Goal: Task Accomplishment & Management: Use online tool/utility

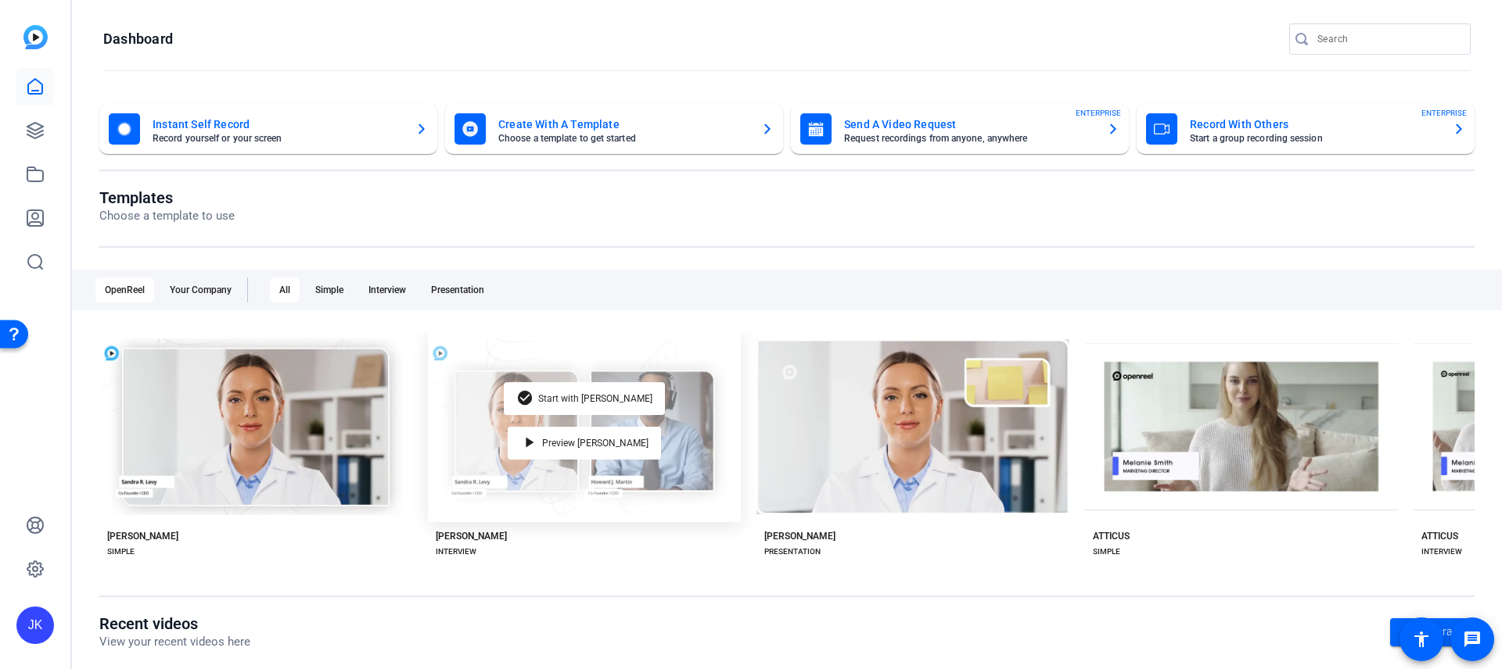
scroll to position [69, 0]
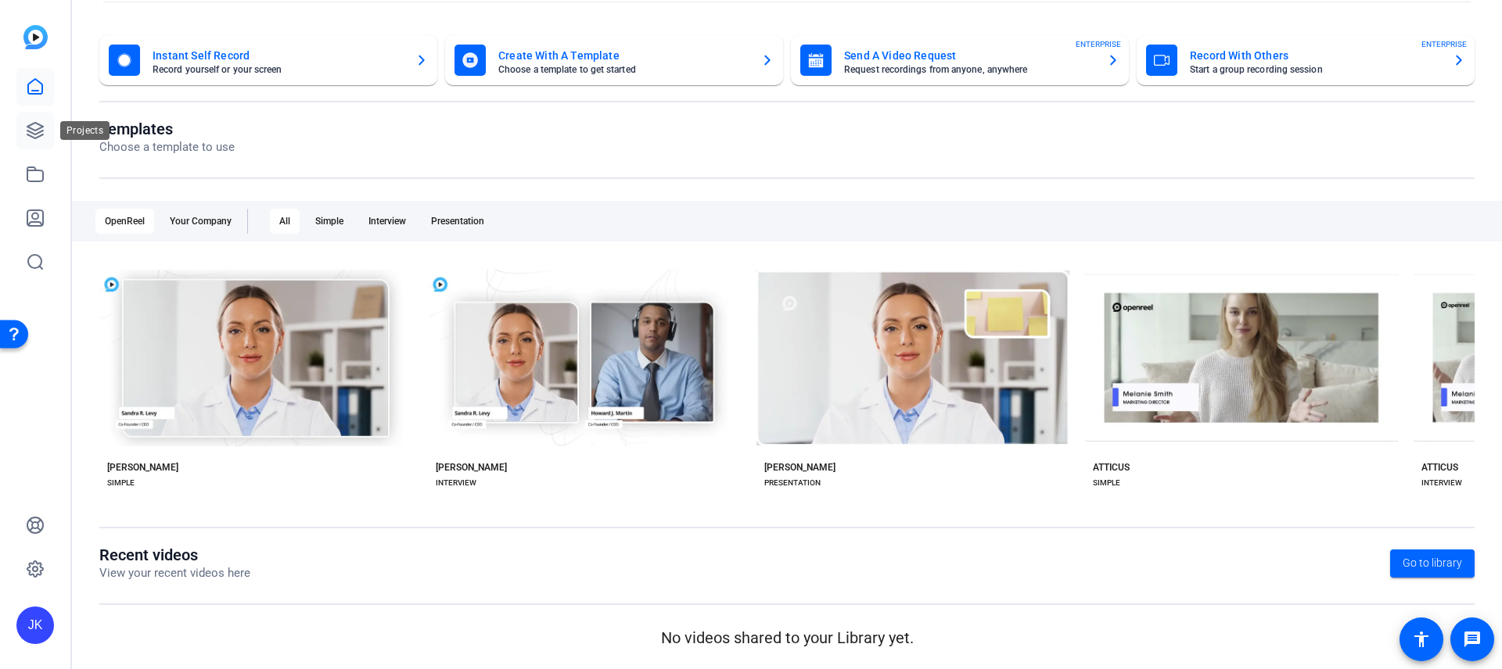
click at [41, 129] on icon at bounding box center [35, 130] width 19 height 19
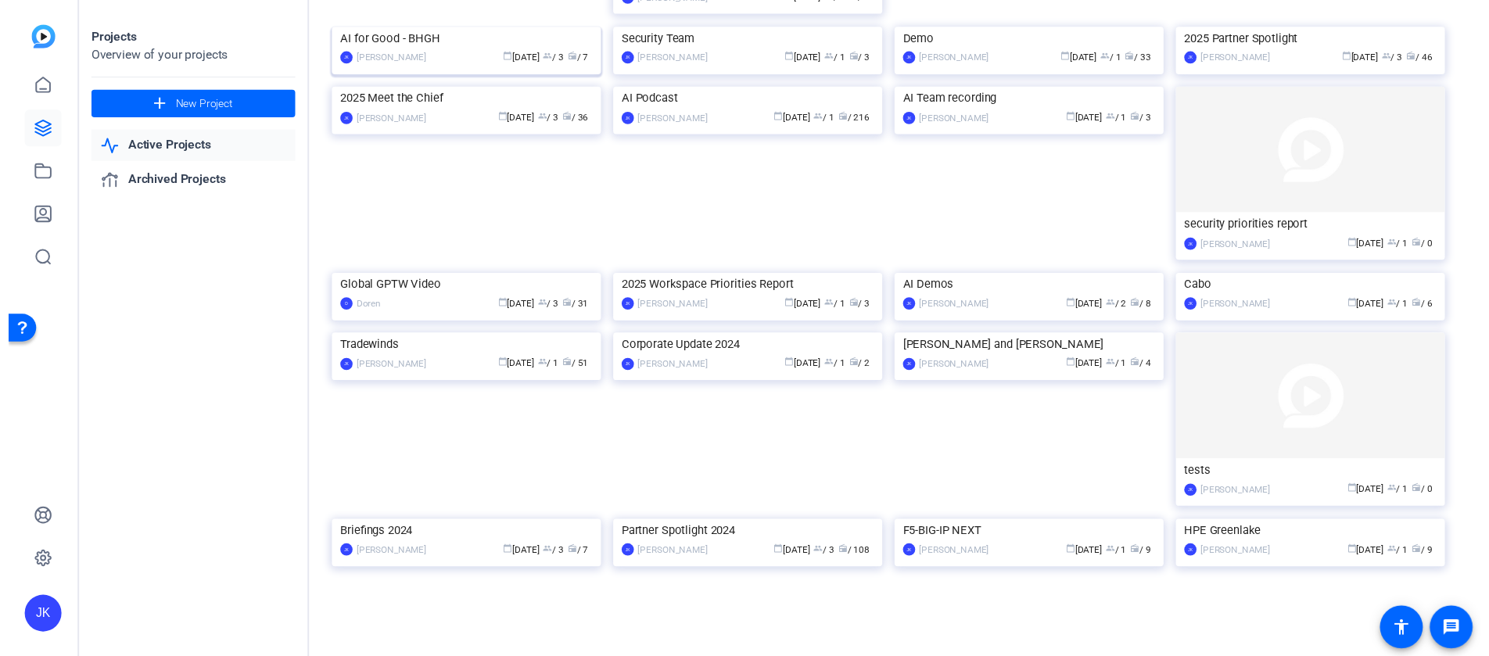
scroll to position [386, 0]
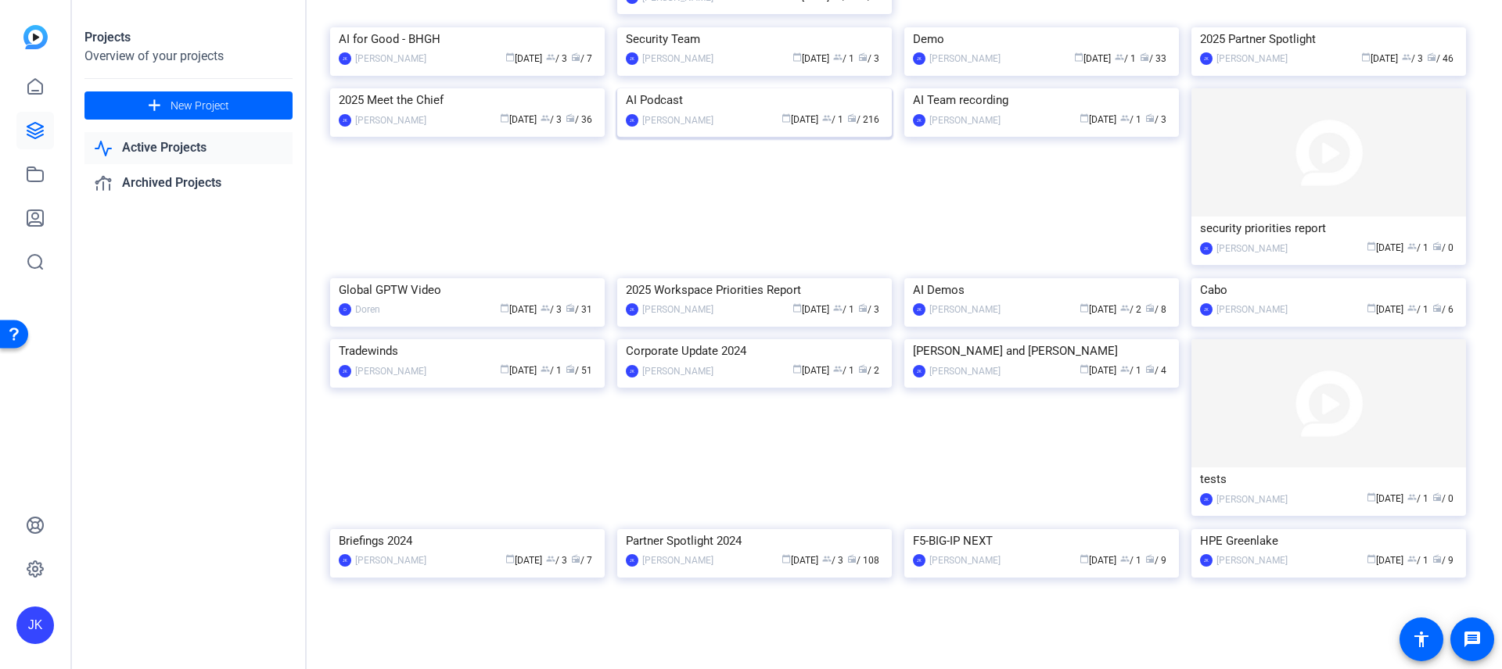
click at [795, 88] on img at bounding box center [754, 88] width 275 height 0
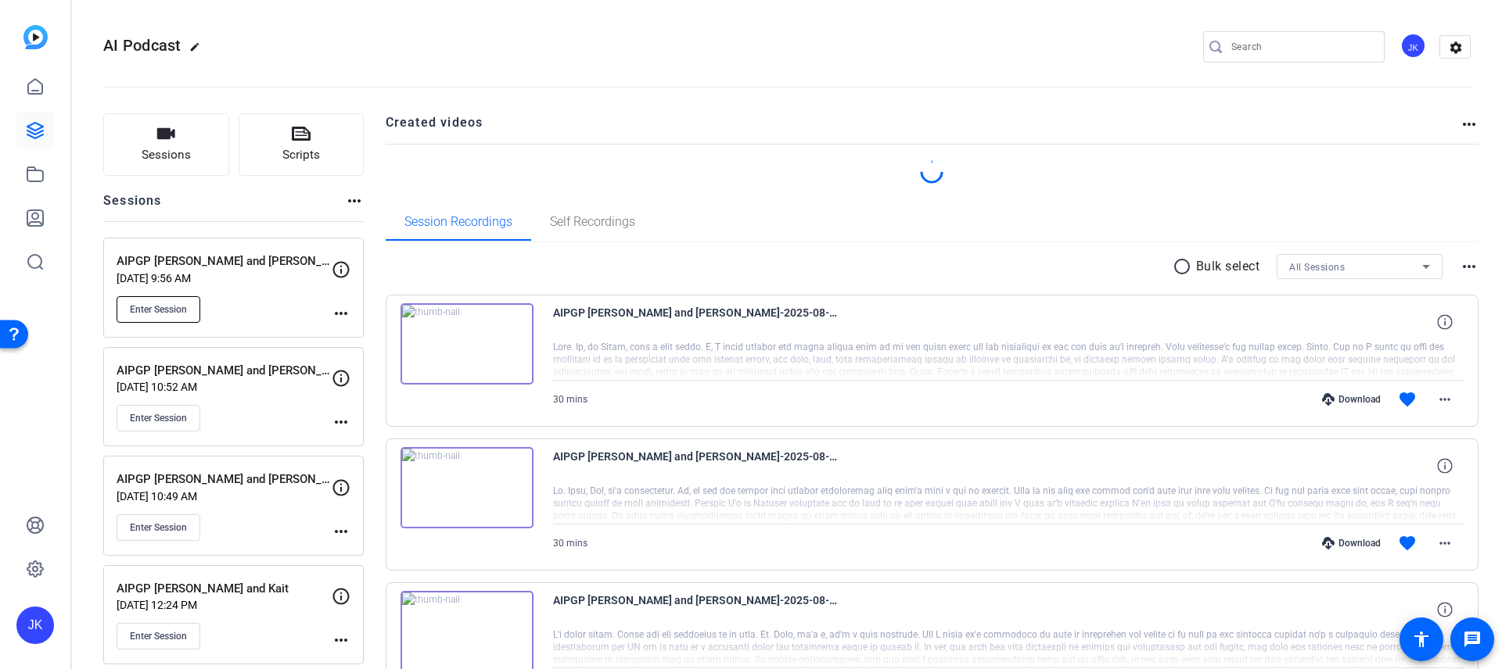
click at [173, 303] on span "Enter Session" at bounding box center [158, 309] width 57 height 13
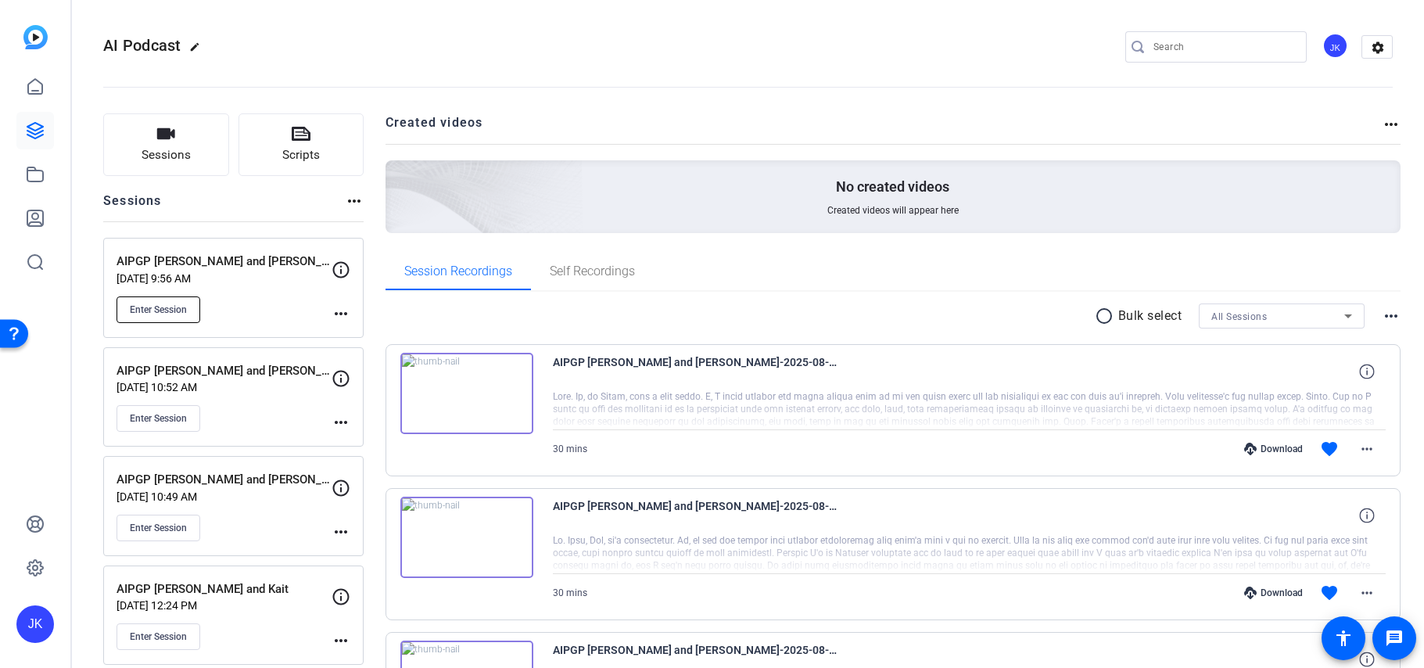
click at [177, 313] on span "Enter Session" at bounding box center [158, 309] width 57 height 13
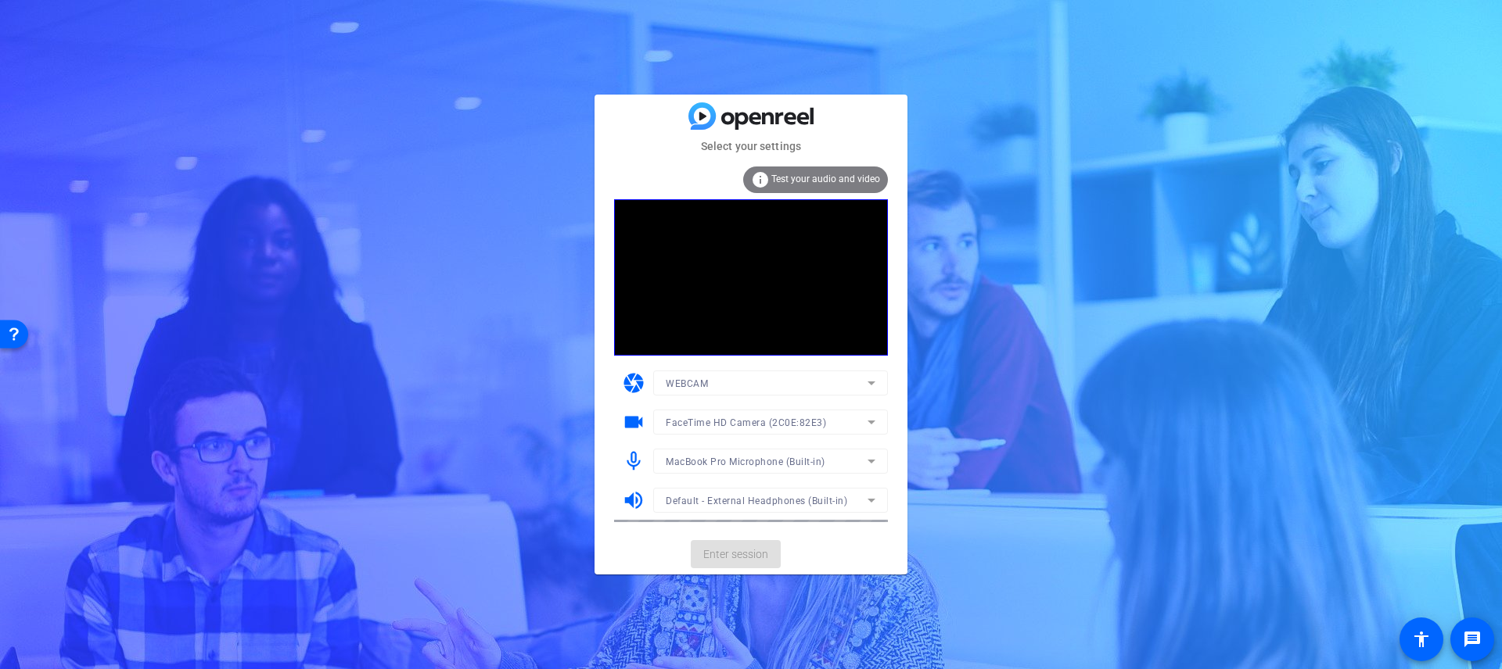
click at [844, 385] on mat-form-field "WEBCAM" at bounding box center [770, 383] width 235 height 25
click at [863, 387] on icon at bounding box center [871, 383] width 19 height 19
click at [863, 384] on div at bounding box center [751, 334] width 1502 height 669
click at [860, 415] on div "FaceTime HD Camera (2C0E:82E3)" at bounding box center [767, 423] width 202 height 20
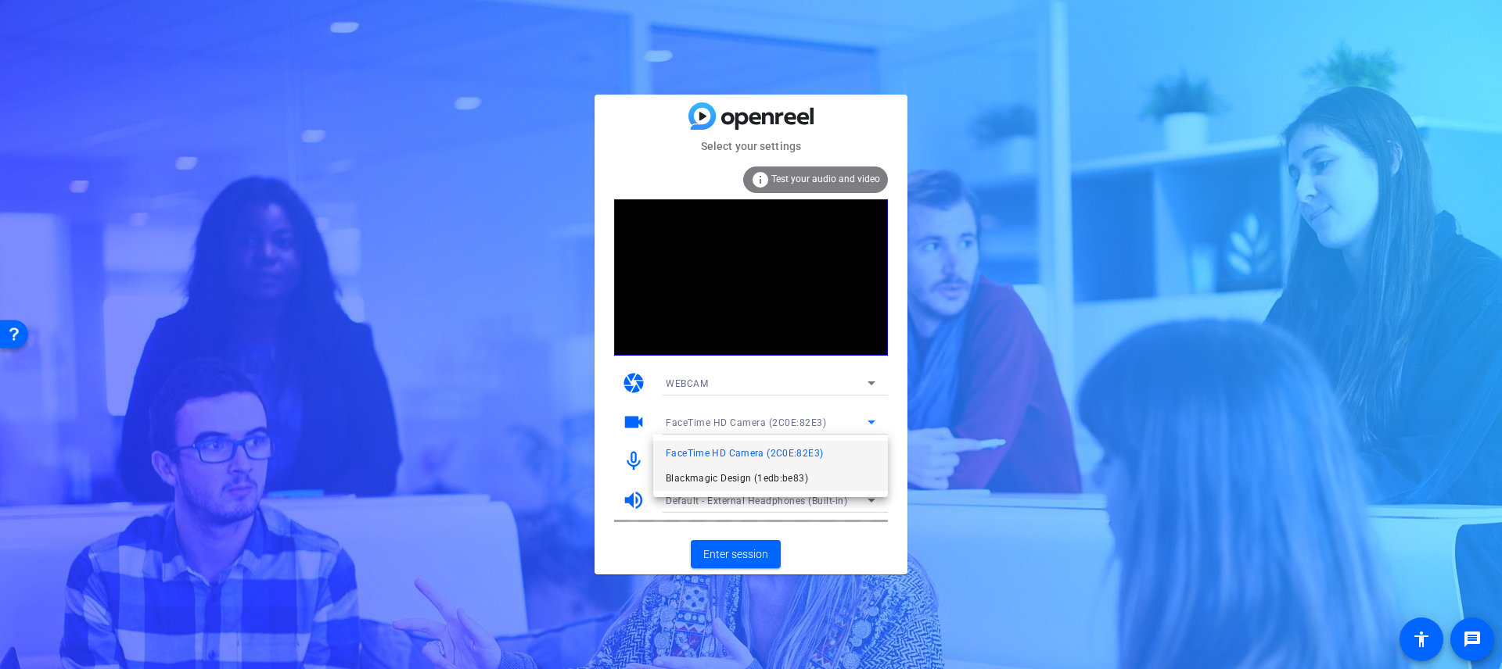
click at [807, 487] on mat-option "Blackmagic Design (1edb:be83)" at bounding box center [770, 478] width 235 height 25
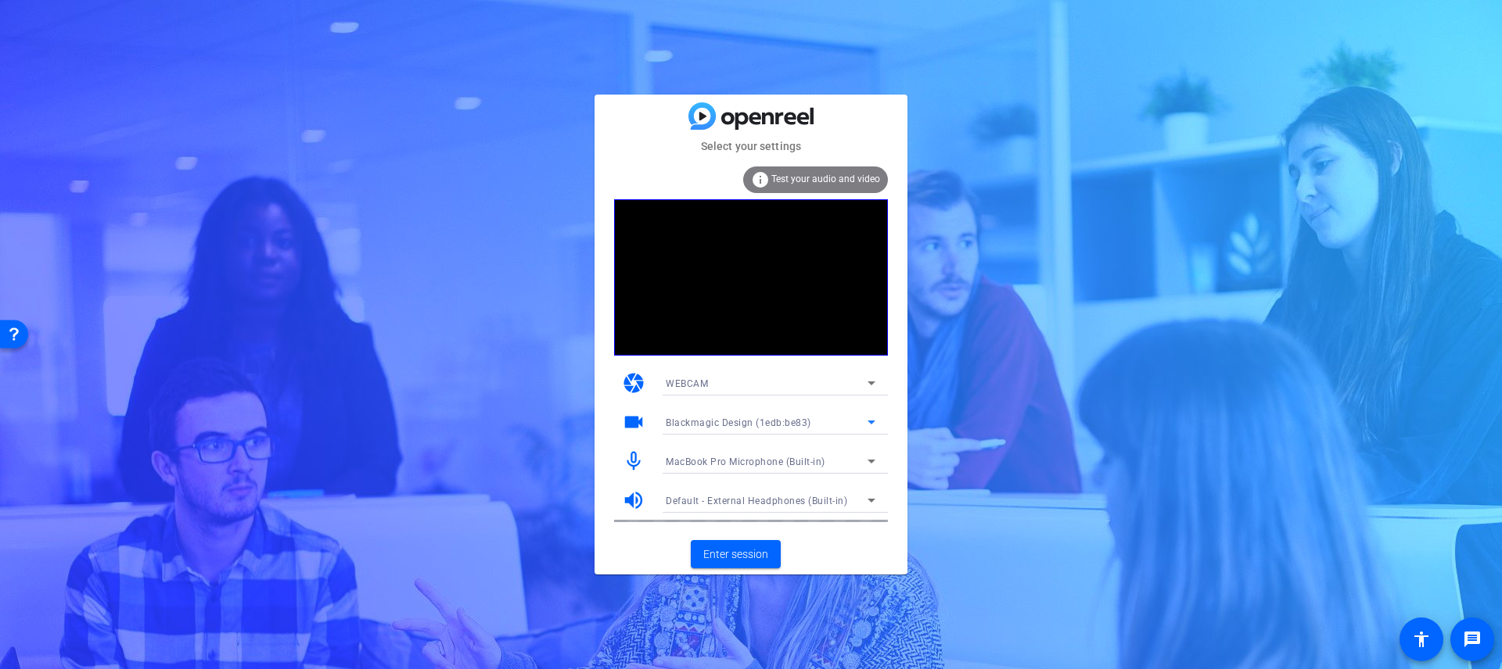
click at [836, 468] on div "MacBook Pro Microphone (Built-in)" at bounding box center [767, 462] width 202 height 20
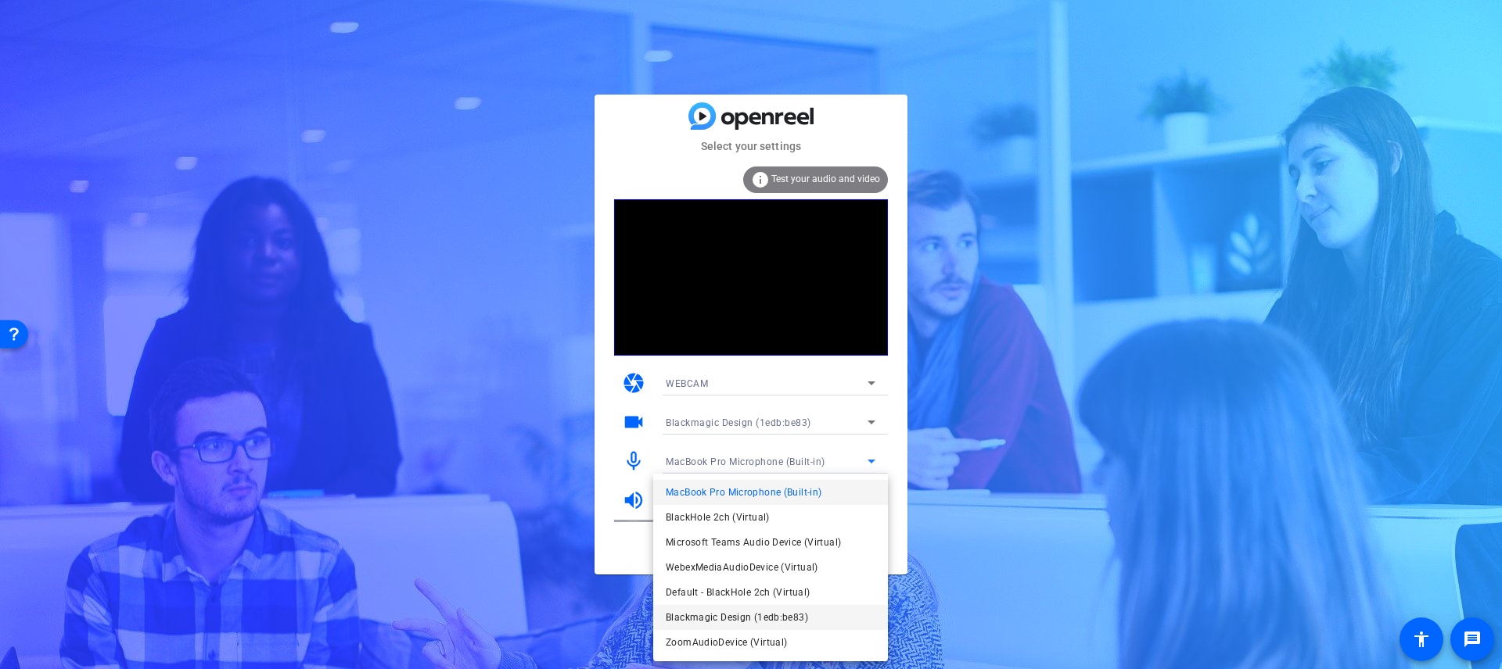
click at [786, 613] on span "Blackmagic Design (1edb:be83)" at bounding box center [737, 617] width 142 height 19
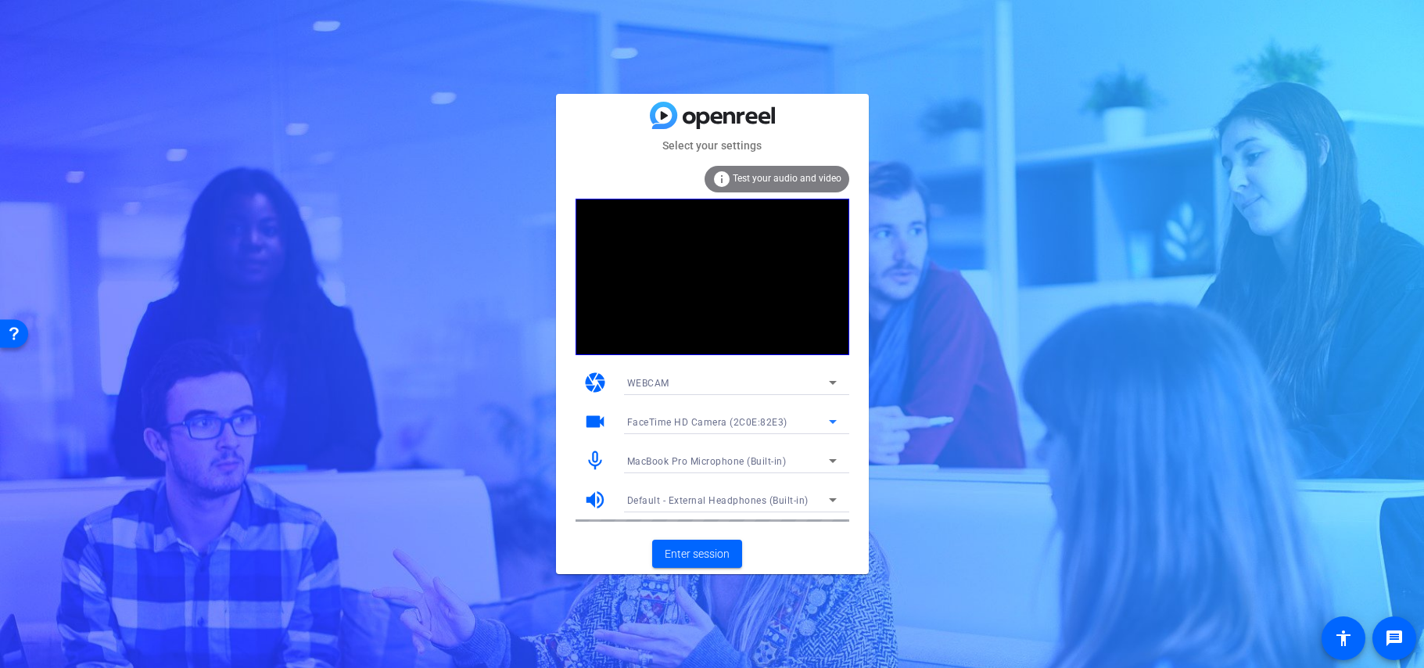
click at [658, 415] on div "FaceTime HD Camera (2C0E:82E3)" at bounding box center [728, 422] width 202 height 20
click at [677, 470] on span "Blackmagic Design (1edb:be83)" at bounding box center [698, 477] width 142 height 19
click at [679, 458] on span "MacBook Pro Microphone (Built-in)" at bounding box center [707, 461] width 160 height 11
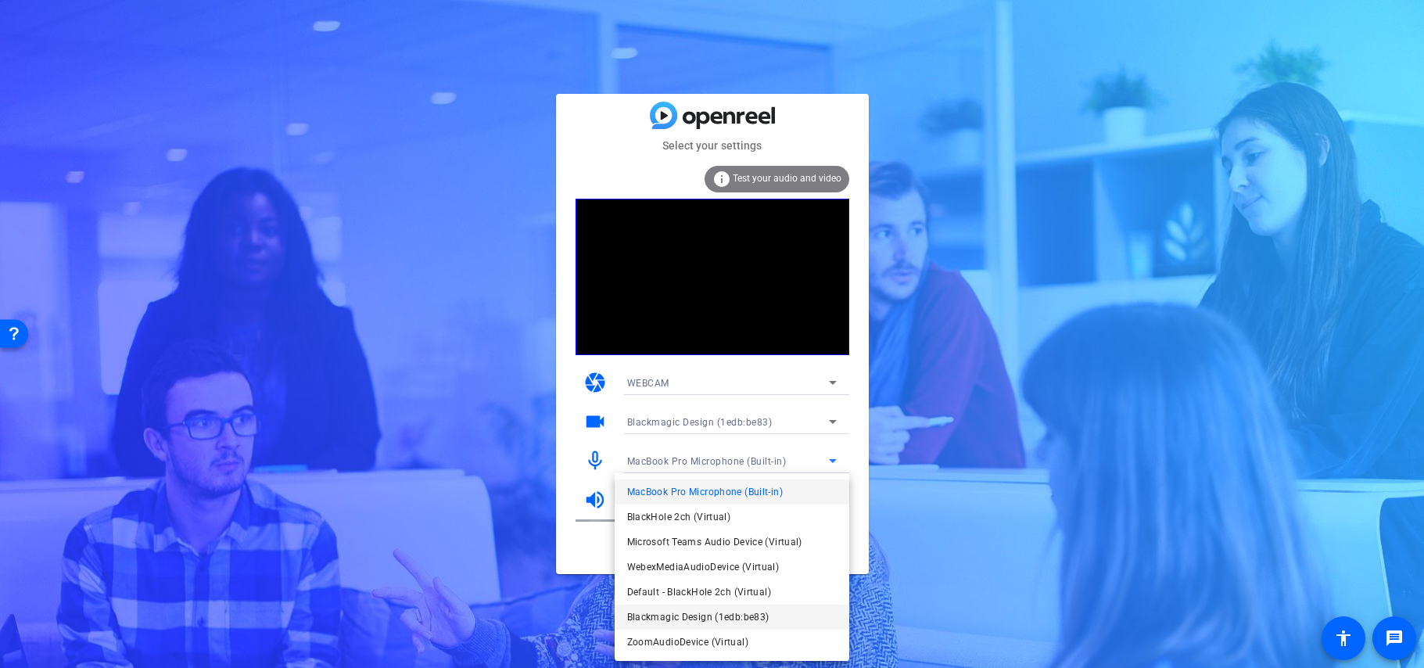
click at [675, 618] on span "Blackmagic Design (1edb:be83)" at bounding box center [698, 617] width 142 height 19
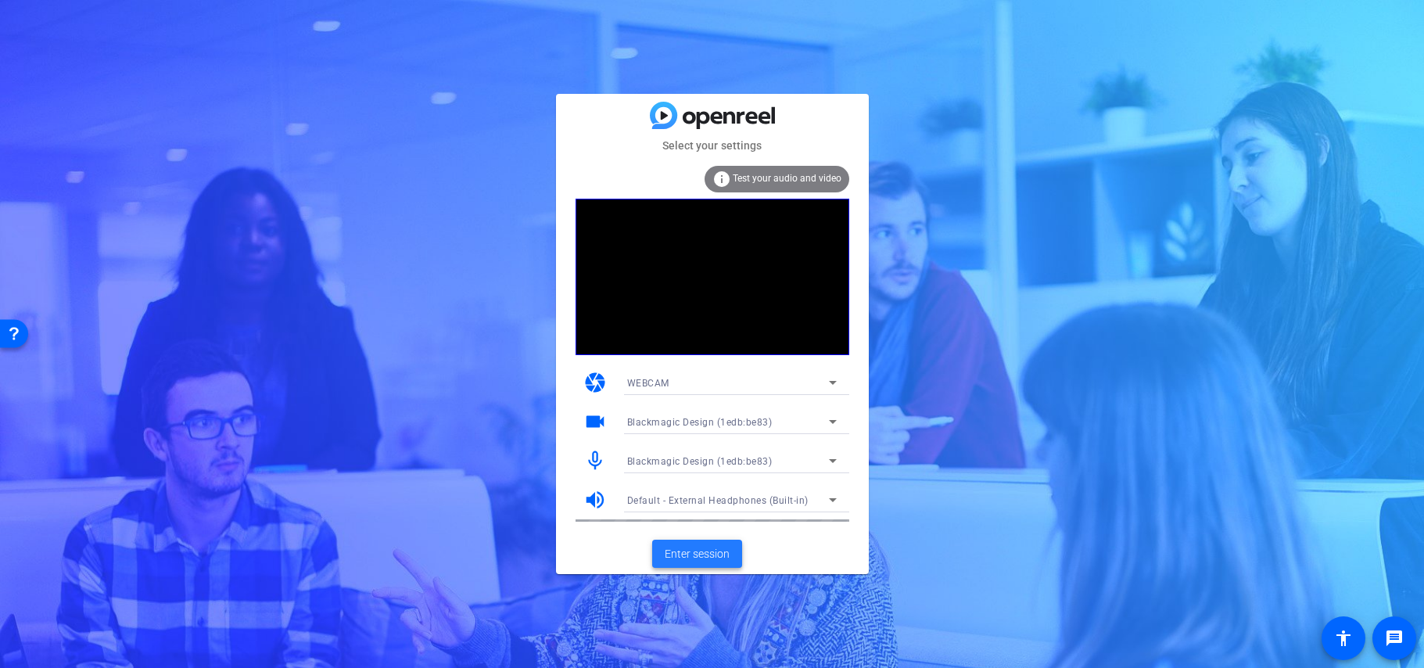
click at [716, 548] on span "Enter session" at bounding box center [697, 554] width 65 height 16
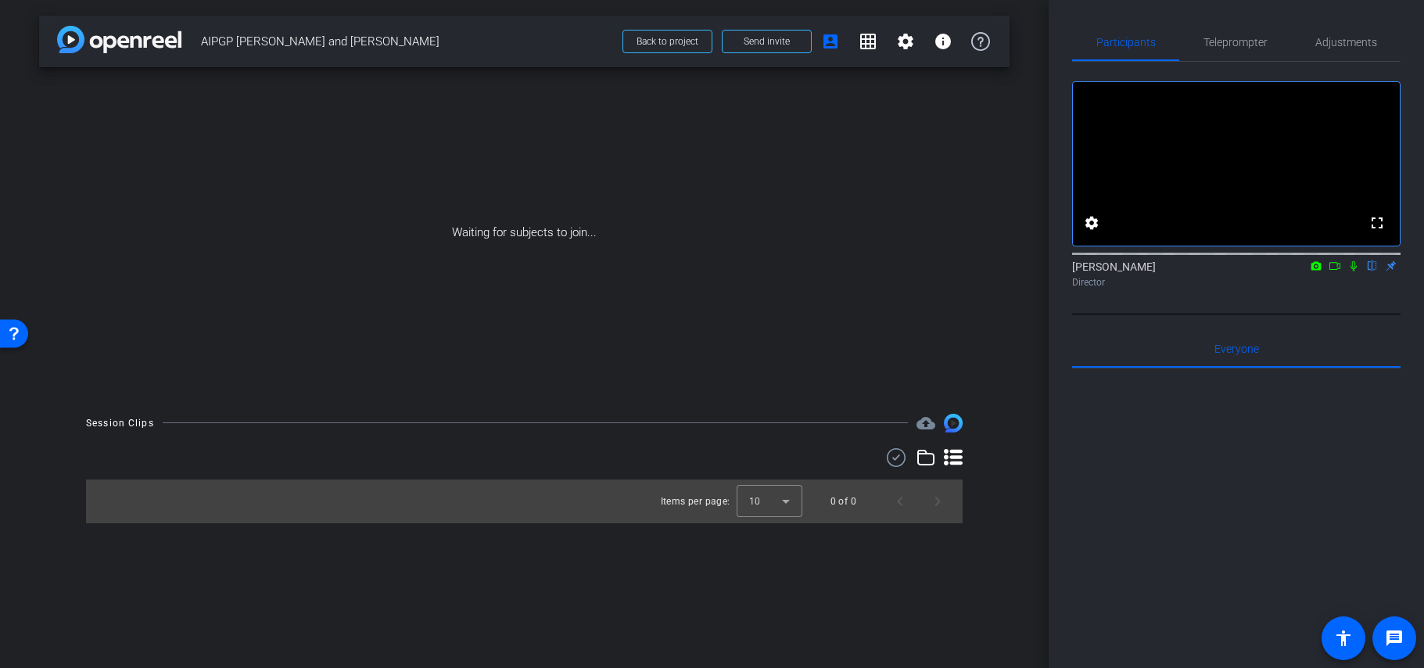
click at [1375, 272] on mat-icon "flip" at bounding box center [1372, 265] width 19 height 14
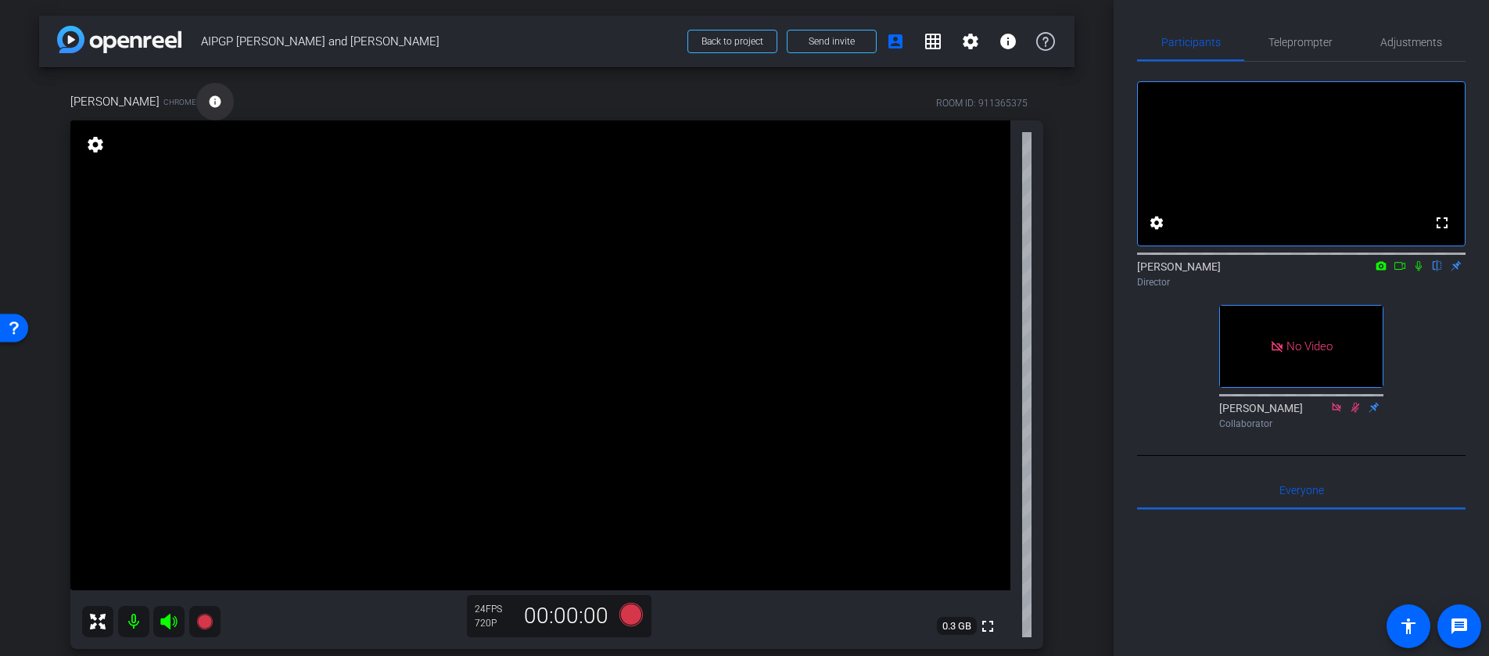
click at [196, 92] on span at bounding box center [215, 102] width 38 height 38
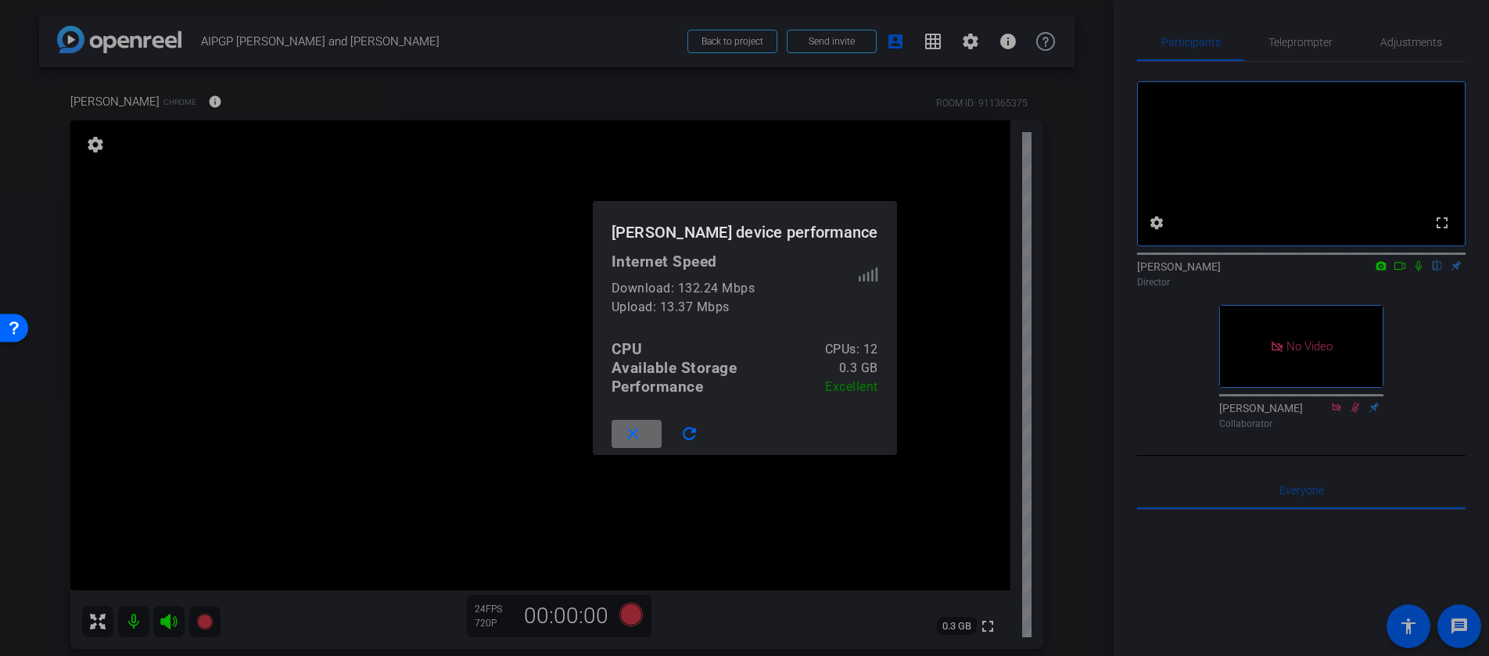
click at [643, 436] on mat-icon "close" at bounding box center [633, 435] width 20 height 20
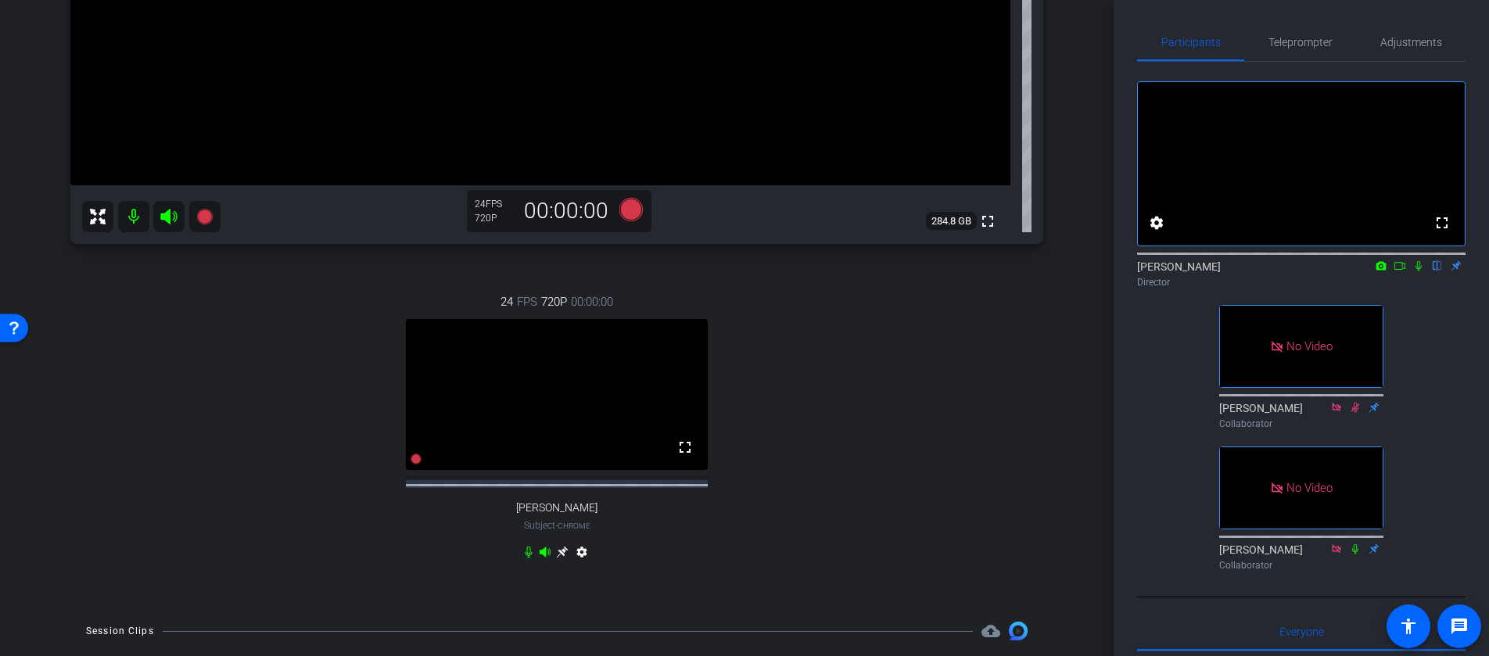
scroll to position [442, 0]
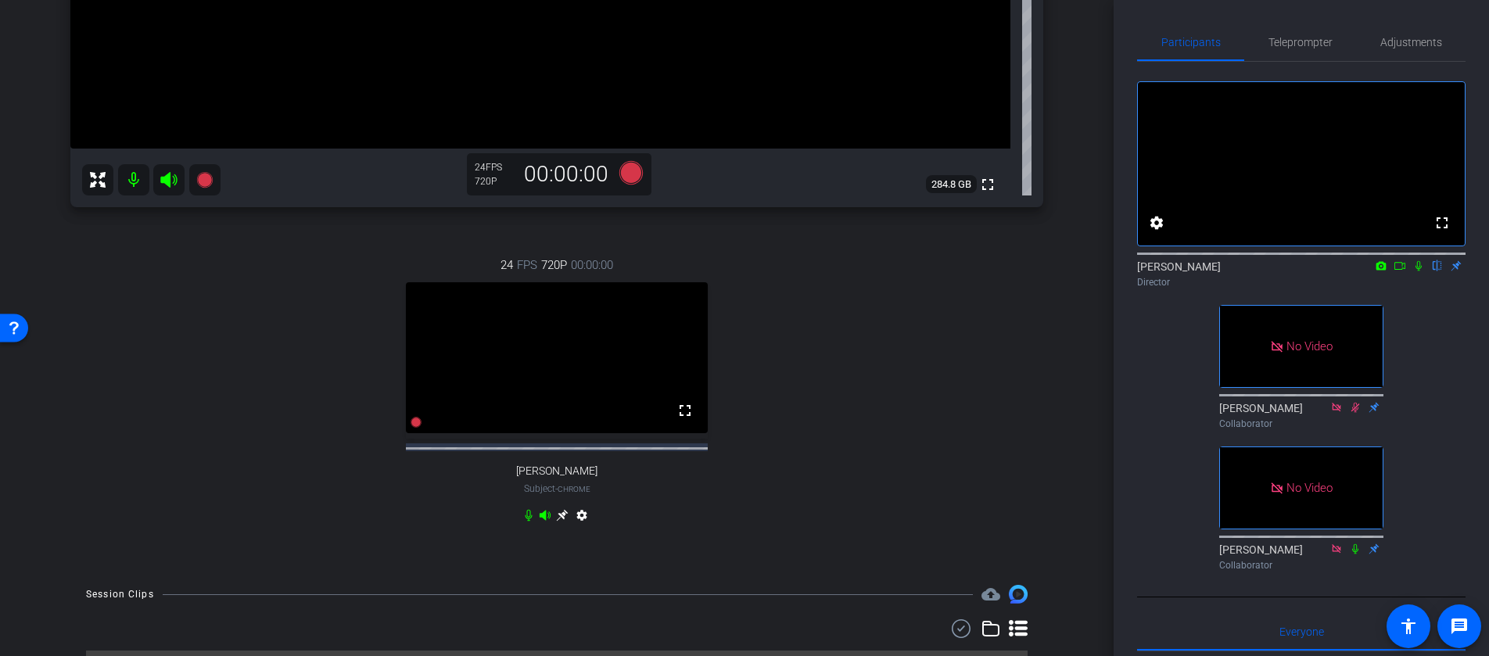
click at [565, 522] on icon at bounding box center [562, 515] width 13 height 13
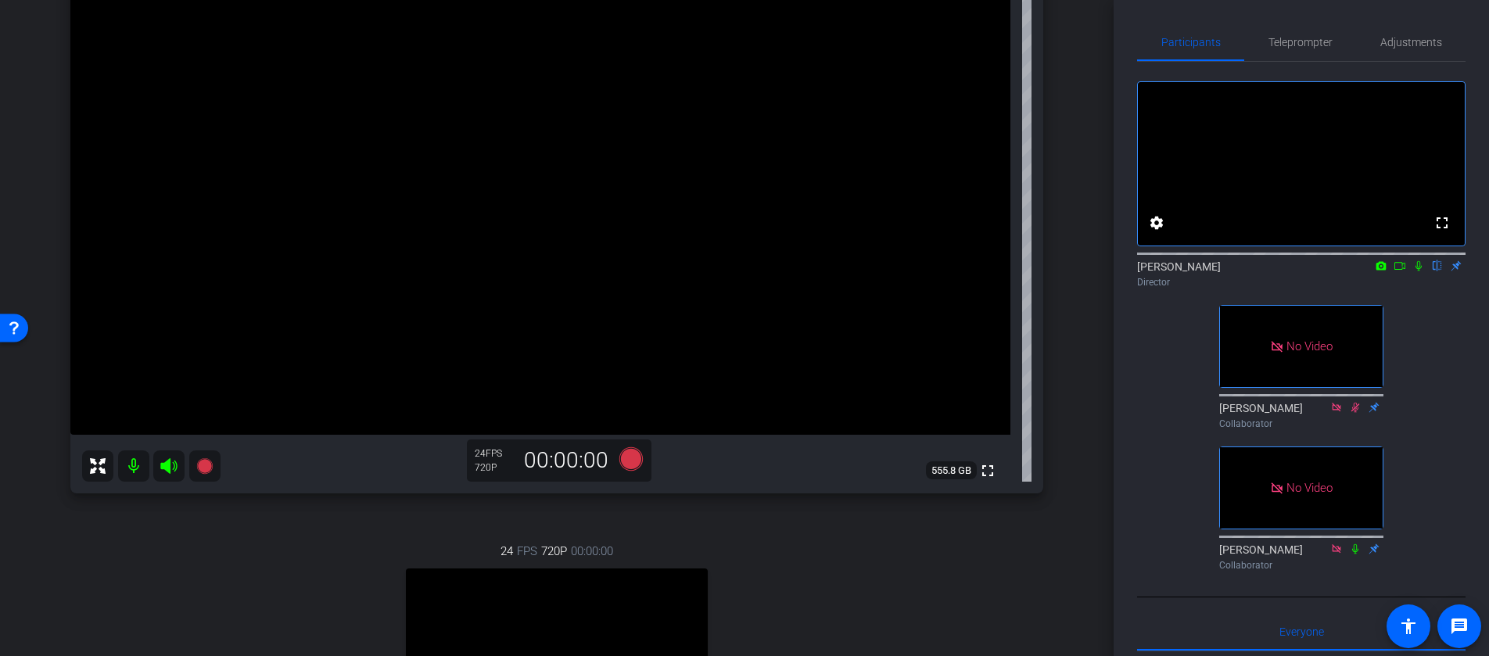
scroll to position [0, 0]
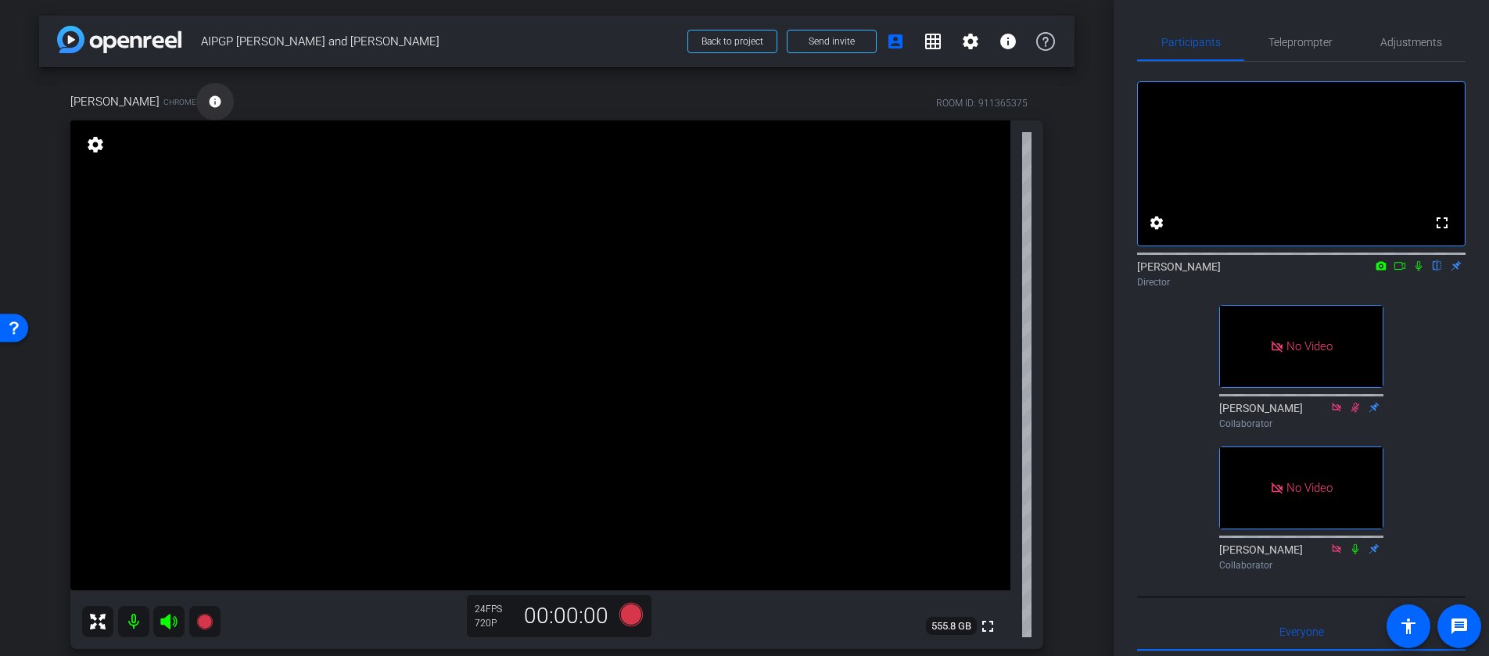
click at [208, 102] on mat-icon "info" at bounding box center [215, 102] width 14 height 14
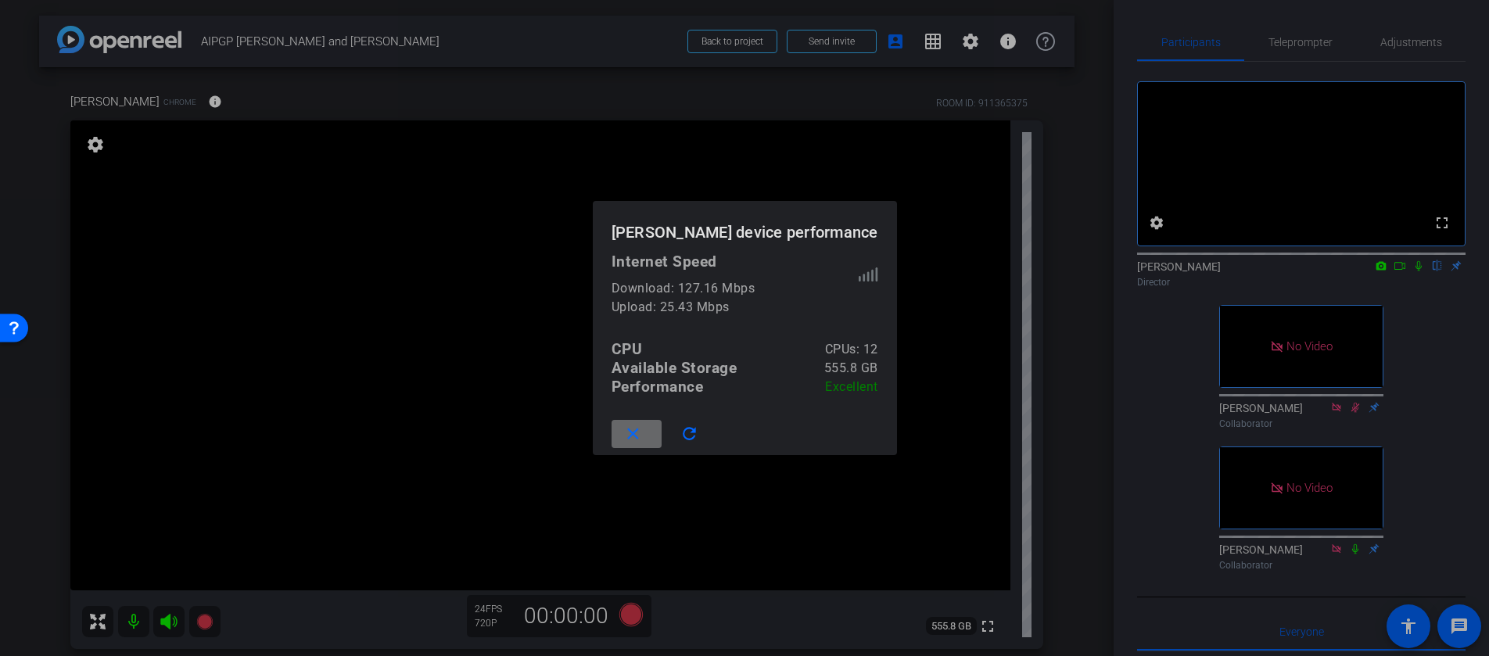
click at [643, 428] on mat-icon "close" at bounding box center [633, 435] width 20 height 20
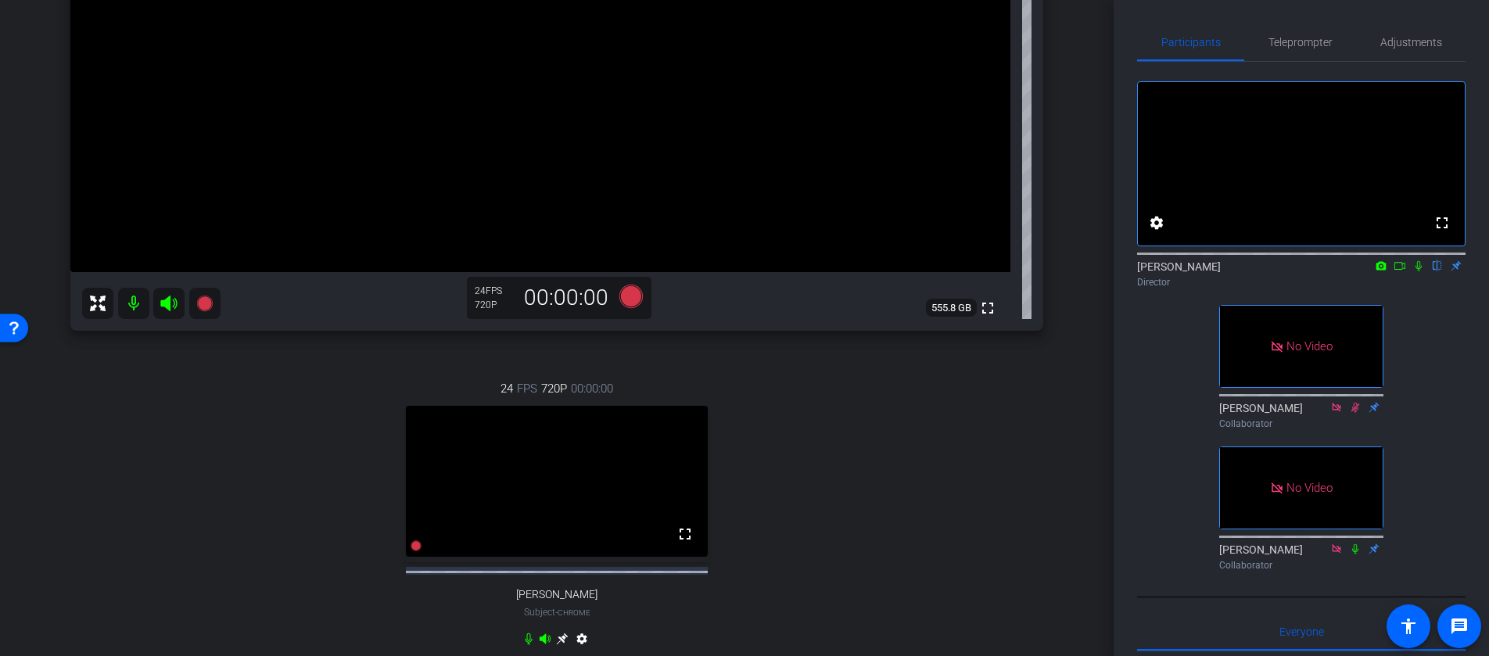
scroll to position [494, 0]
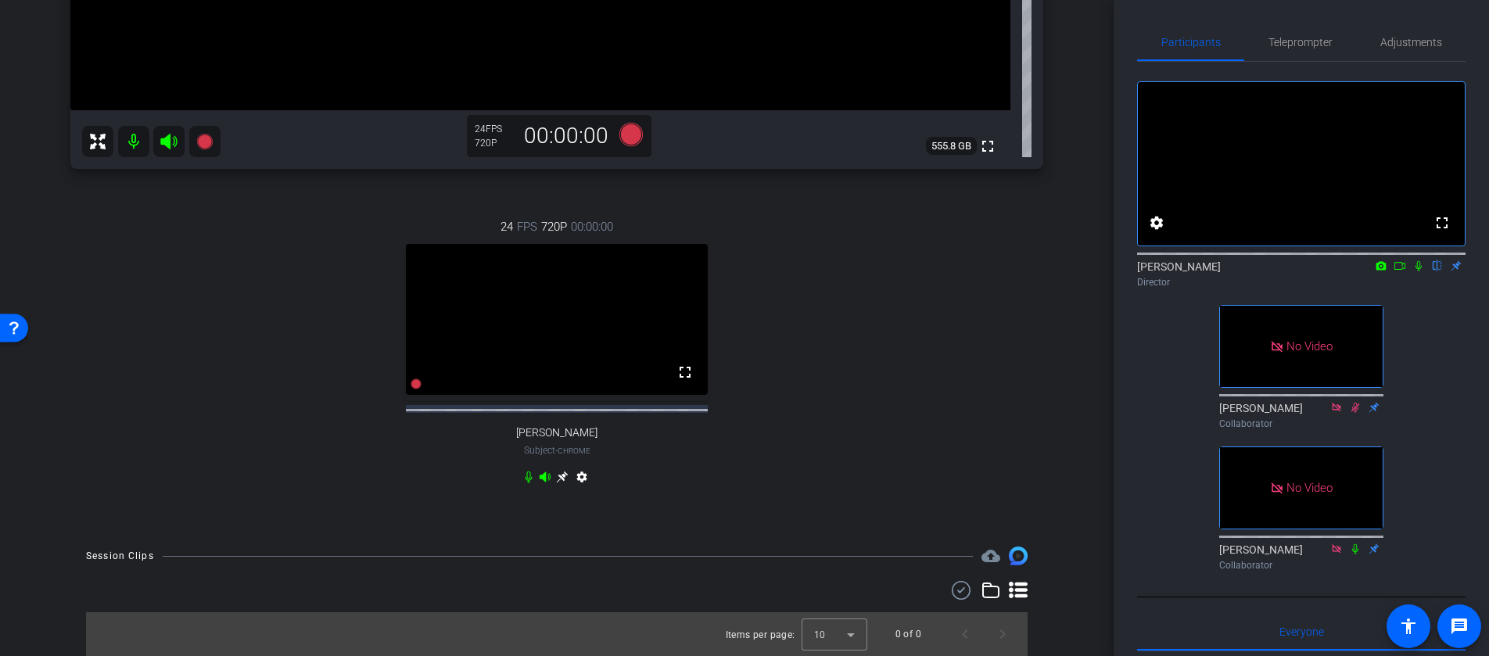
click at [564, 479] on icon at bounding box center [562, 477] width 13 height 13
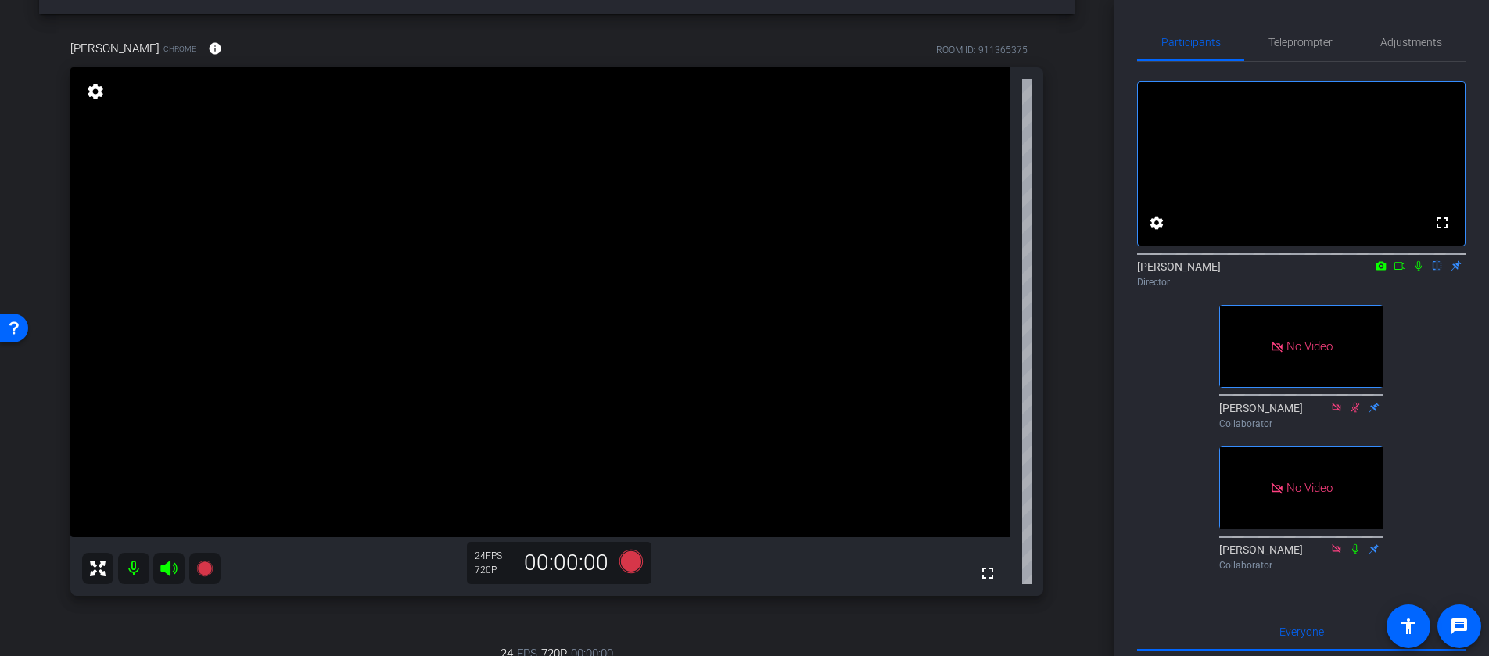
scroll to position [61, 0]
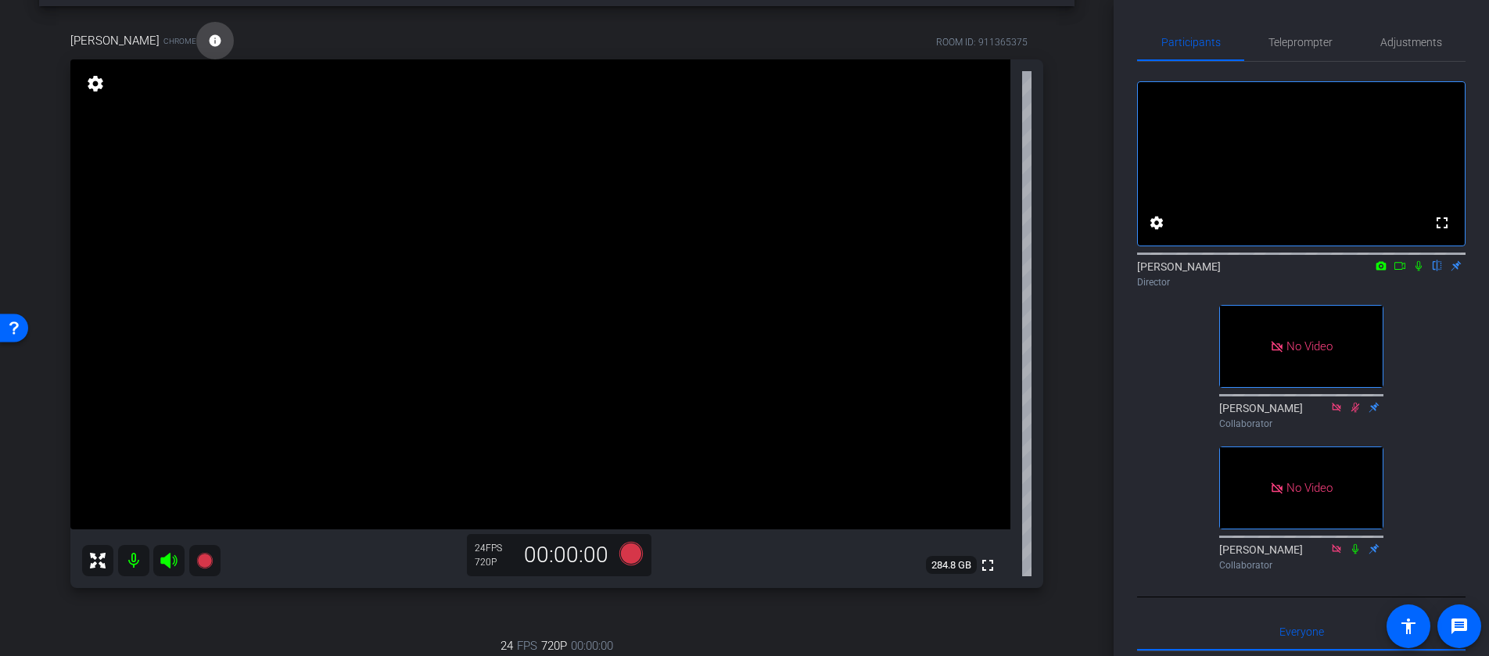
click at [208, 45] on mat-icon "info" at bounding box center [215, 41] width 14 height 14
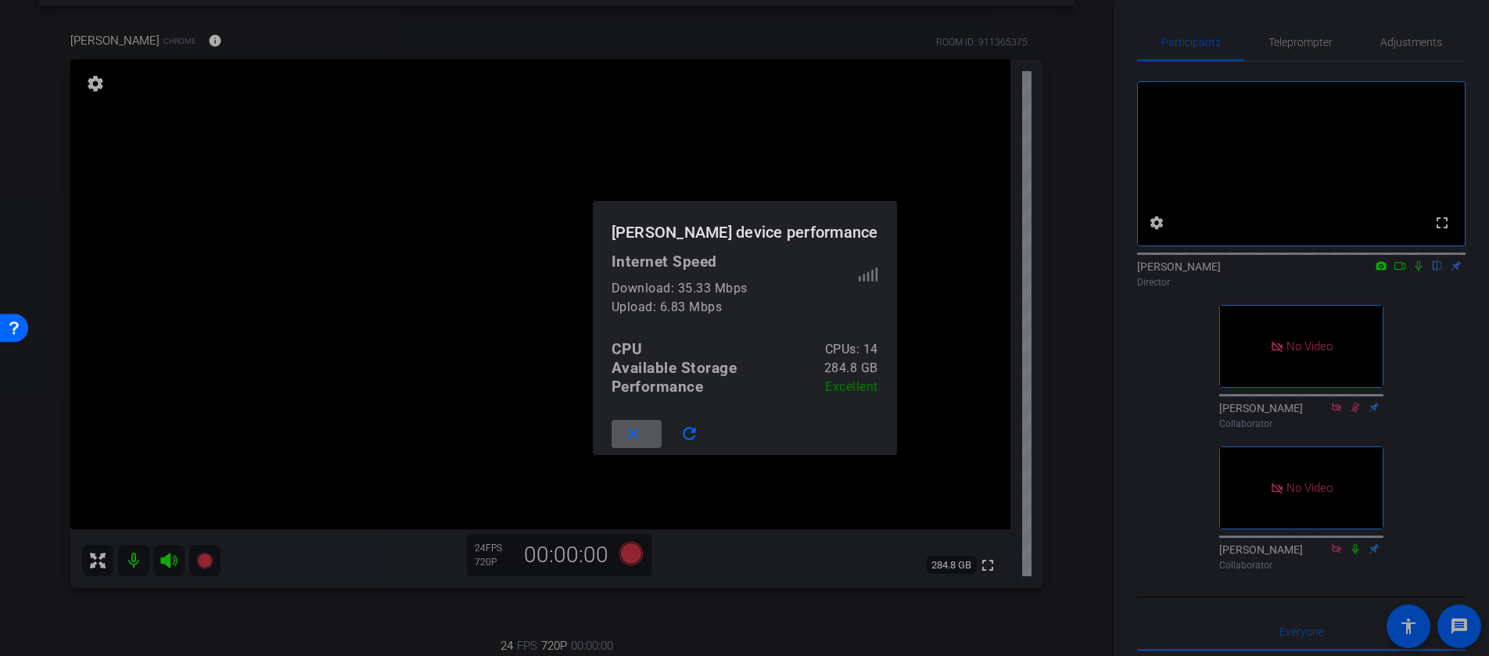
click at [643, 440] on mat-icon "close" at bounding box center [633, 435] width 20 height 20
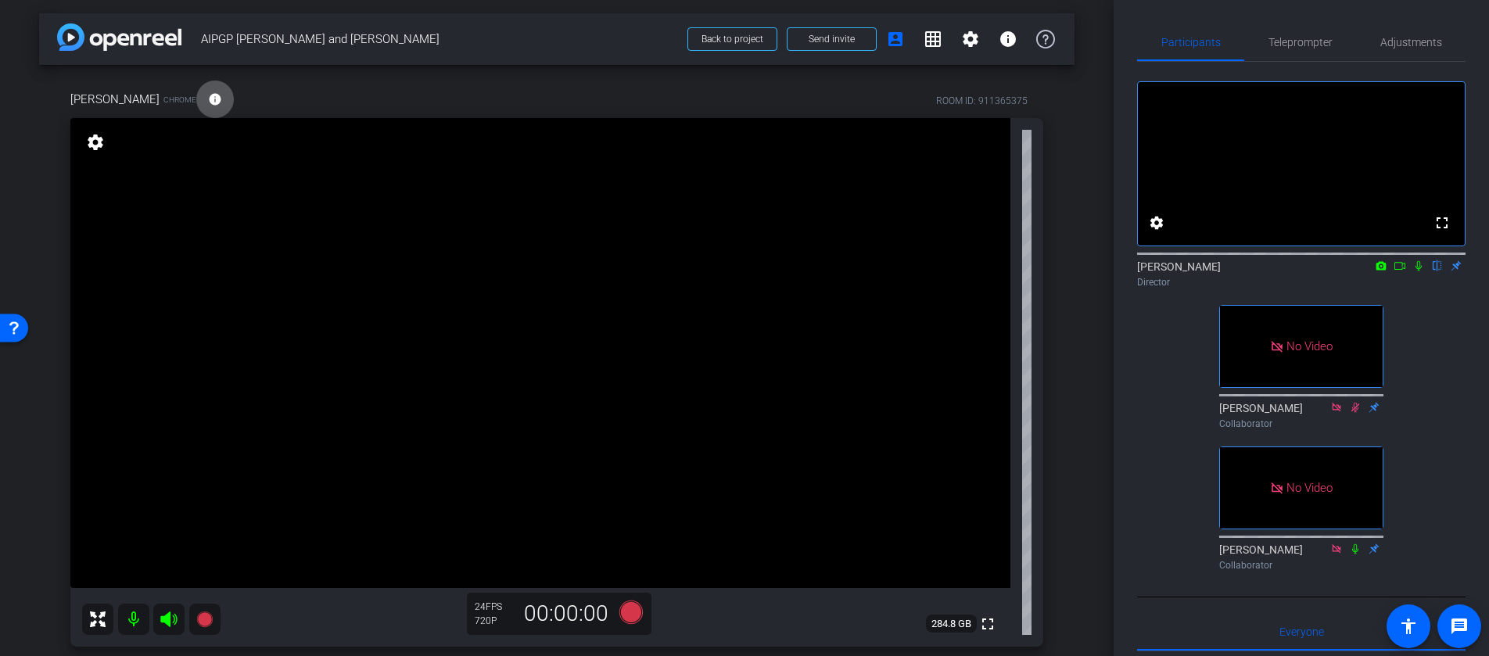
scroll to position [0, 0]
click at [961, 41] on mat-icon "settings" at bounding box center [970, 41] width 19 height 19
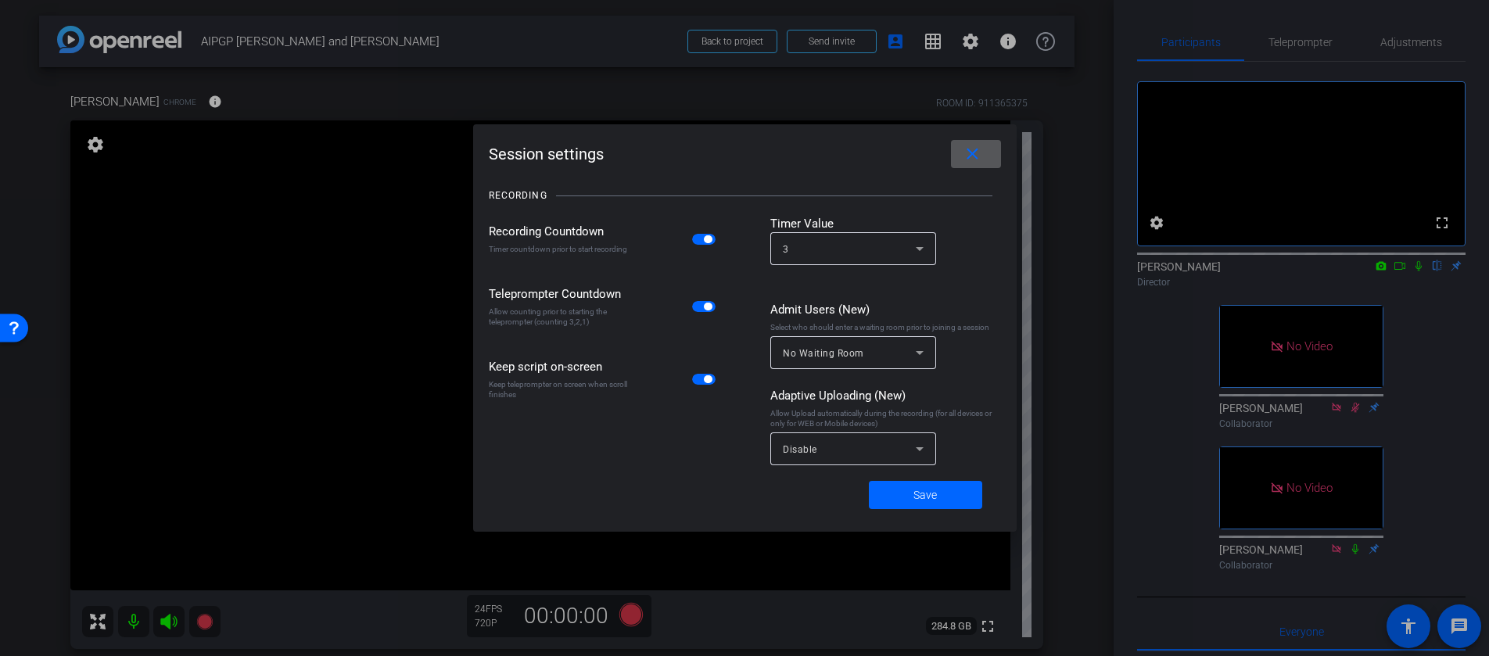
click at [885, 450] on div "Disable" at bounding box center [849, 450] width 133 height 20
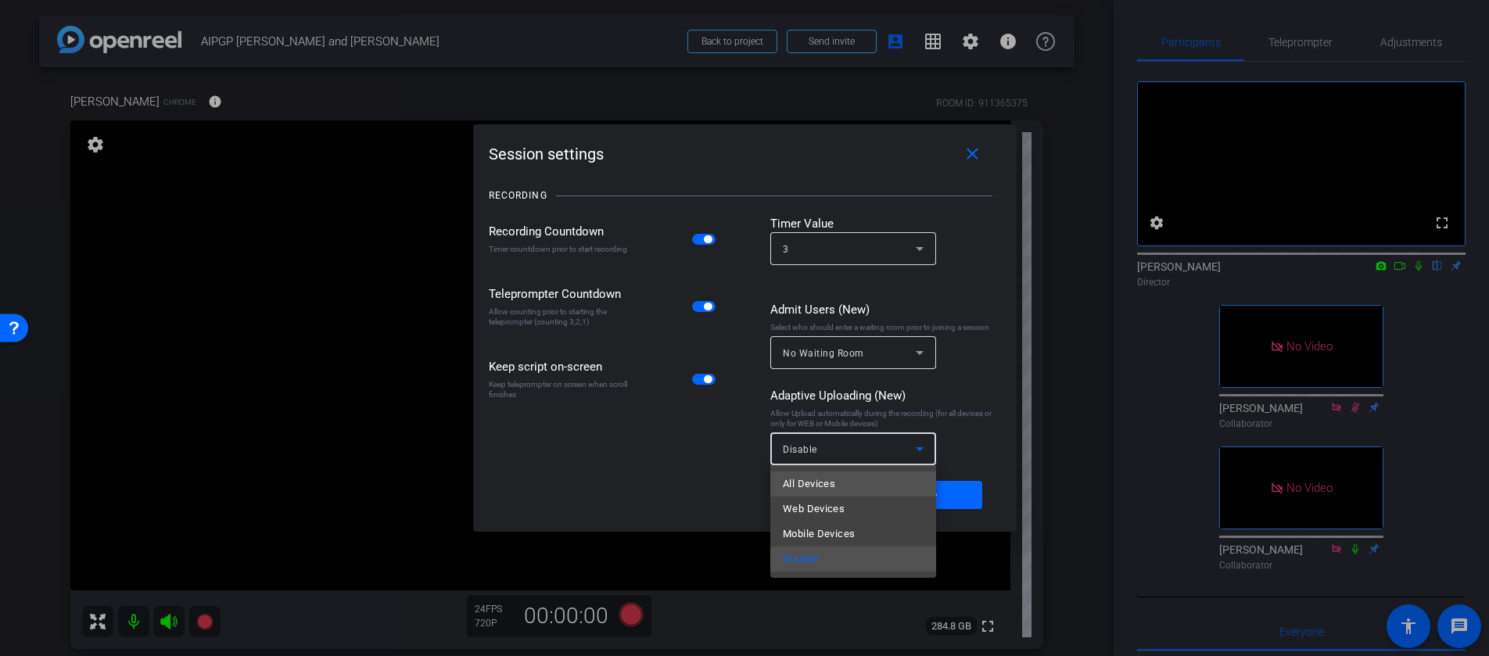
click at [863, 482] on mat-option "All Devices" at bounding box center [853, 484] width 166 height 25
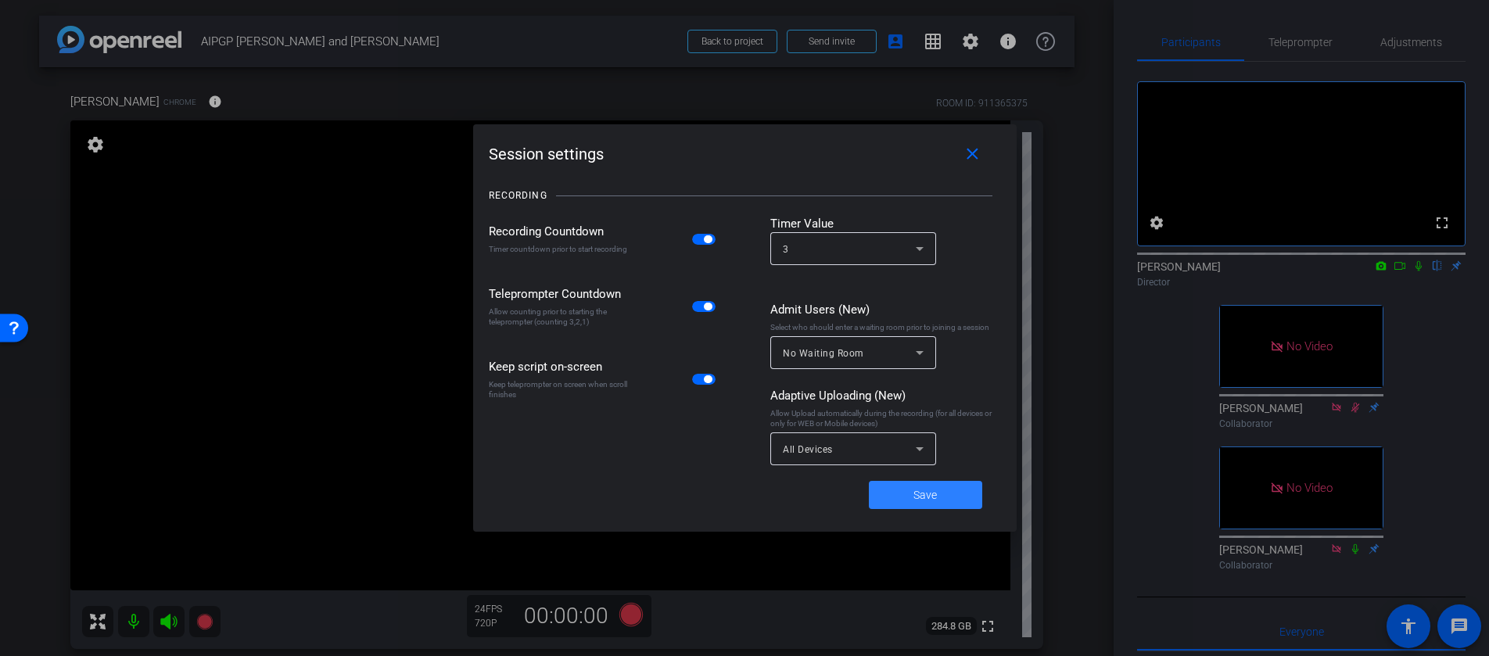
click at [925, 495] on span "Save" at bounding box center [924, 495] width 23 height 16
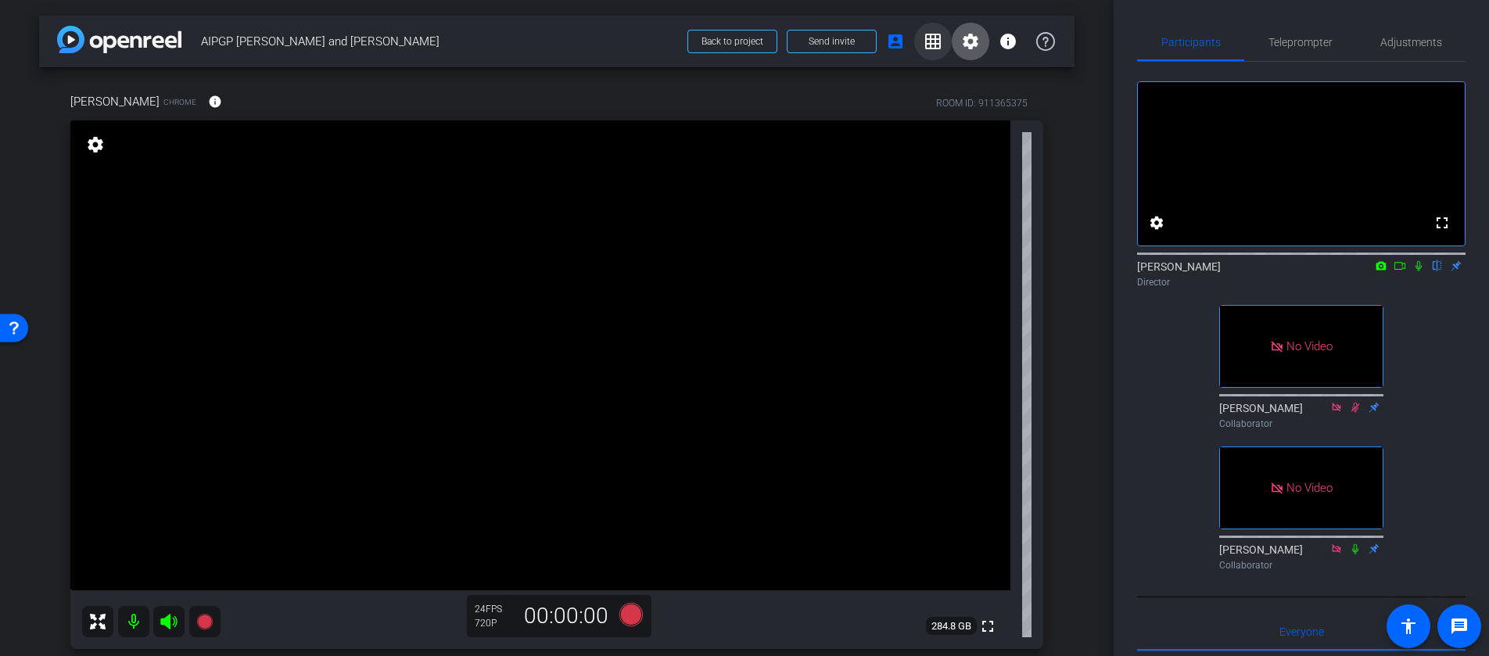
click at [925, 46] on mat-icon "grid_on" at bounding box center [933, 41] width 19 height 19
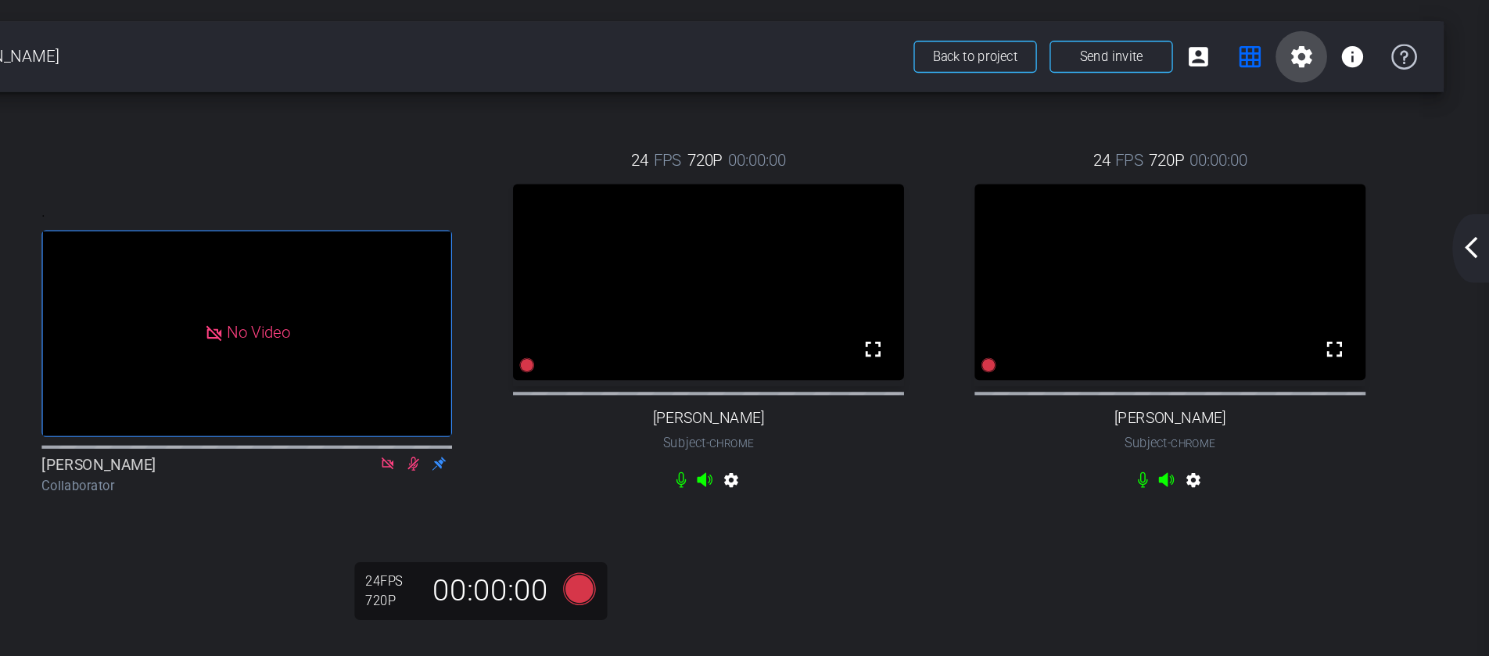
click at [1356, 39] on span at bounding box center [1346, 42] width 38 height 38
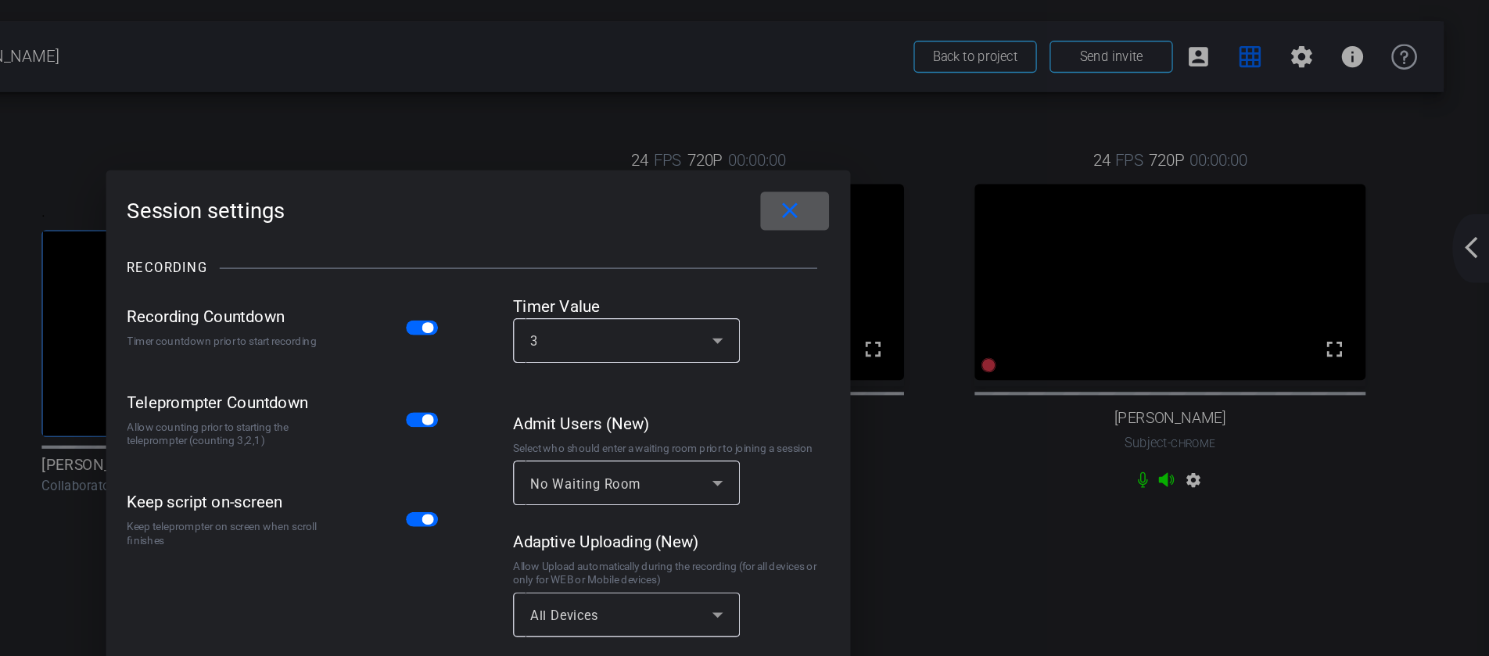
click at [978, 156] on mat-icon "close" at bounding box center [973, 155] width 20 height 20
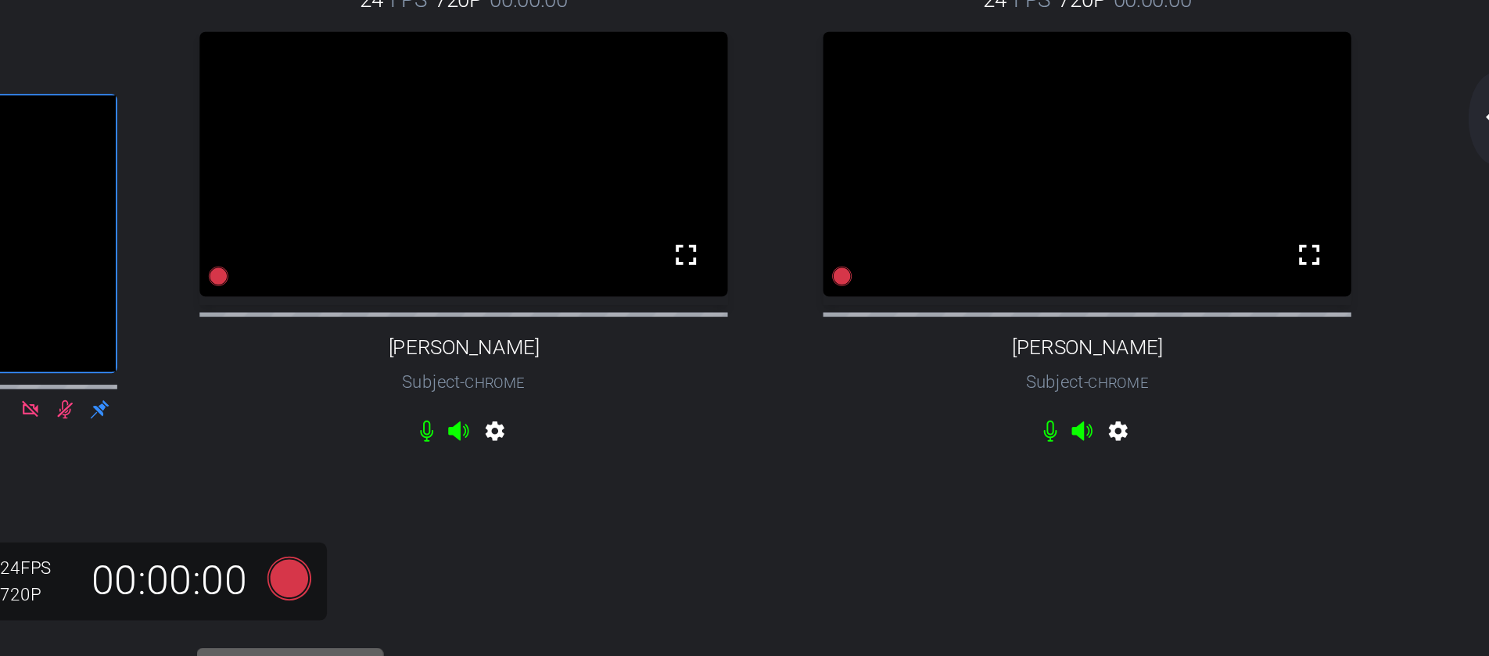
click at [817, 441] on icon at bounding box center [818, 429] width 23 height 23
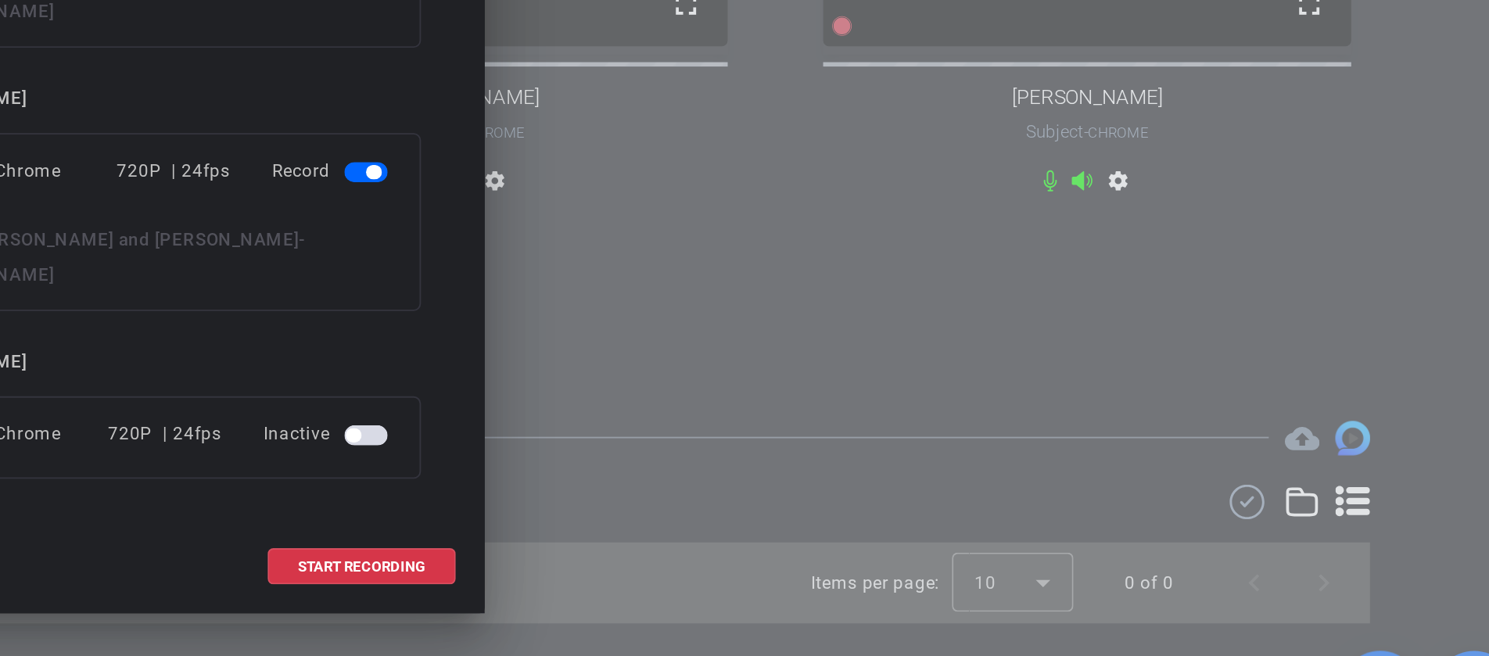
click at [864, 483] on span "button" at bounding box center [860, 488] width 23 height 11
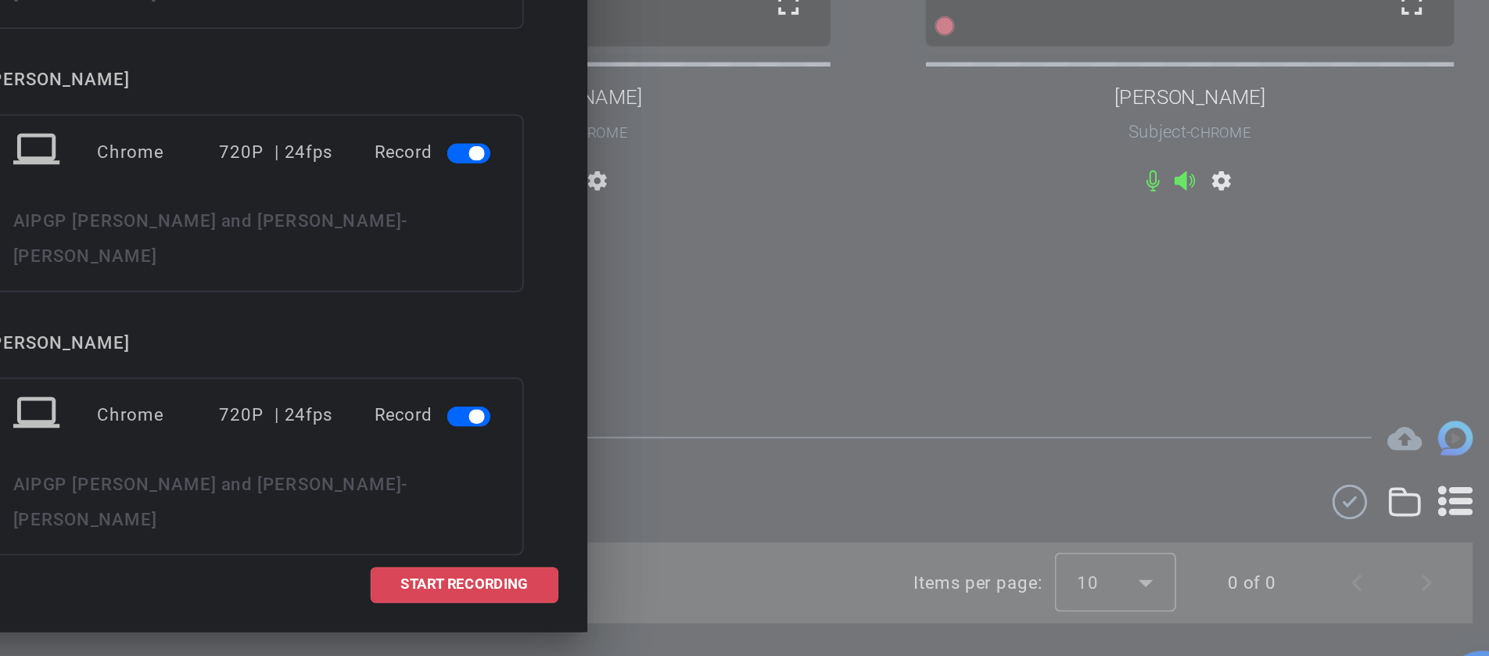
click at [853, 550] on span at bounding box center [858, 569] width 100 height 38
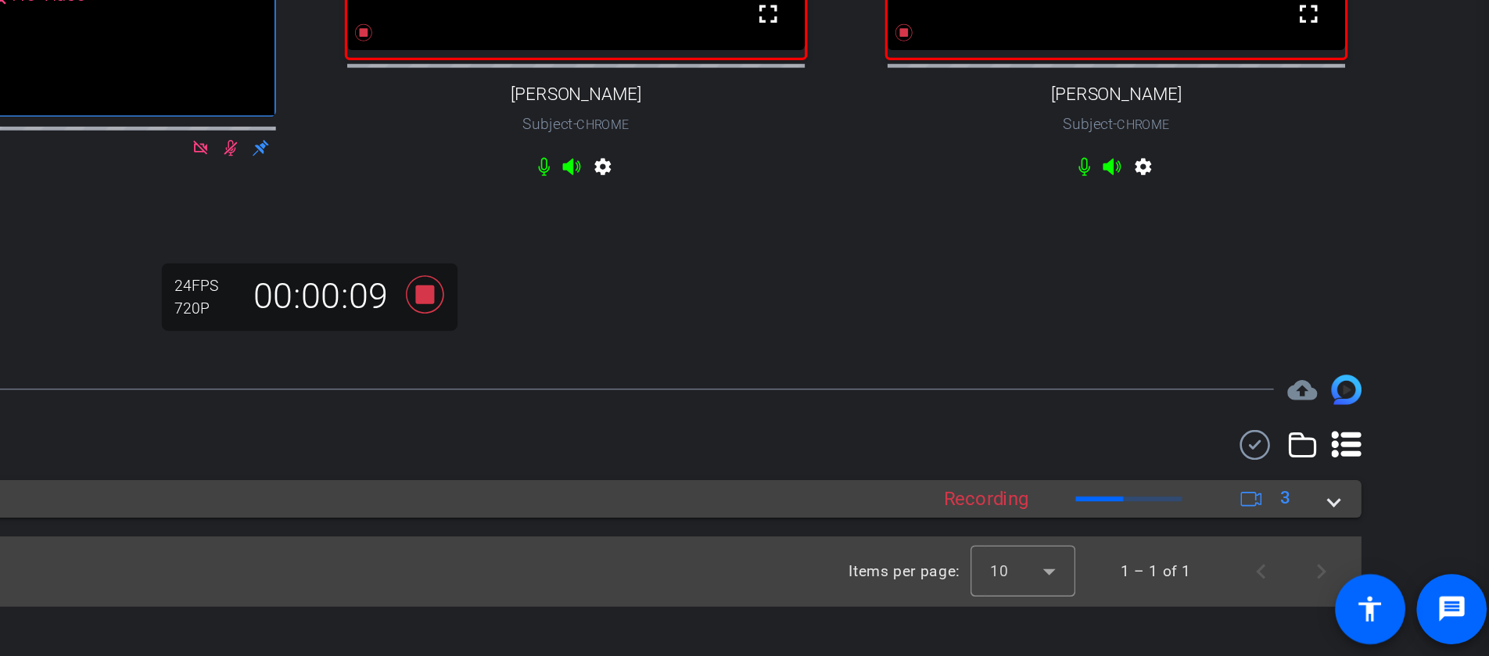
click at [1383, 565] on span at bounding box center [1386, 557] width 6 height 16
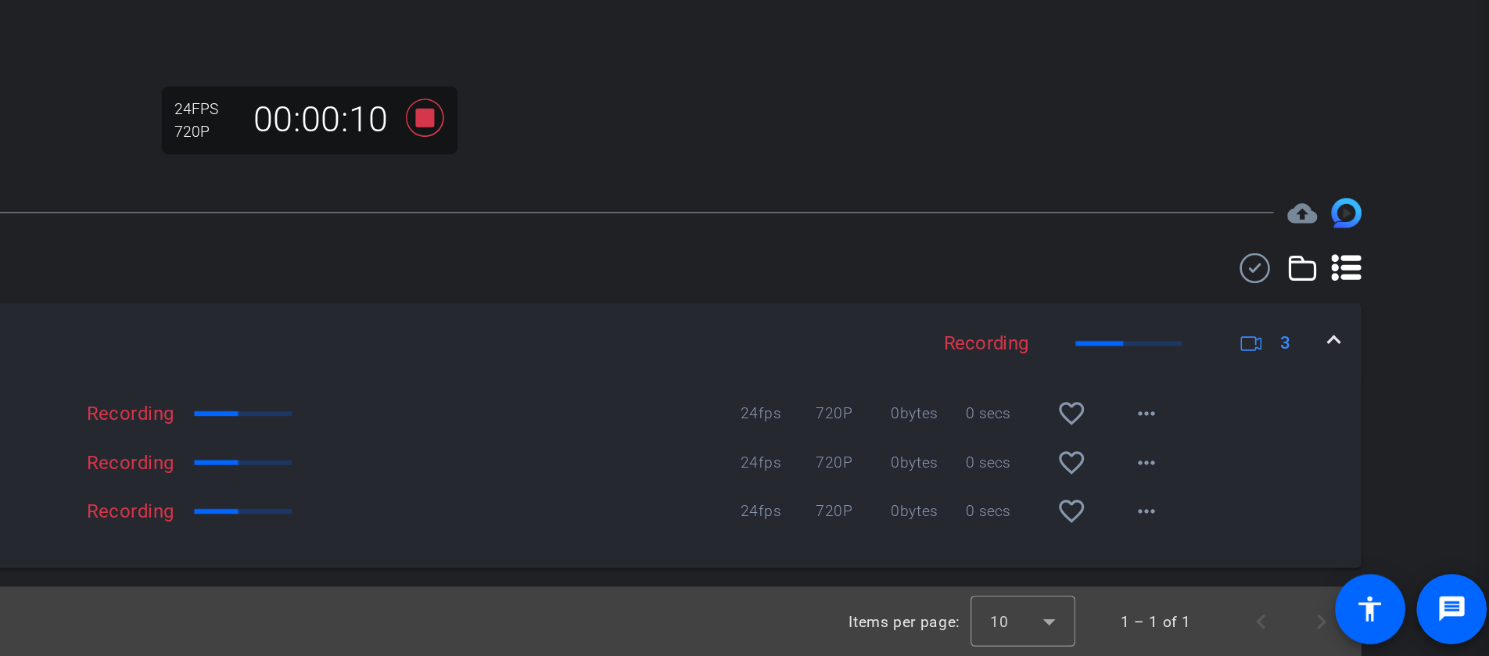
scroll to position [113, 0]
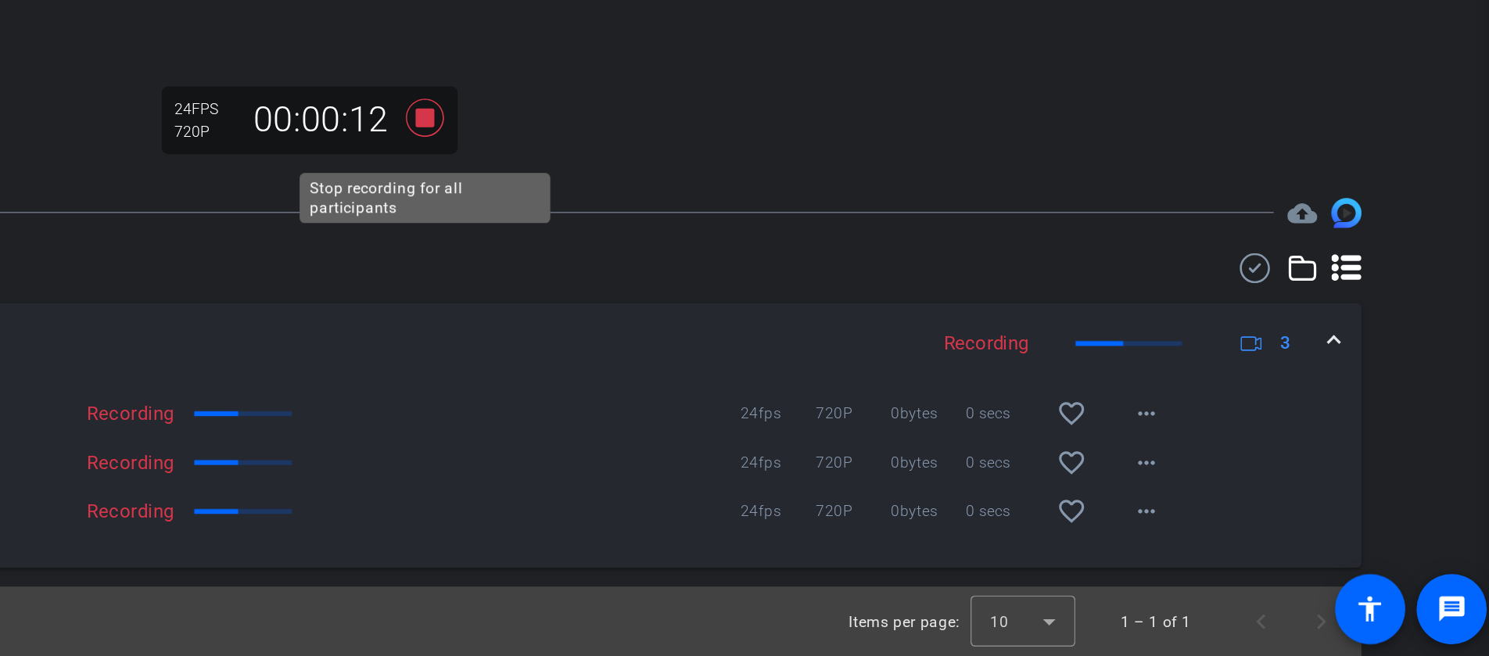
click at [823, 331] on icon at bounding box center [818, 318] width 23 height 23
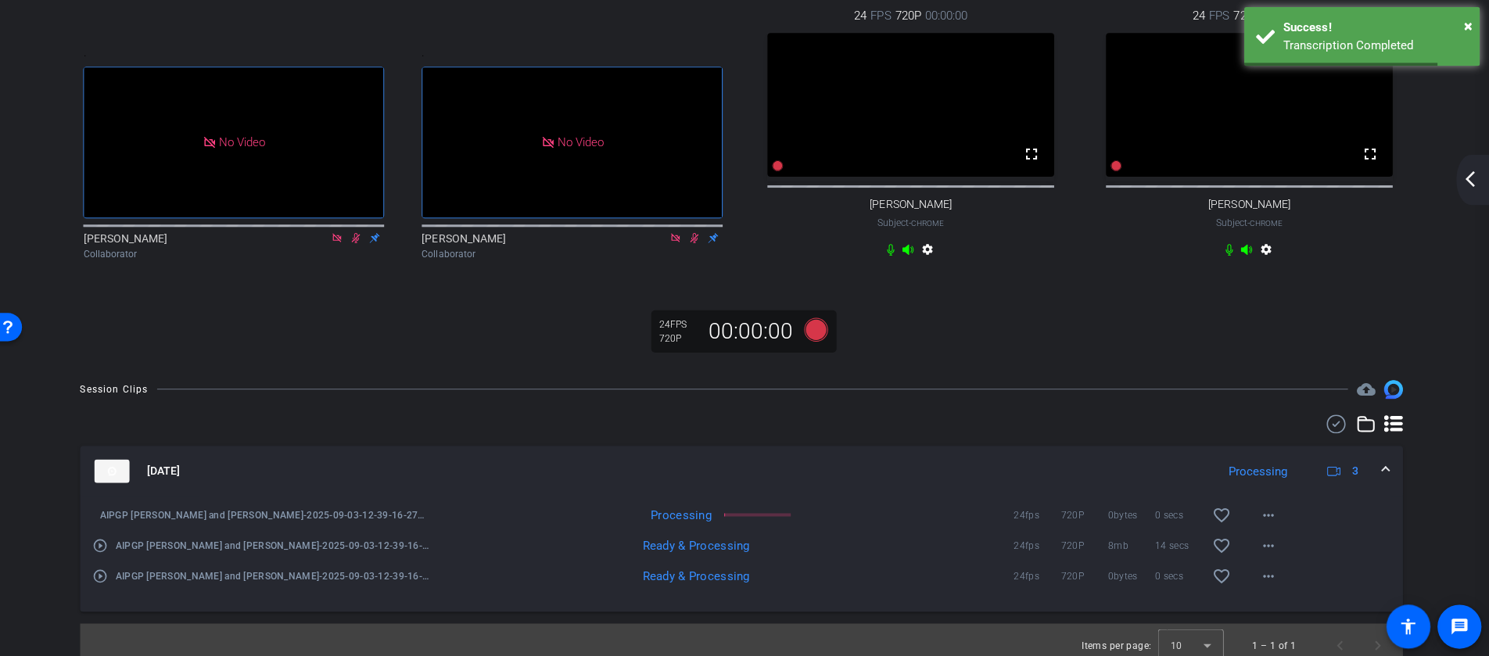
scroll to position [0, 0]
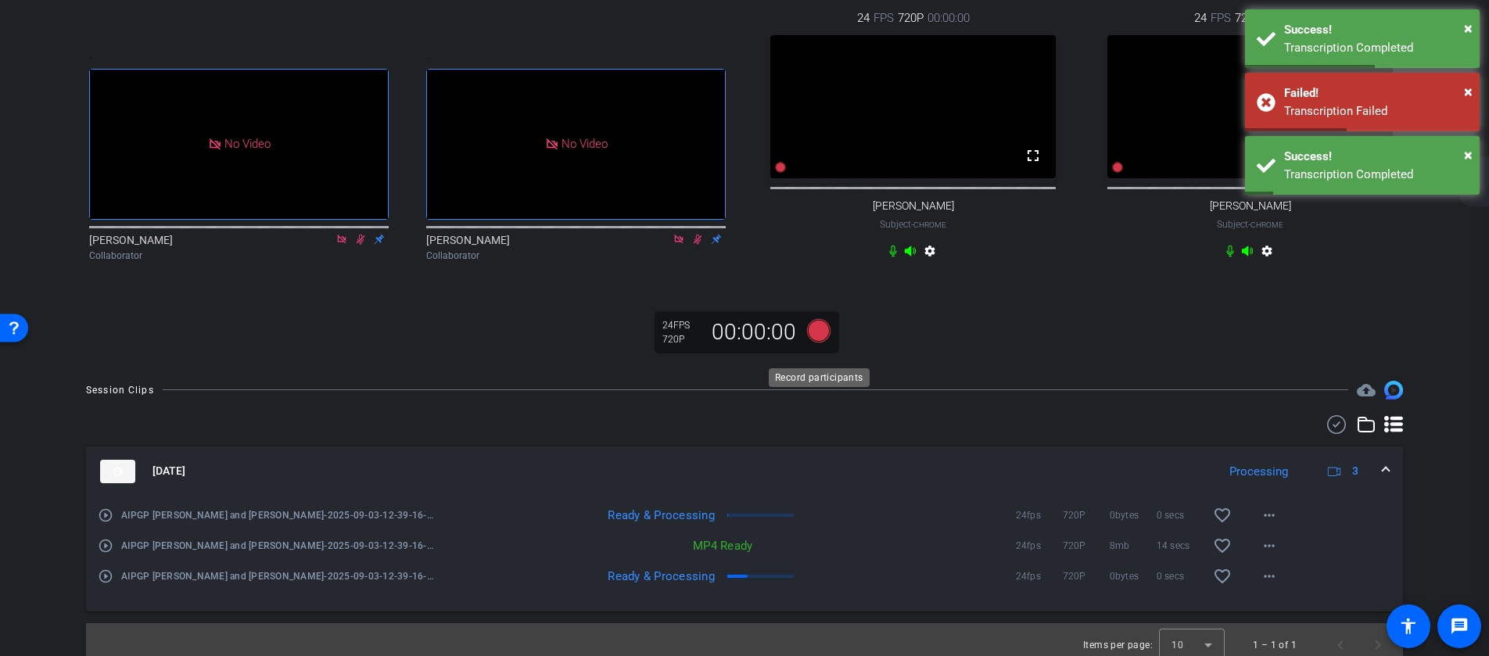
click at [818, 342] on icon at bounding box center [818, 329] width 23 height 23
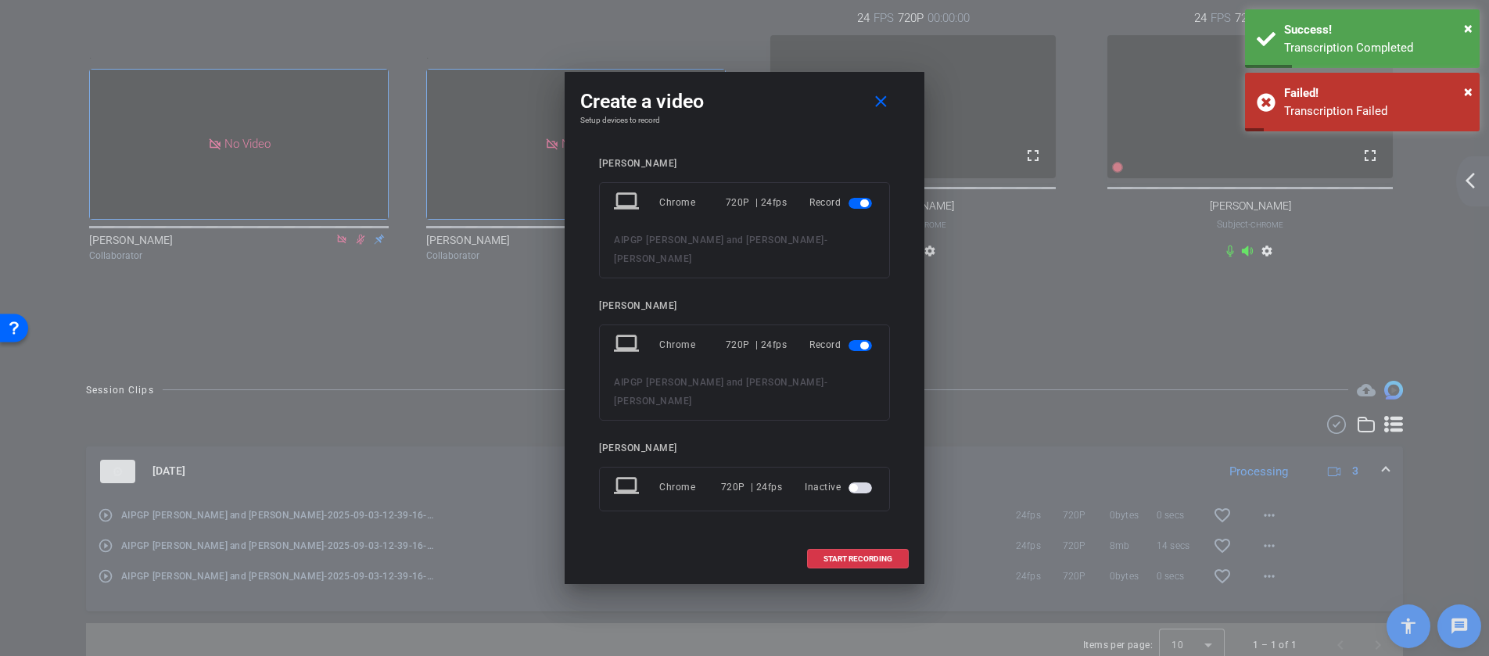
click at [859, 478] on mat-slide-toggle at bounding box center [862, 487] width 27 height 19
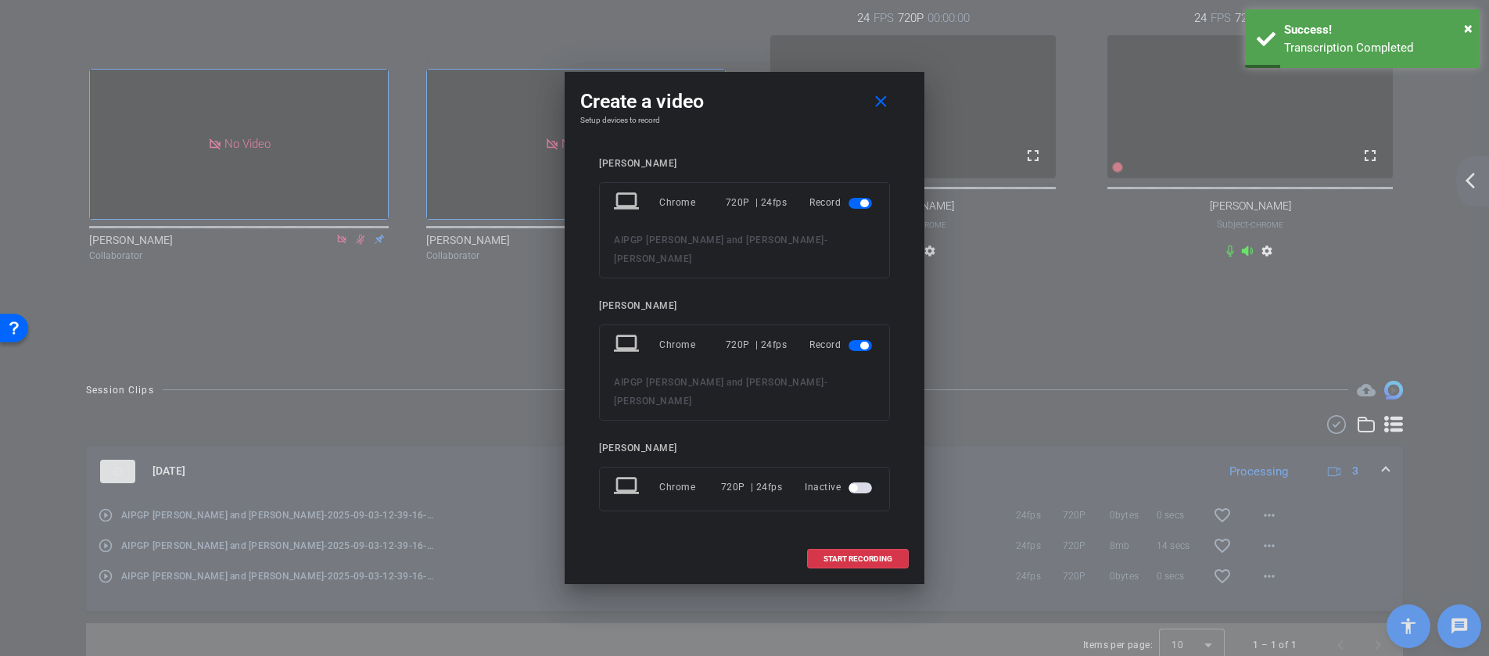
click at [859, 483] on span "button" at bounding box center [860, 488] width 23 height 11
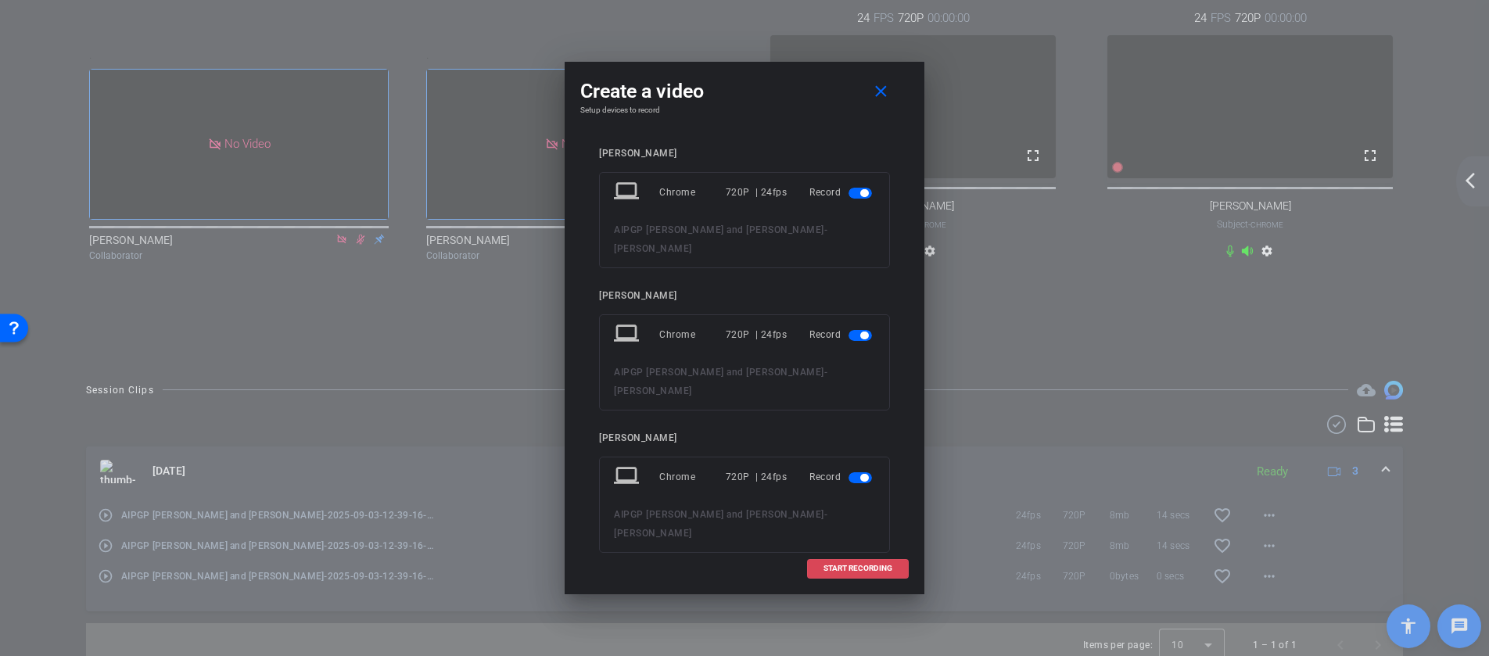
click at [862, 565] on span "START RECORDING" at bounding box center [858, 569] width 69 height 8
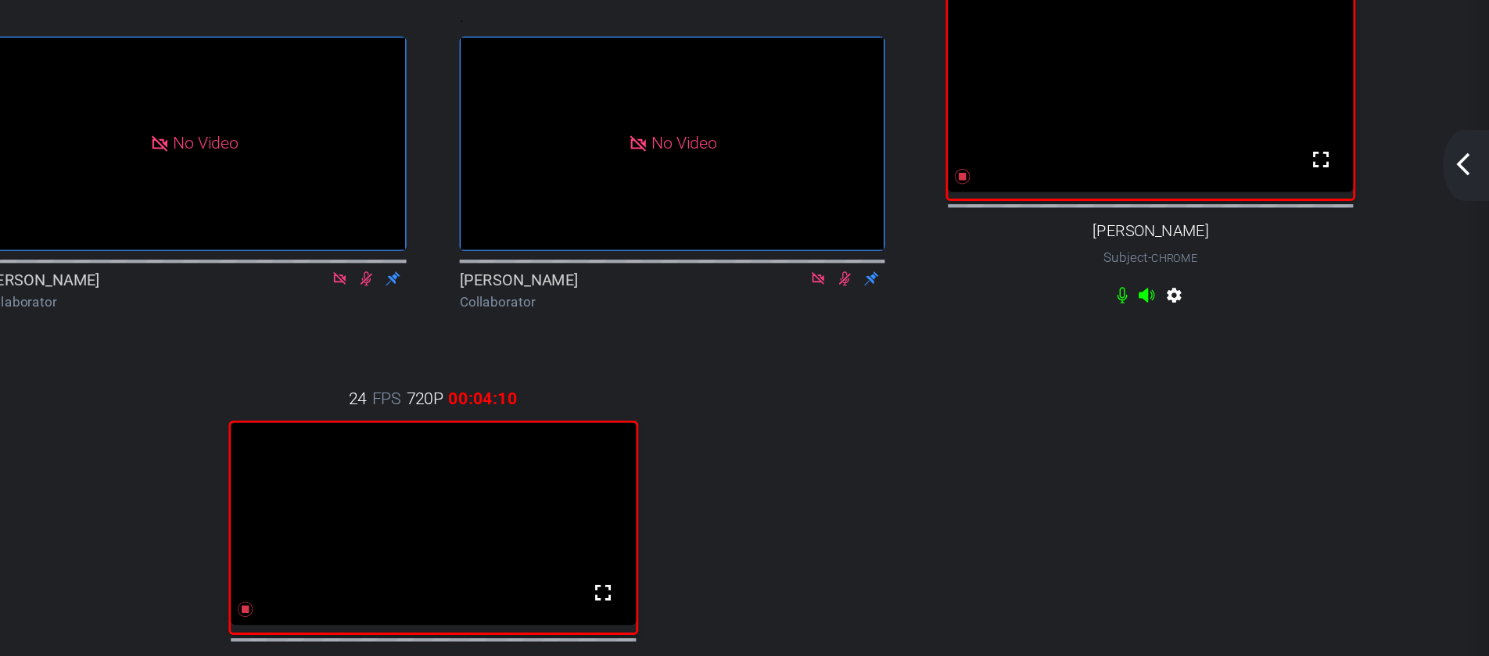
scroll to position [82, 0]
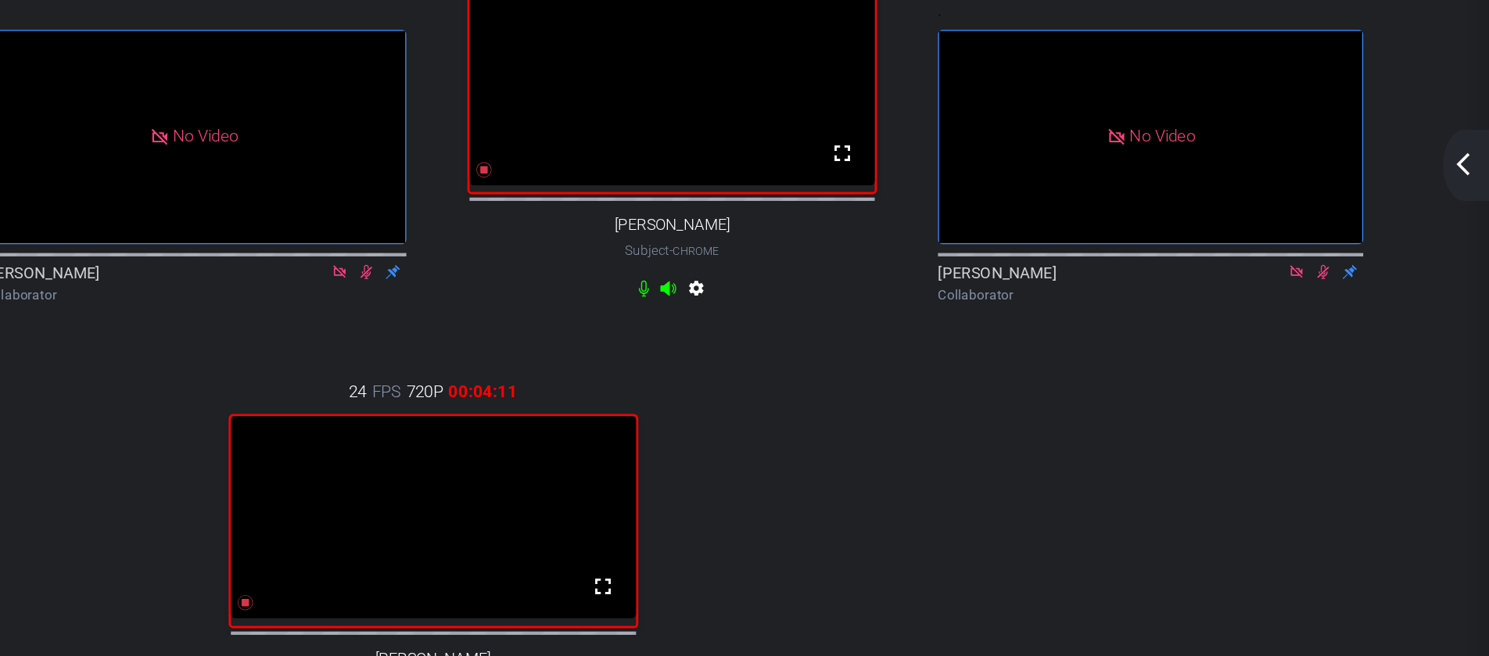
drag, startPoint x: 809, startPoint y: 400, endPoint x: 914, endPoint y: 197, distance: 228.8
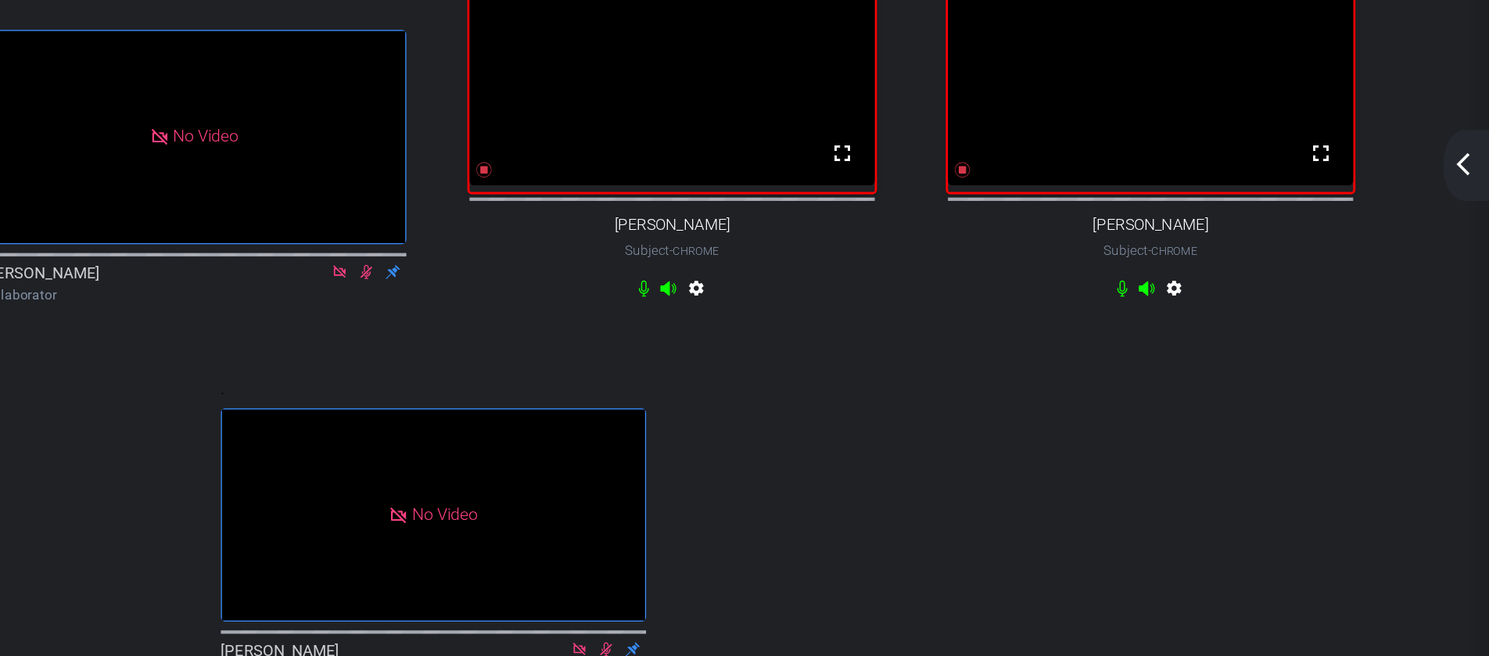
drag, startPoint x: 835, startPoint y: 425, endPoint x: 1301, endPoint y: 273, distance: 490.2
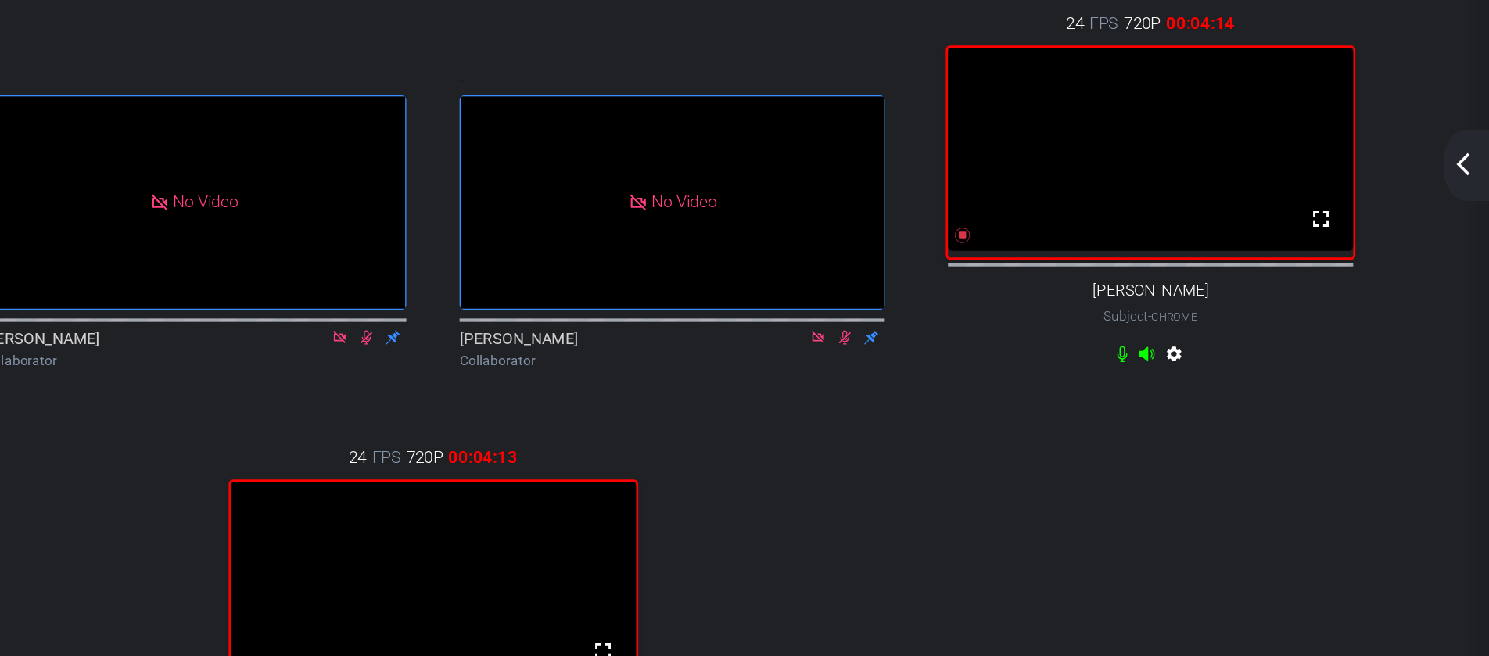
scroll to position [0, 0]
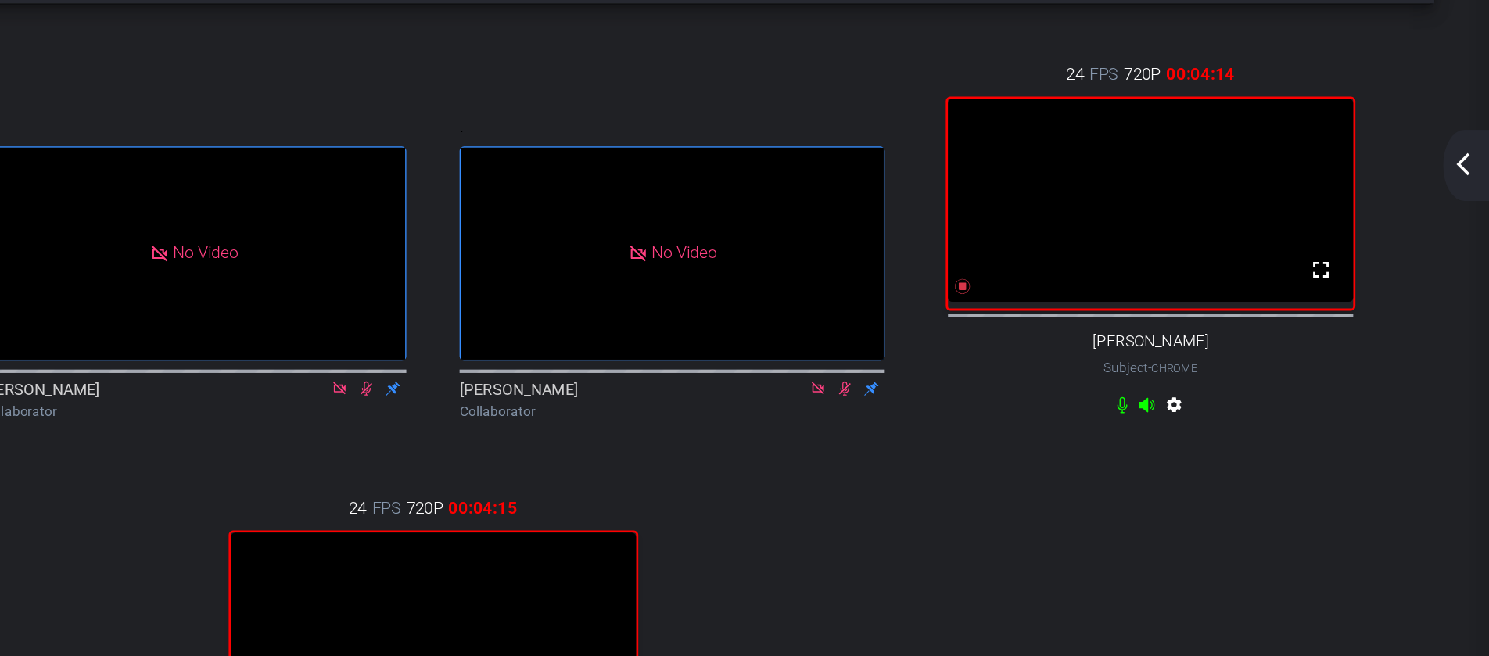
drag, startPoint x: 870, startPoint y: 486, endPoint x: 1384, endPoint y: 254, distance: 562.9
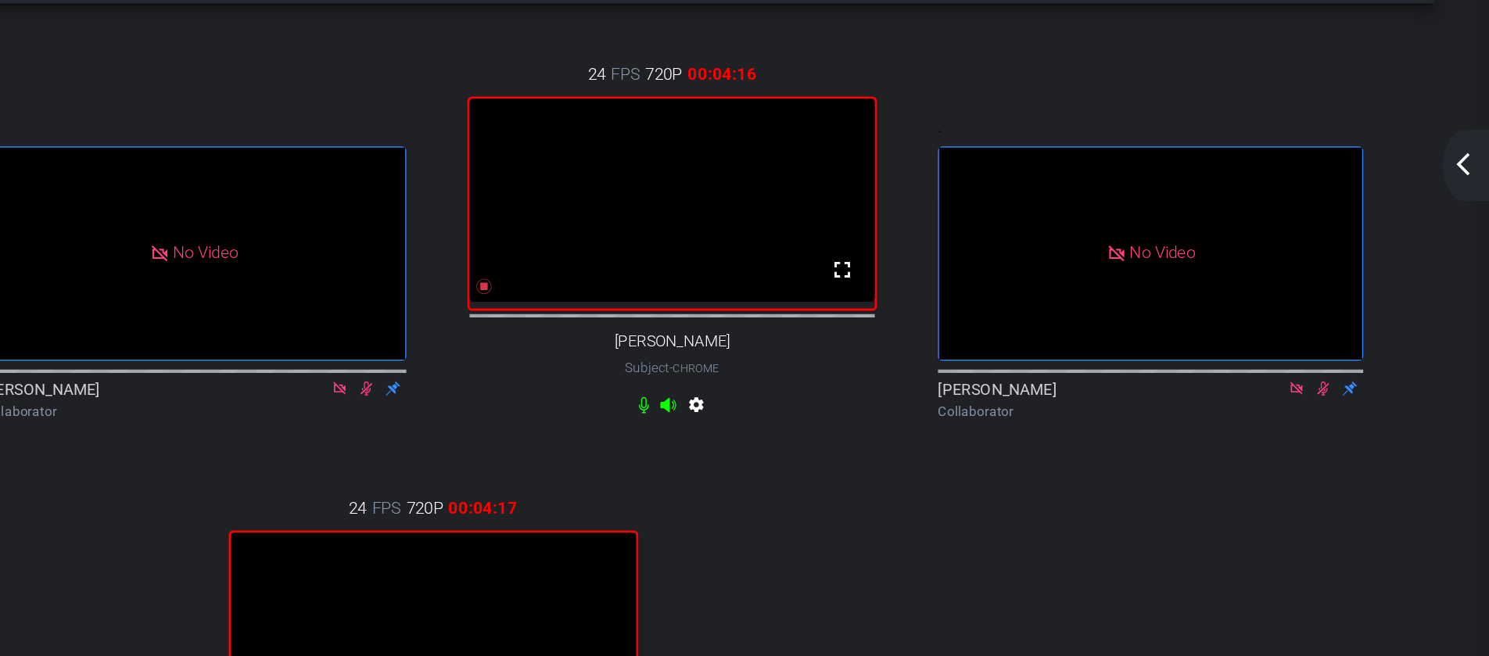
drag, startPoint x: 839, startPoint y: 473, endPoint x: 867, endPoint y: 257, distance: 218.4
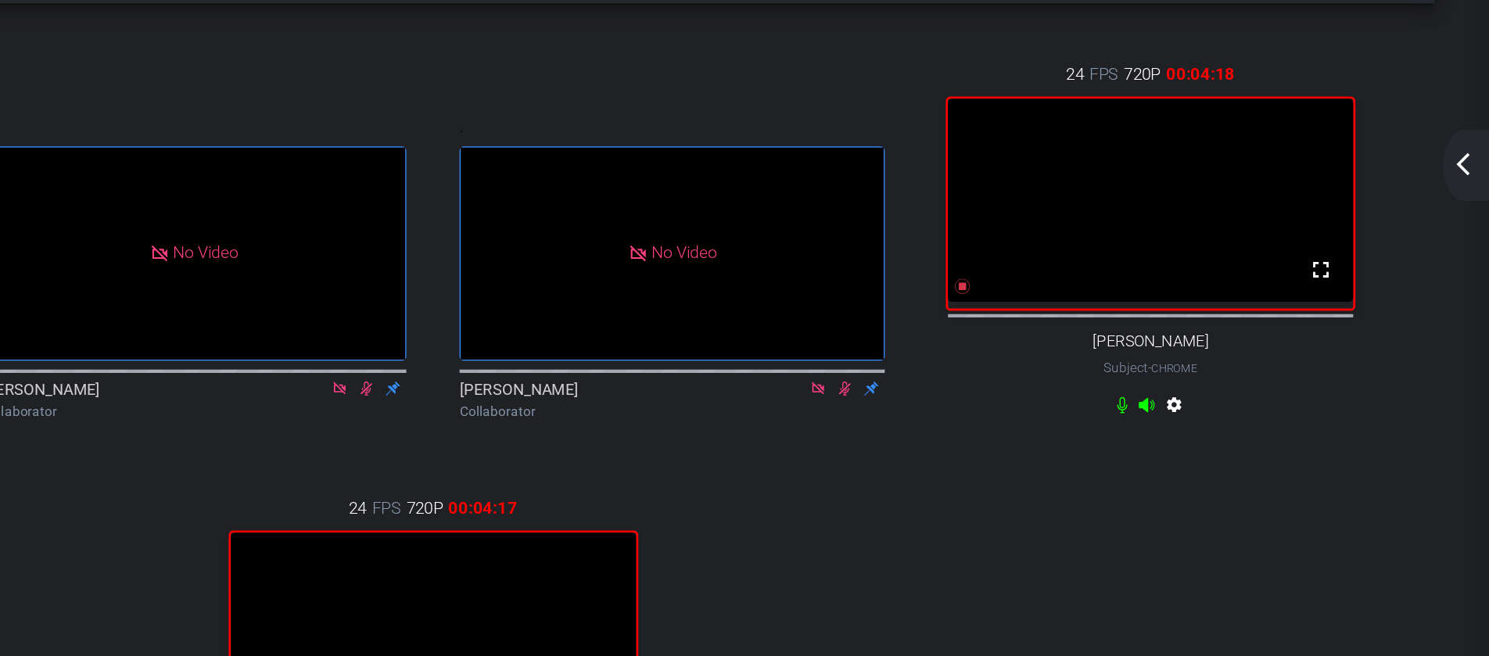
drag, startPoint x: 817, startPoint y: 484, endPoint x: 1201, endPoint y: 264, distance: 441.8
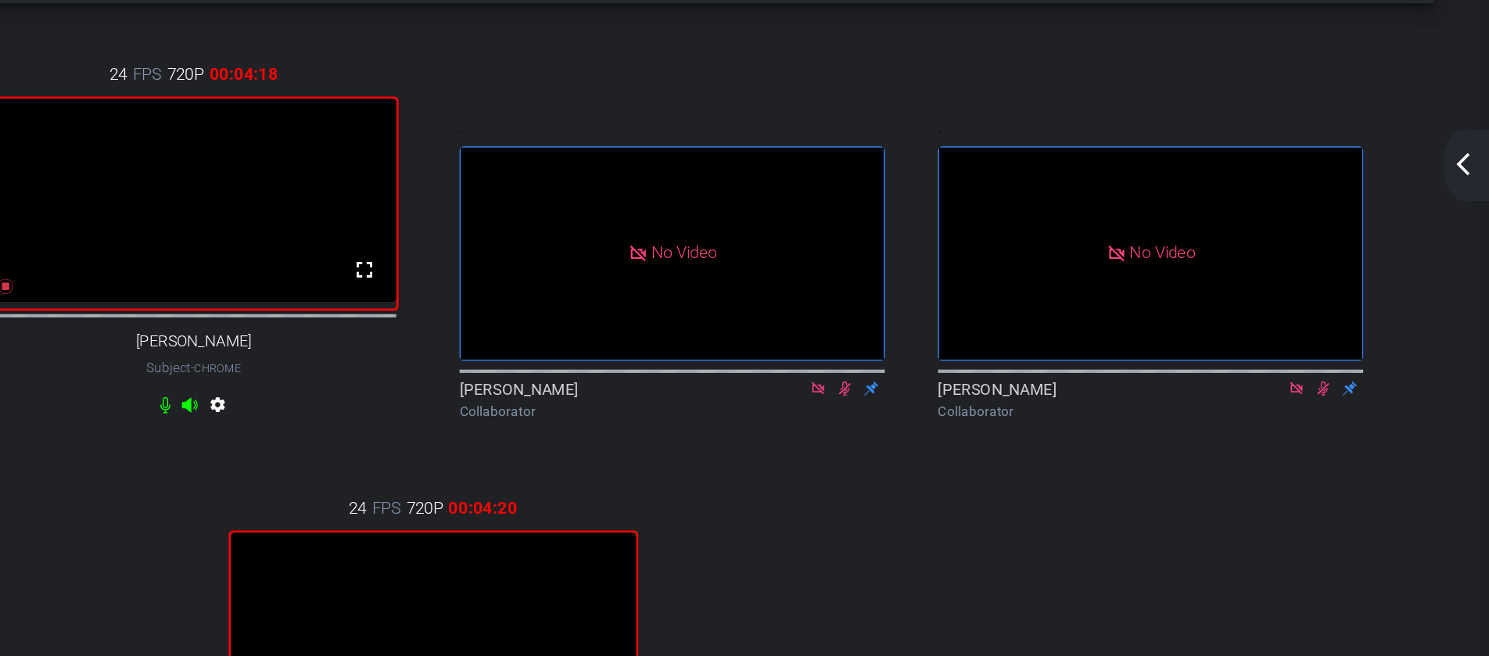
drag, startPoint x: 745, startPoint y: 476, endPoint x: 576, endPoint y: 276, distance: 261.4
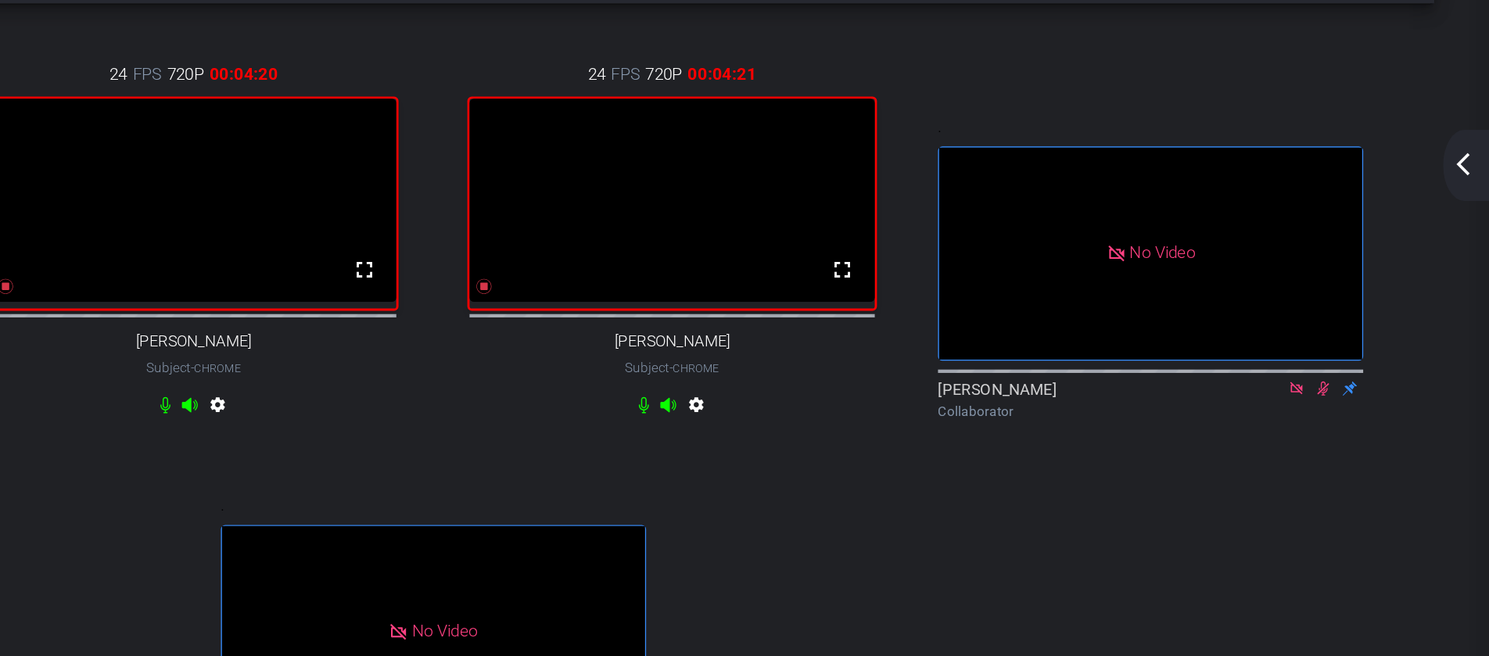
drag, startPoint x: 771, startPoint y: 458, endPoint x: 573, endPoint y: 194, distance: 330.2
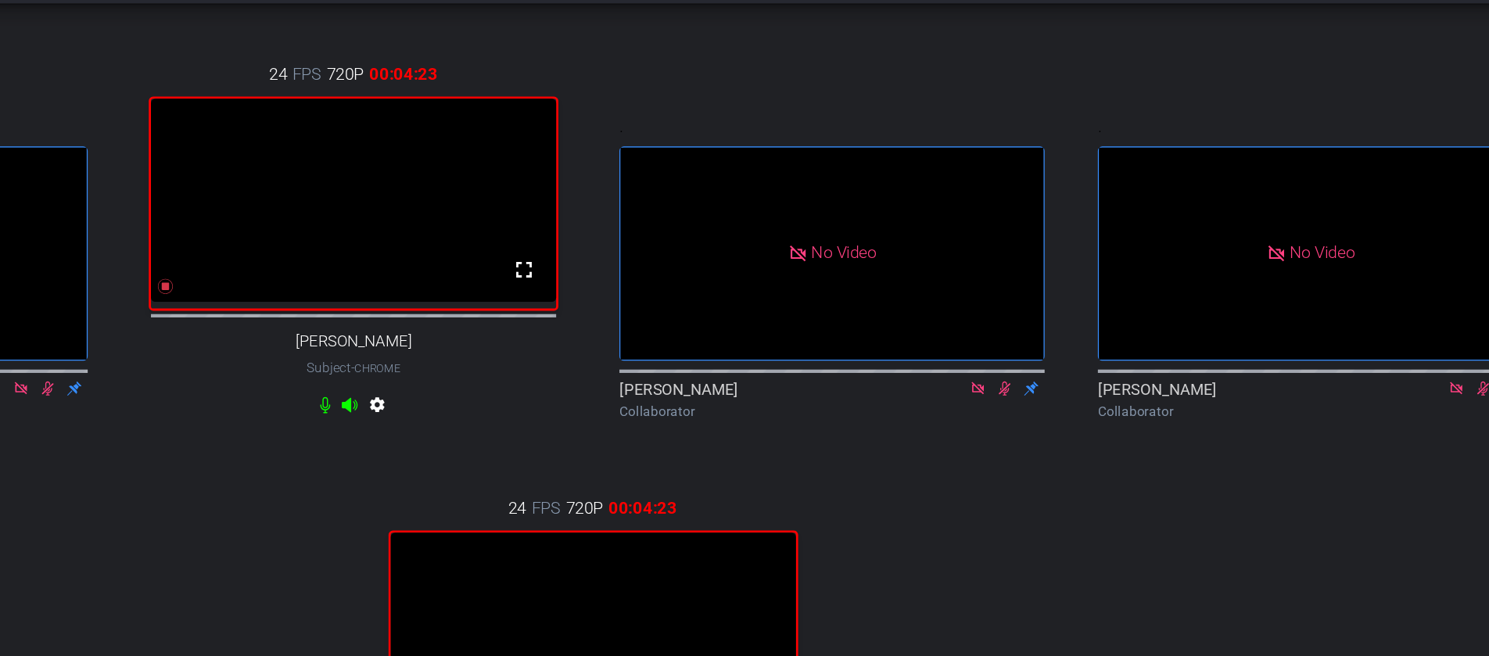
drag, startPoint x: 648, startPoint y: 476, endPoint x: 332, endPoint y: 232, distance: 398.6
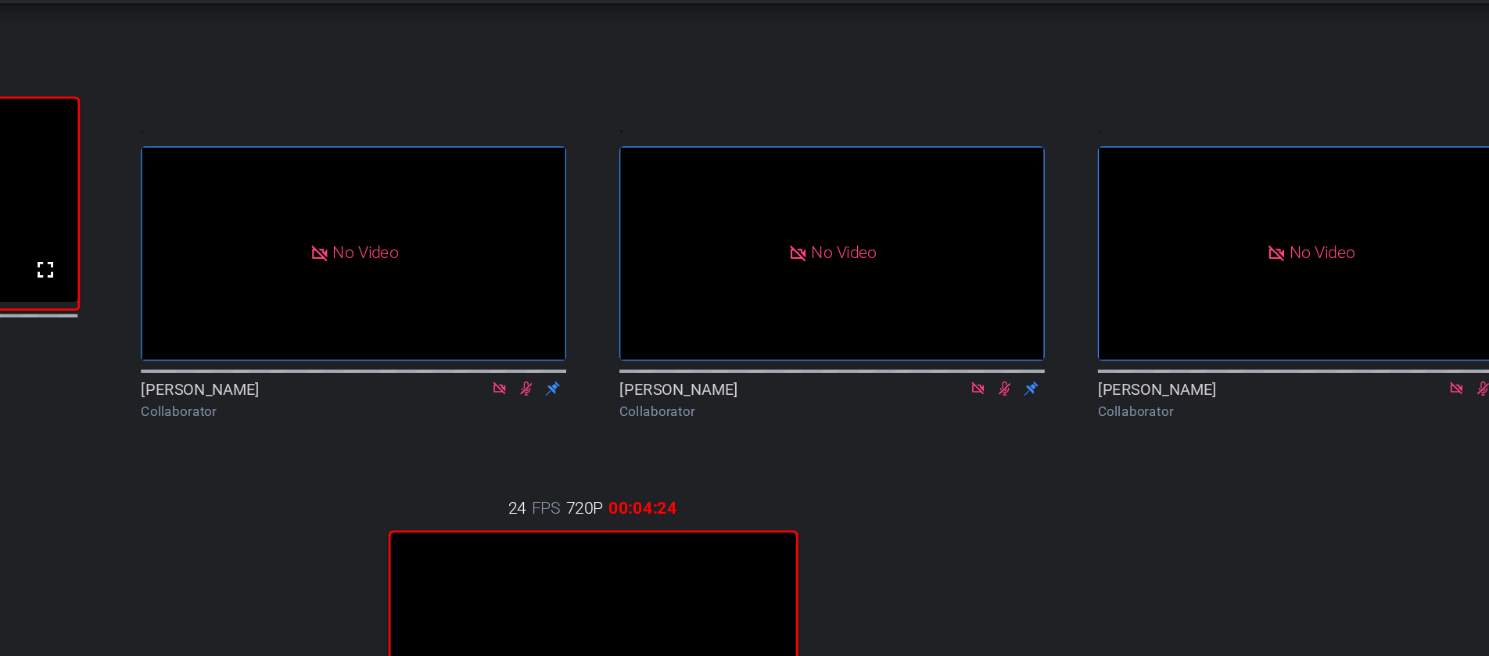
drag, startPoint x: 680, startPoint y: 479, endPoint x: 451, endPoint y: 206, distance: 356.5
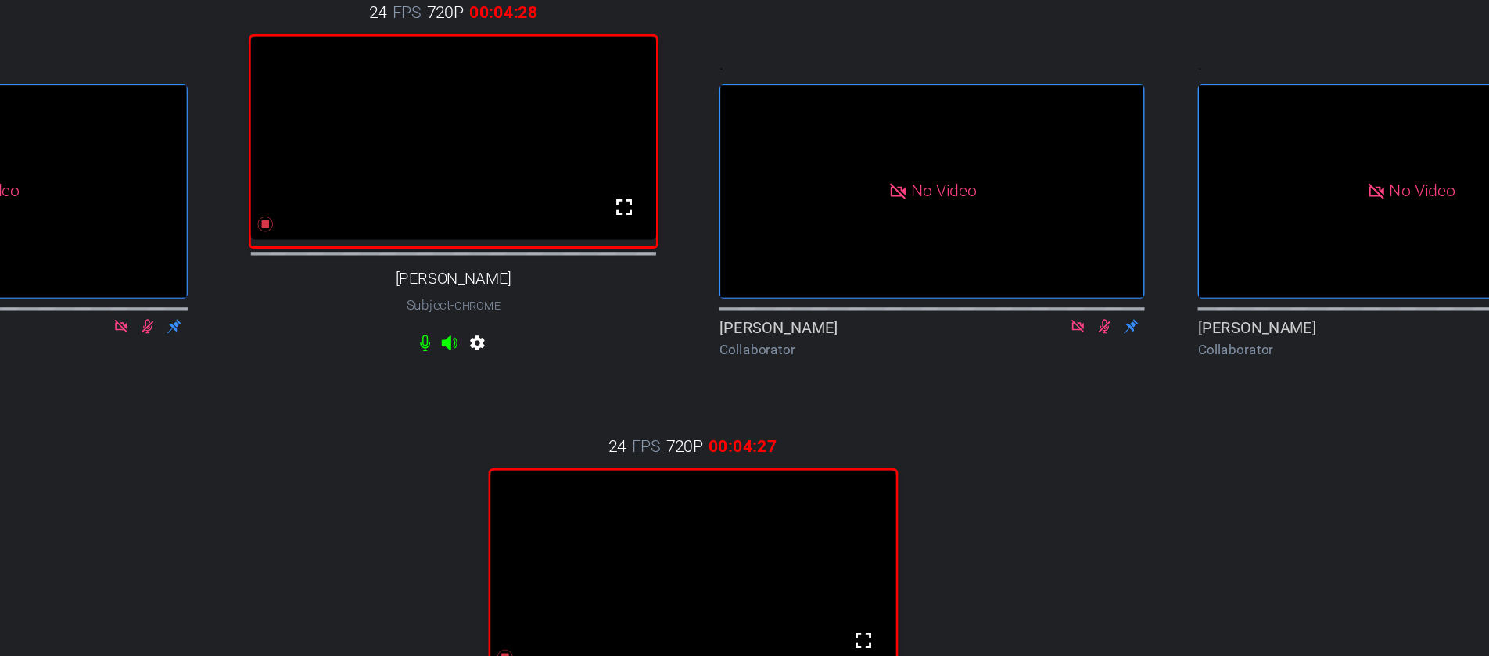
scroll to position [57, 0]
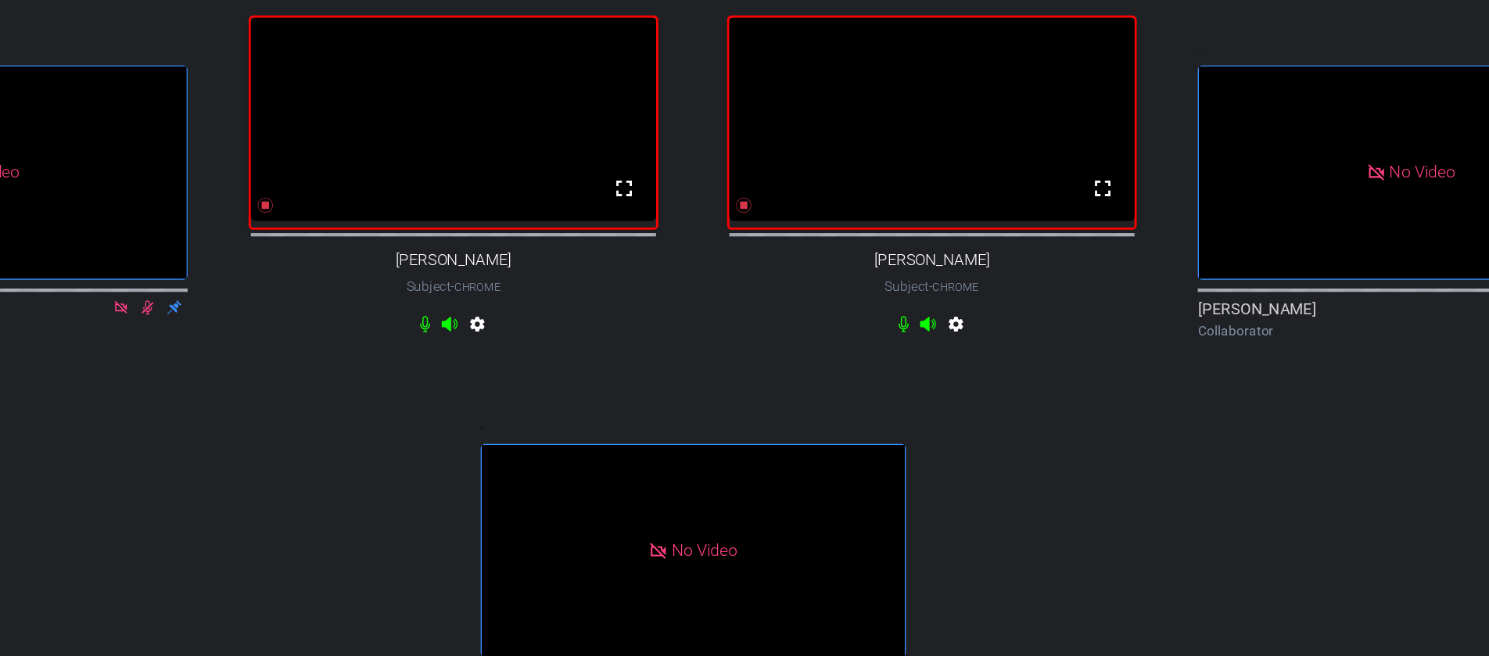
drag, startPoint x: 680, startPoint y: 463, endPoint x: 723, endPoint y: 244, distance: 223.3
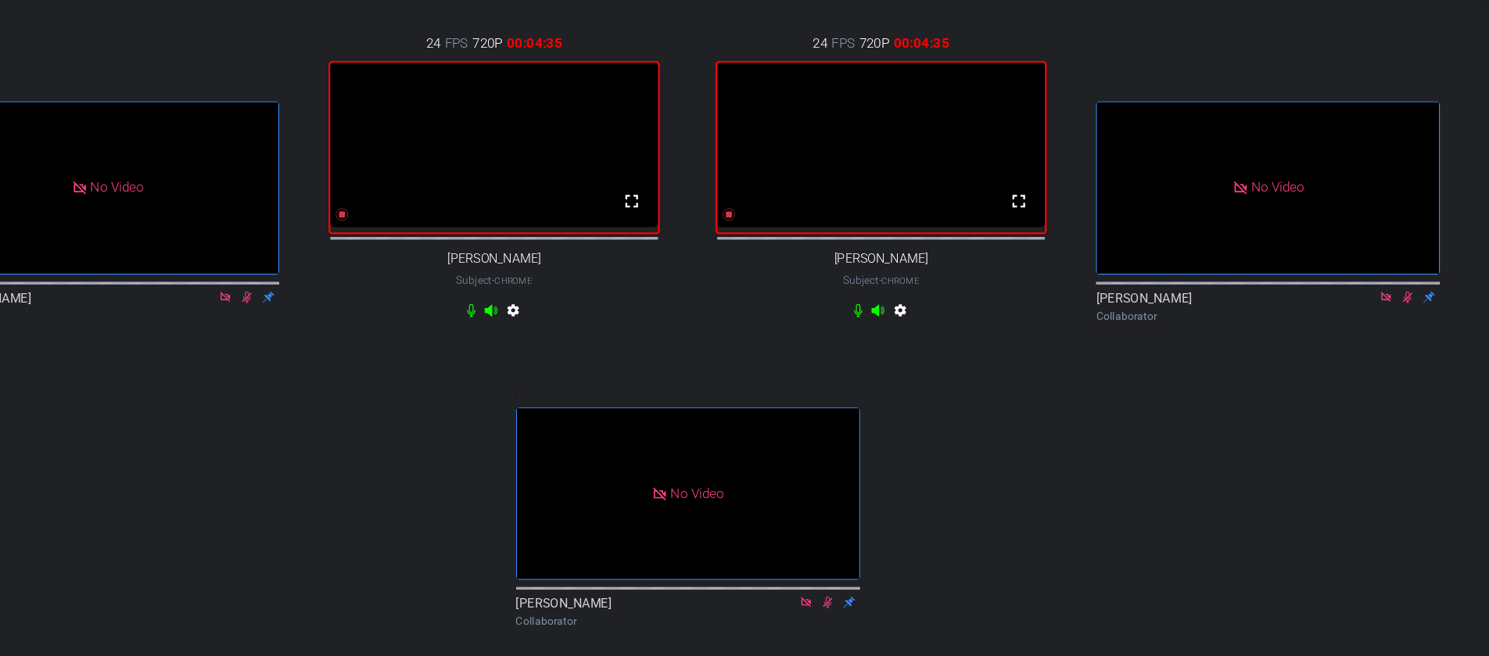
drag, startPoint x: 841, startPoint y: 479, endPoint x: 835, endPoint y: 168, distance: 310.6
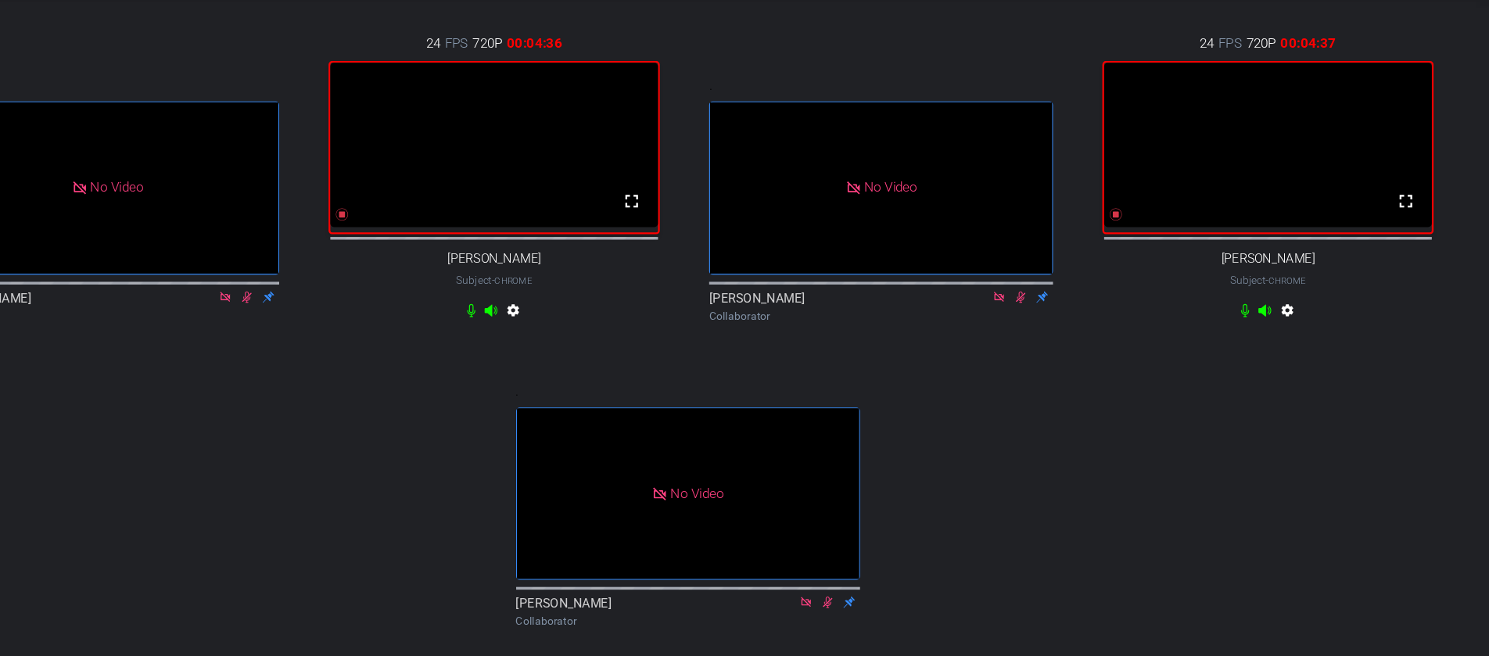
drag, startPoint x: 784, startPoint y: 491, endPoint x: 598, endPoint y: 196, distance: 348.7
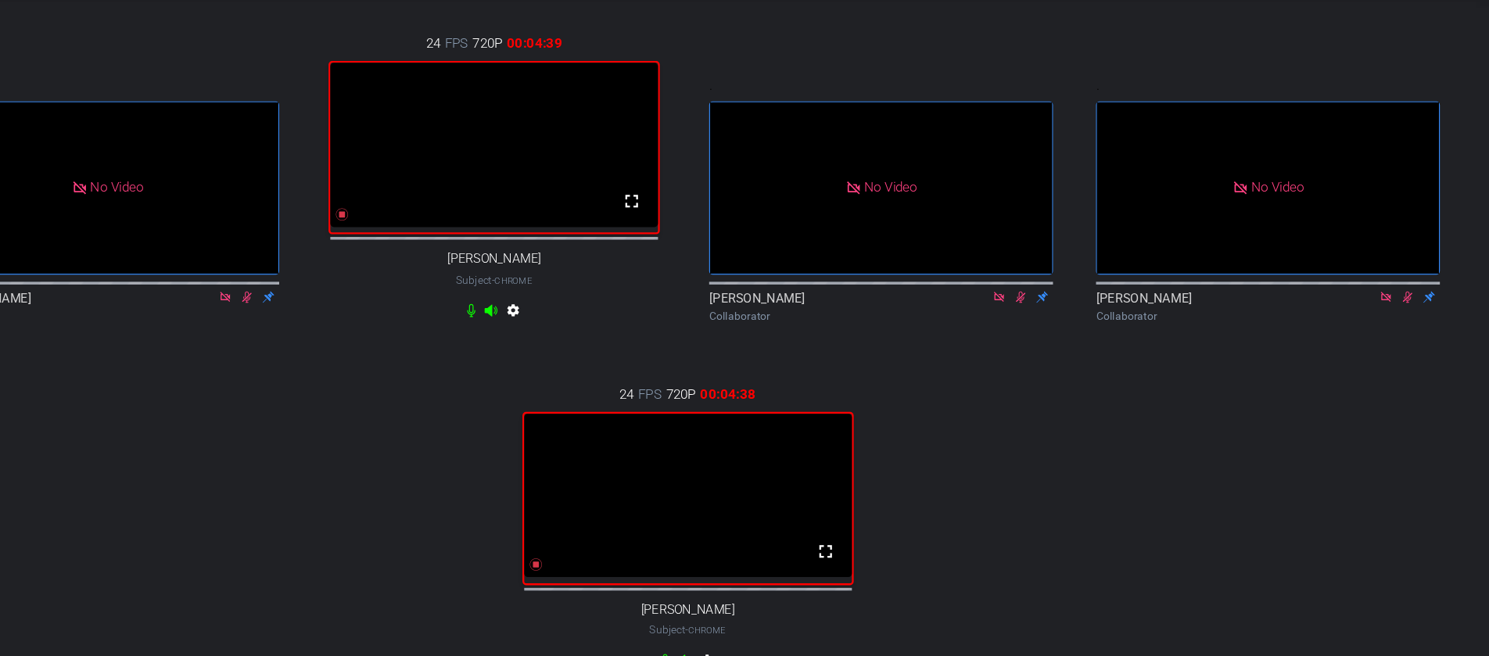
drag, startPoint x: 806, startPoint y: 472, endPoint x: 733, endPoint y: 235, distance: 247.9
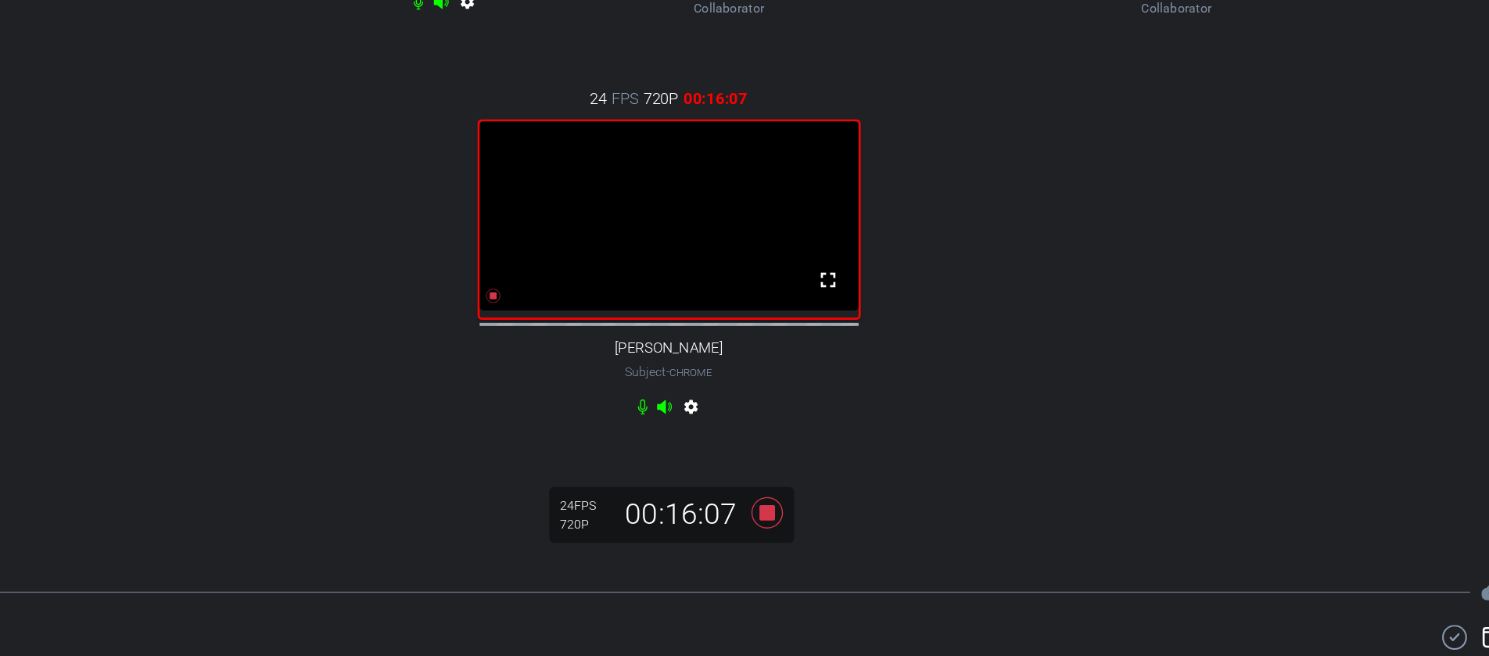
scroll to position [361, 0]
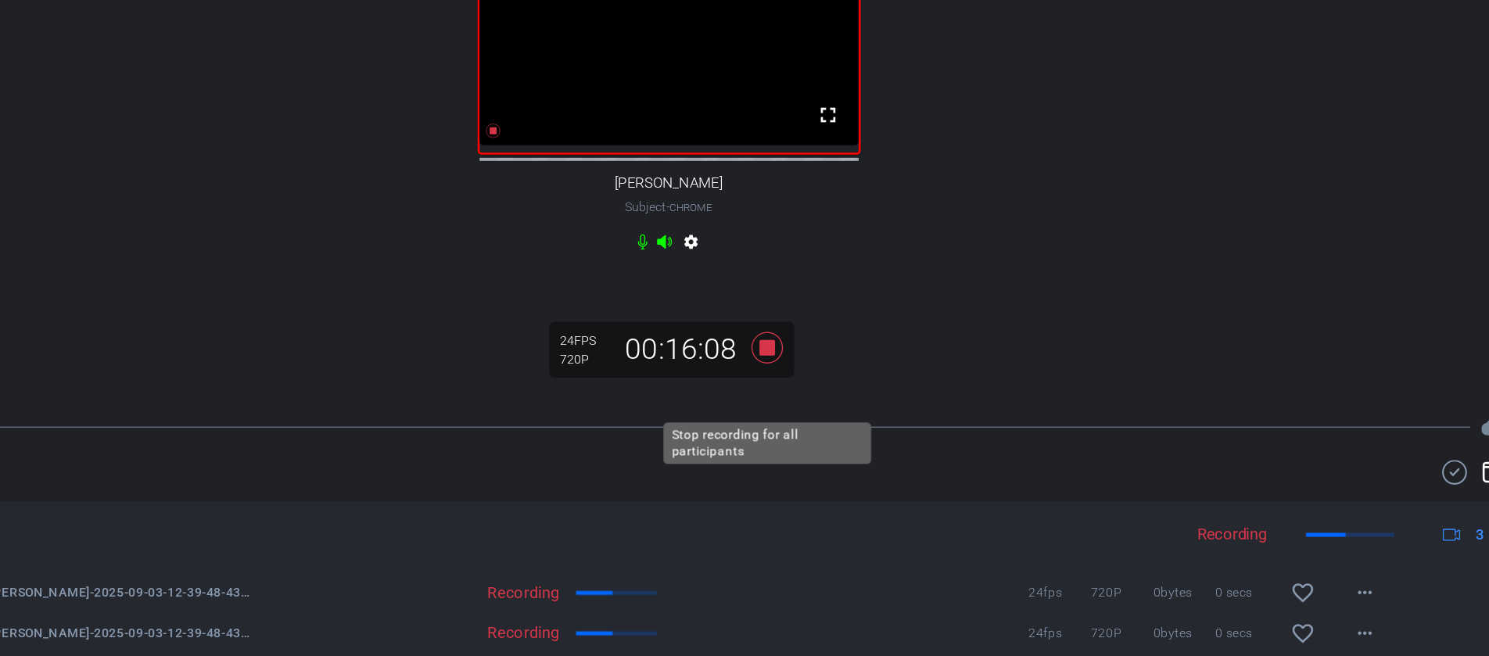
click at [817, 386] on icon at bounding box center [818, 374] width 23 height 23
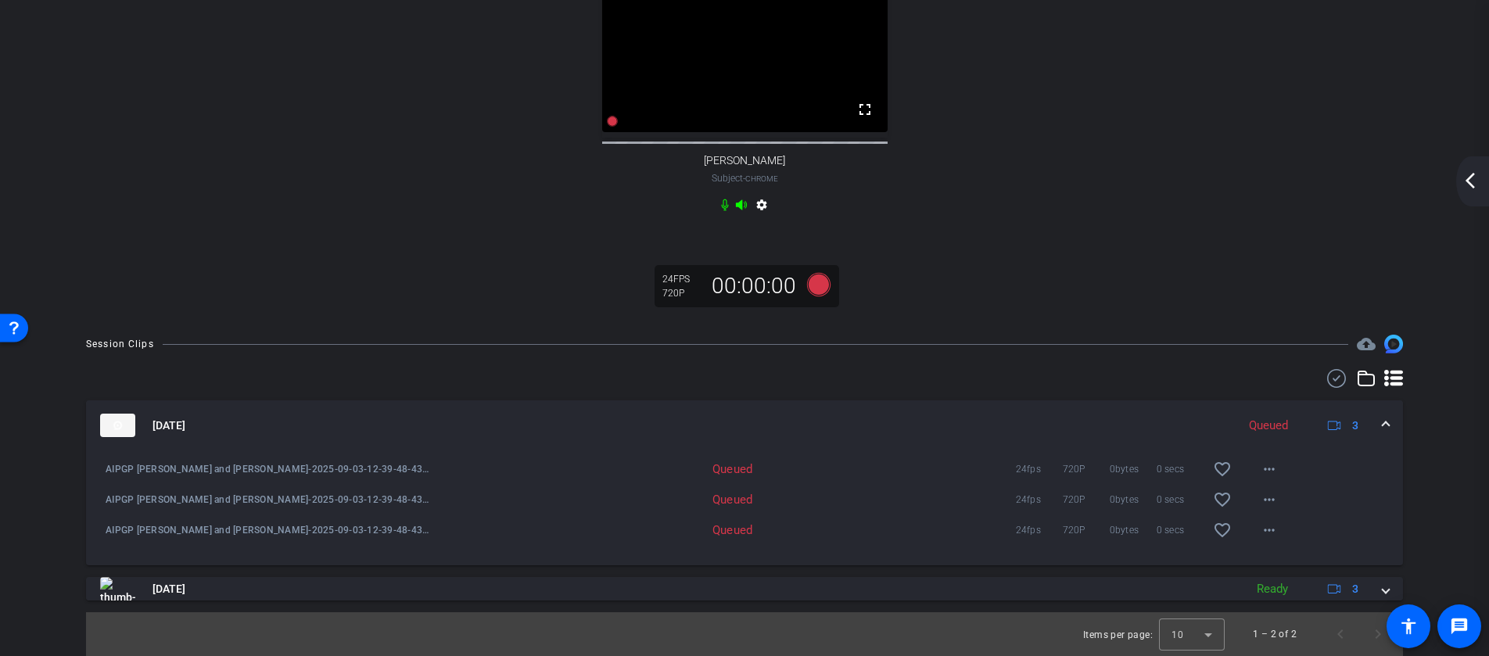
scroll to position [0, 0]
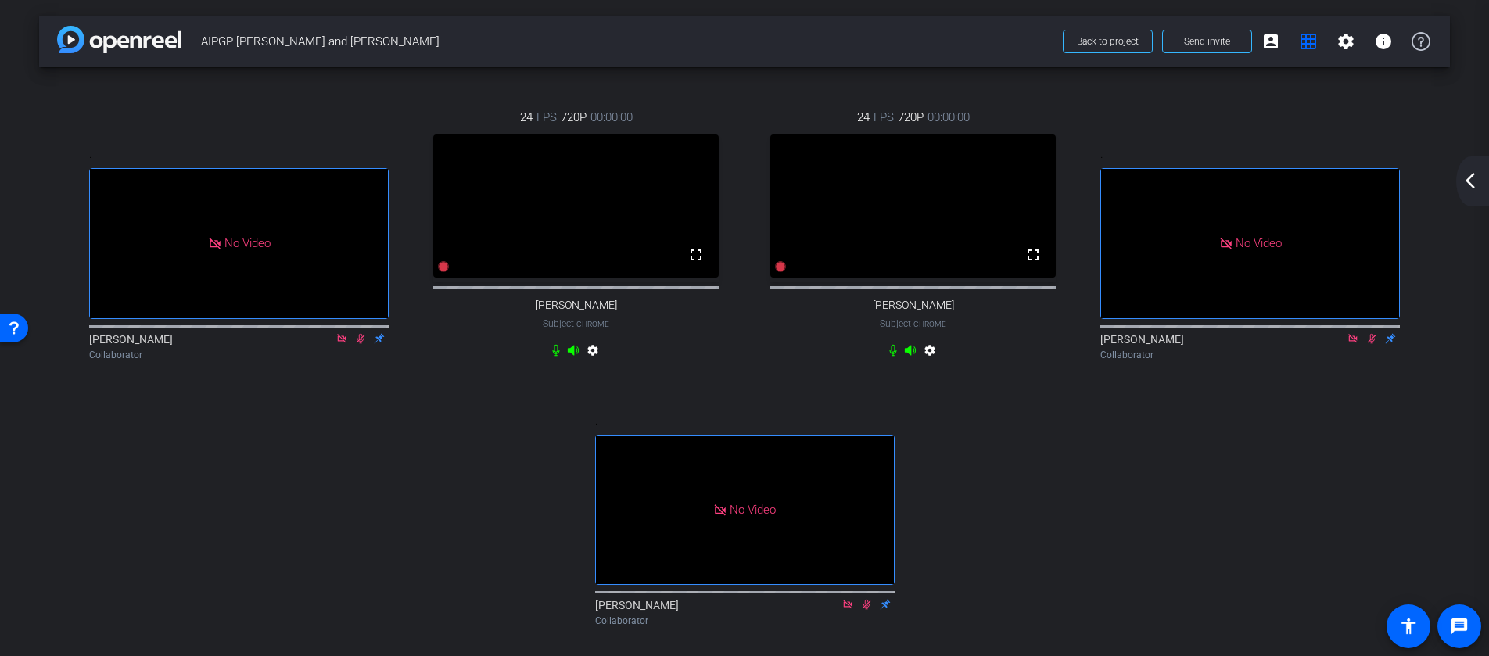
drag, startPoint x: 784, startPoint y: 541, endPoint x: 560, endPoint y: 281, distance: 343.3
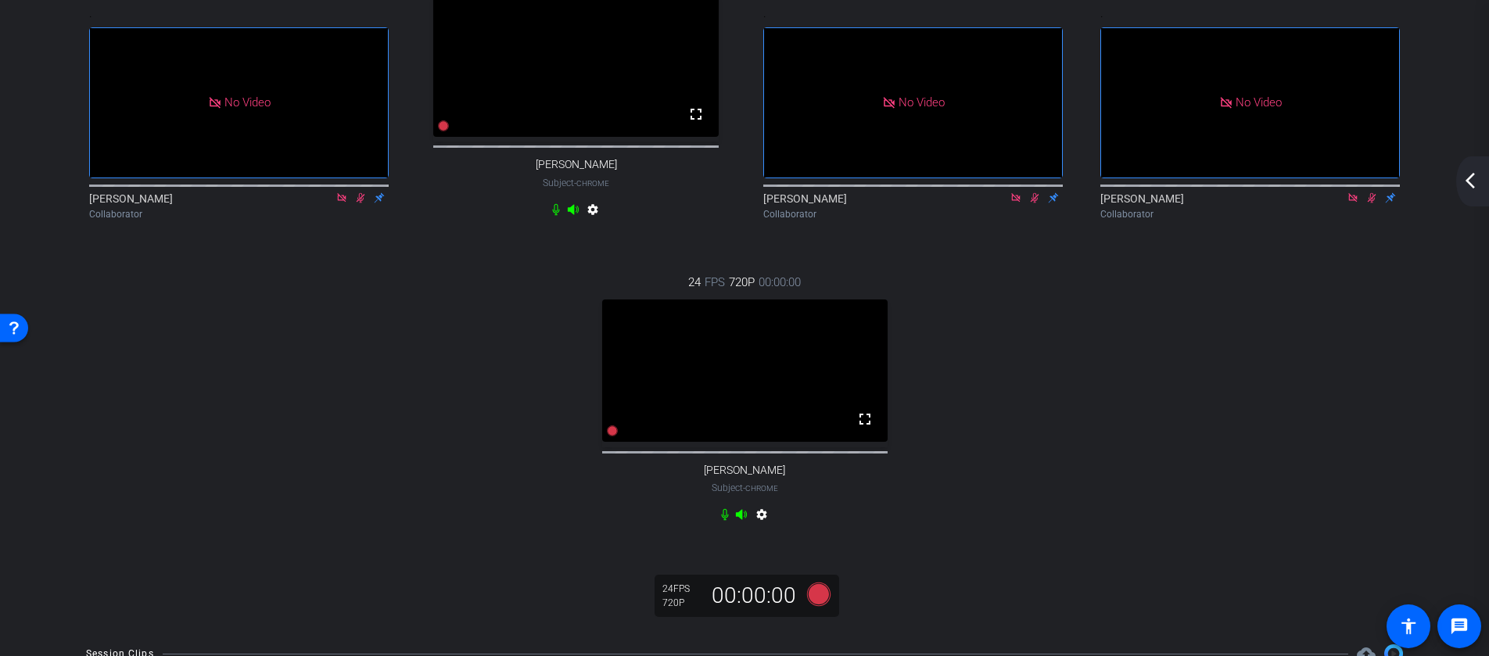
scroll to position [245, 0]
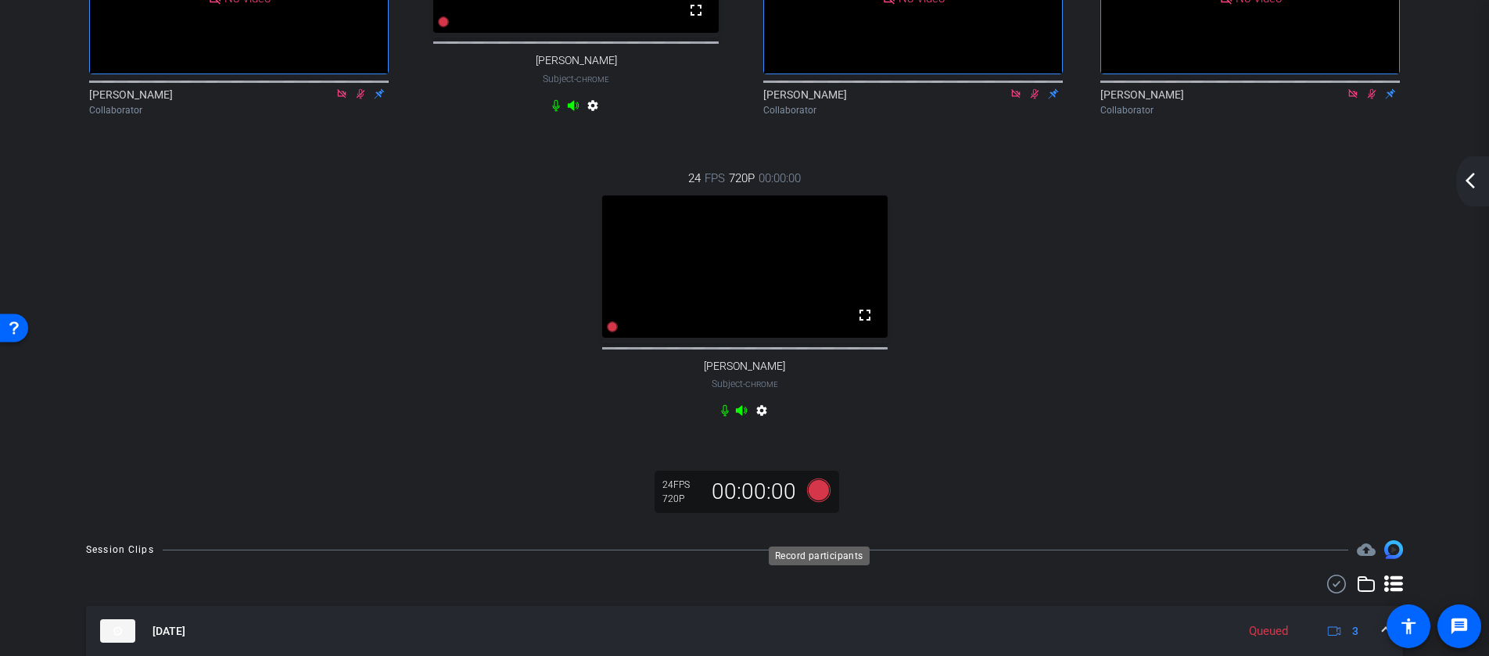
click at [820, 502] on icon at bounding box center [818, 490] width 23 height 23
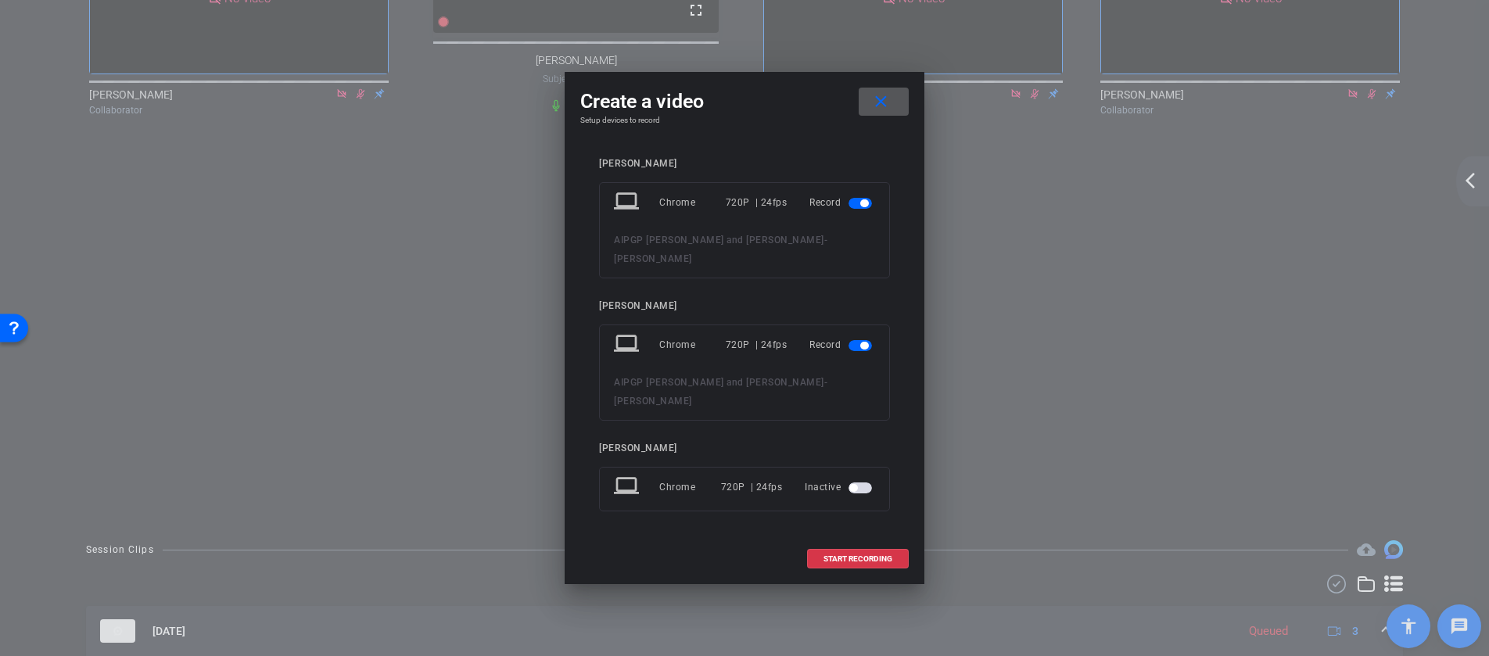
click at [856, 484] on span "button" at bounding box center [853, 488] width 8 height 8
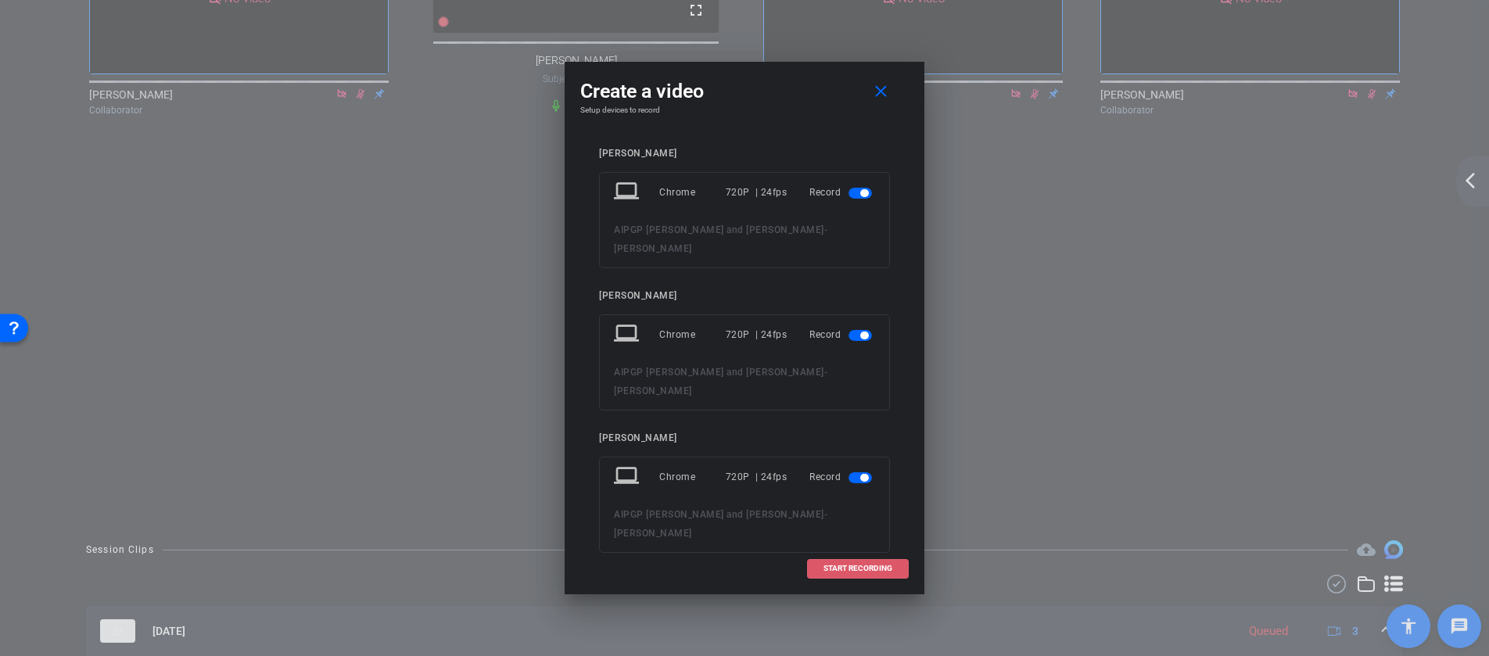
click at [850, 559] on button "START RECORDING" at bounding box center [858, 569] width 102 height 20
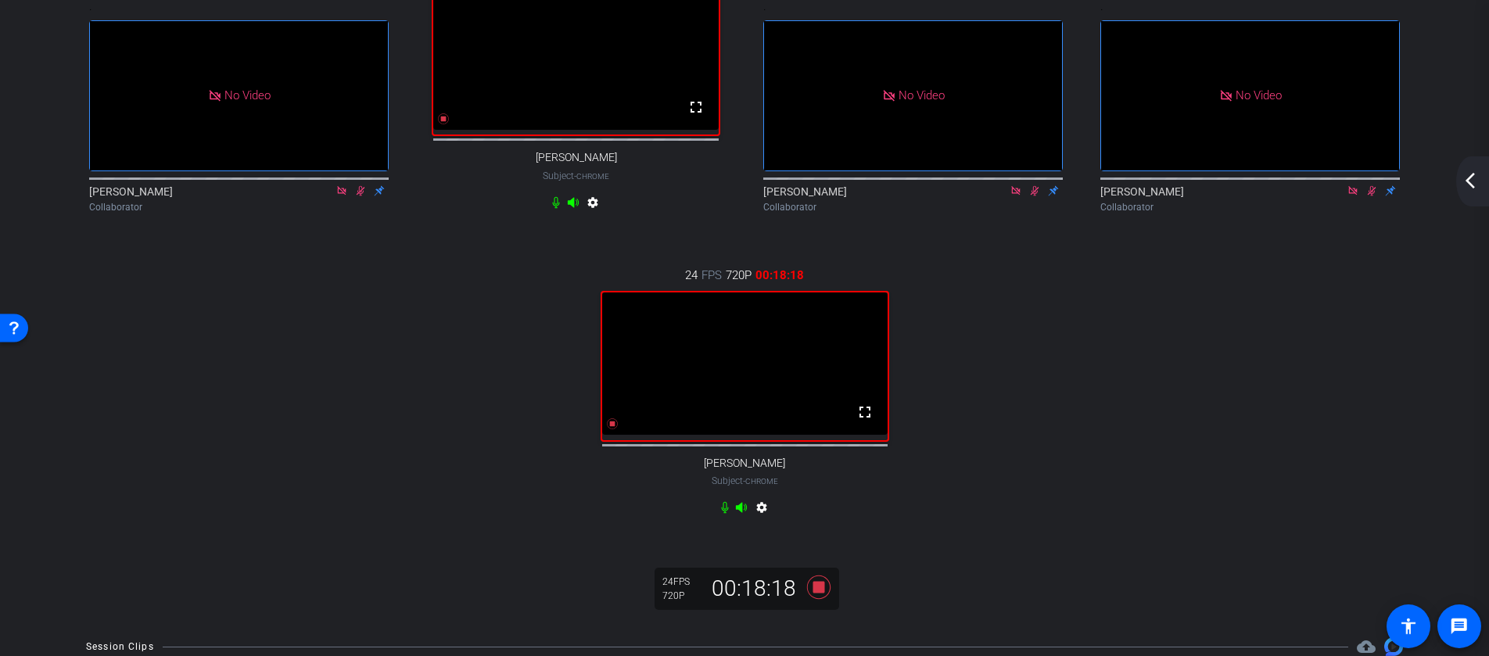
scroll to position [145, 0]
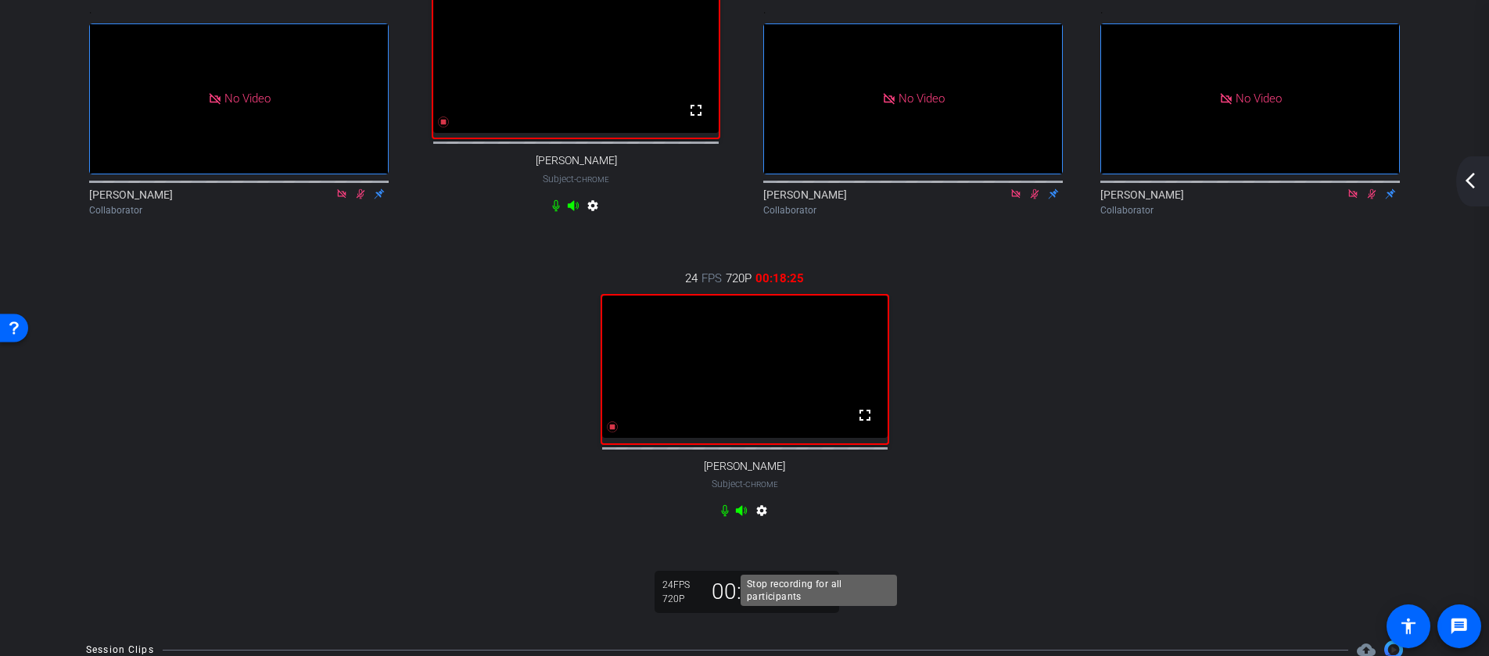
click at [822, 602] on icon at bounding box center [818, 590] width 23 height 23
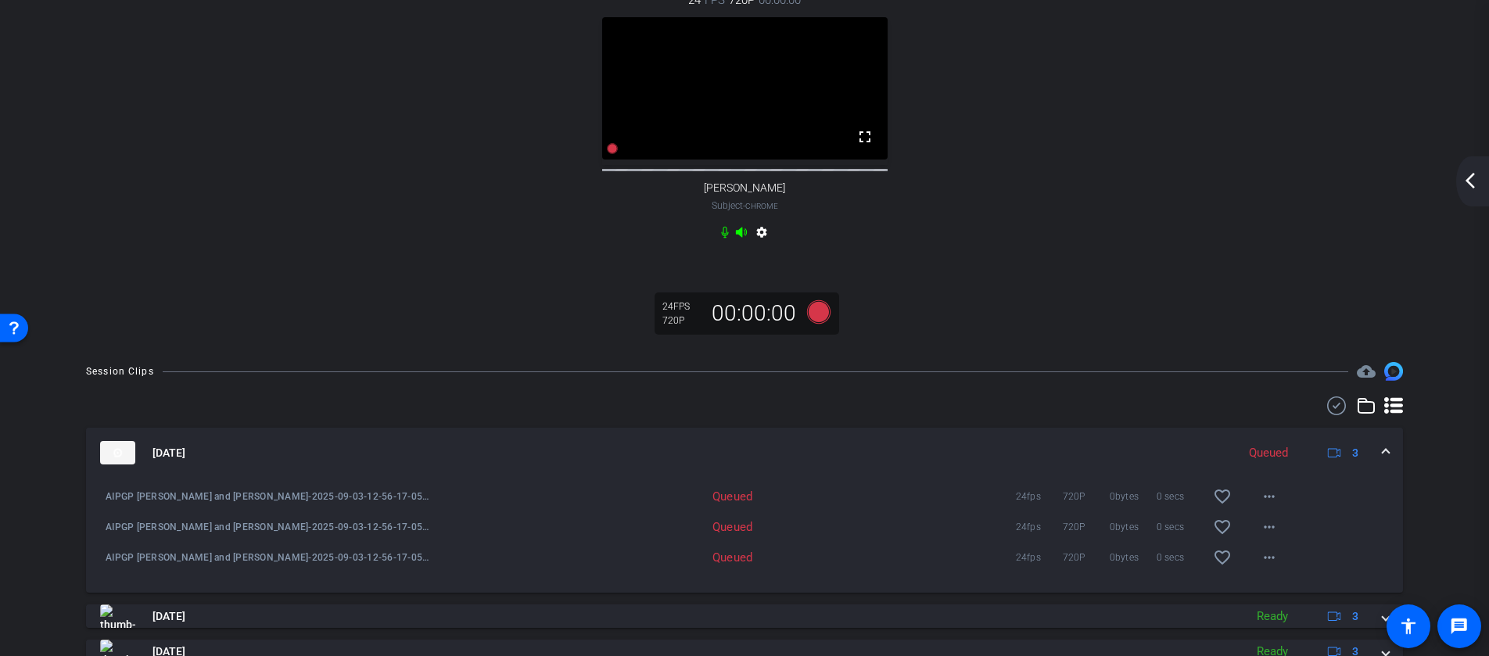
scroll to position [522, 0]
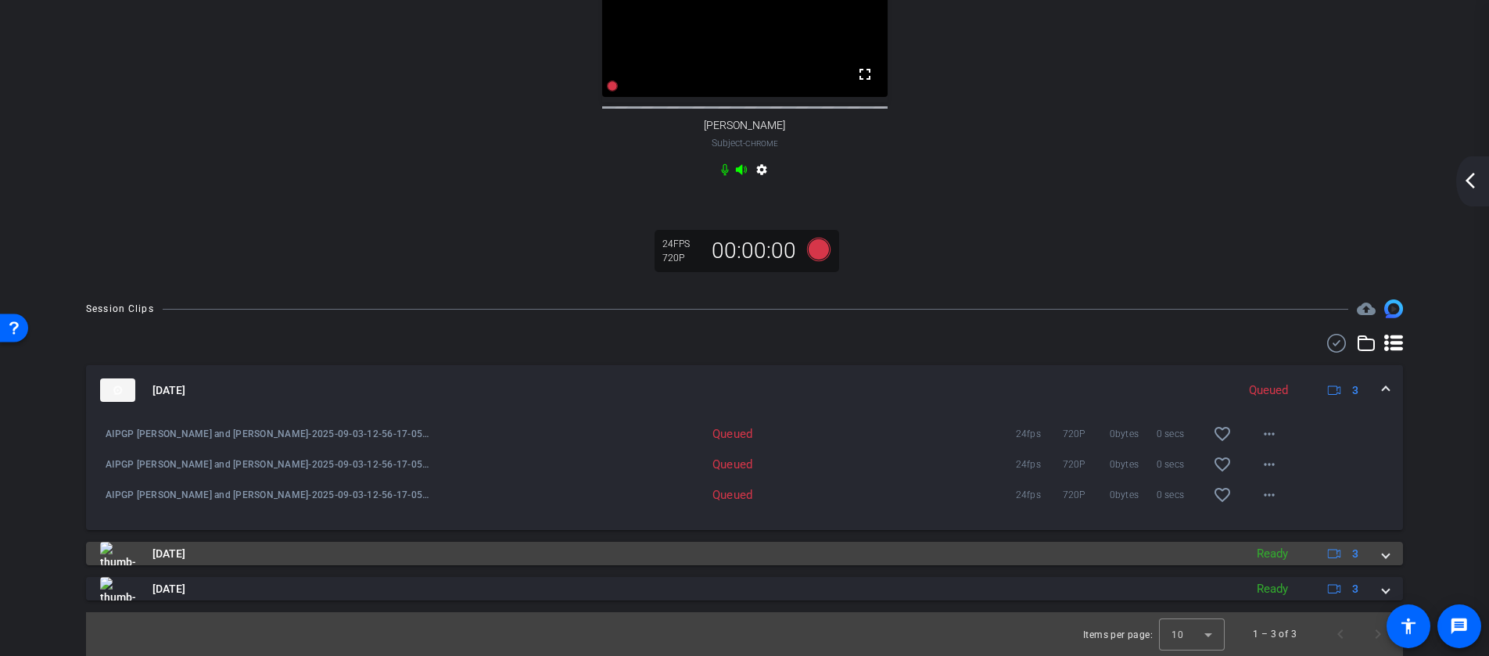
click at [1392, 547] on mat-expansion-panel-header "Sep 3, 2025 Ready 3" at bounding box center [744, 553] width 1317 height 23
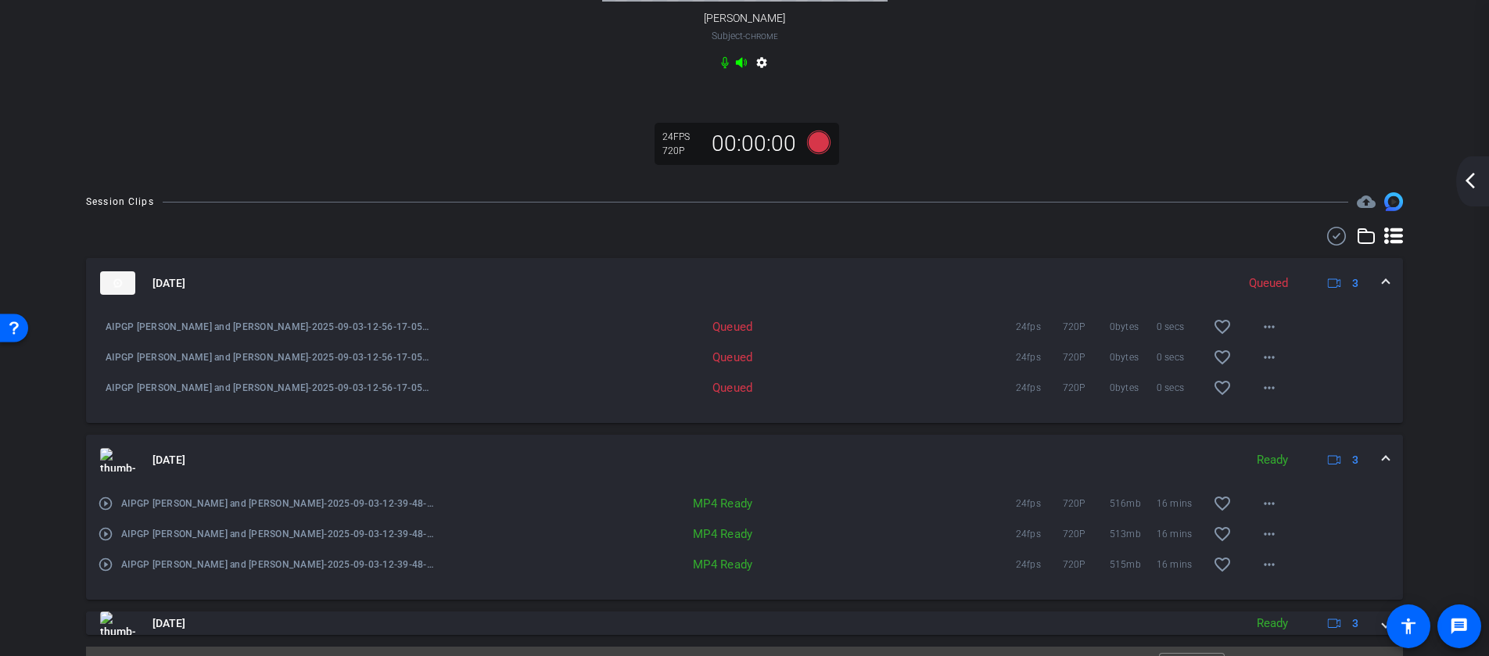
scroll to position [639, 0]
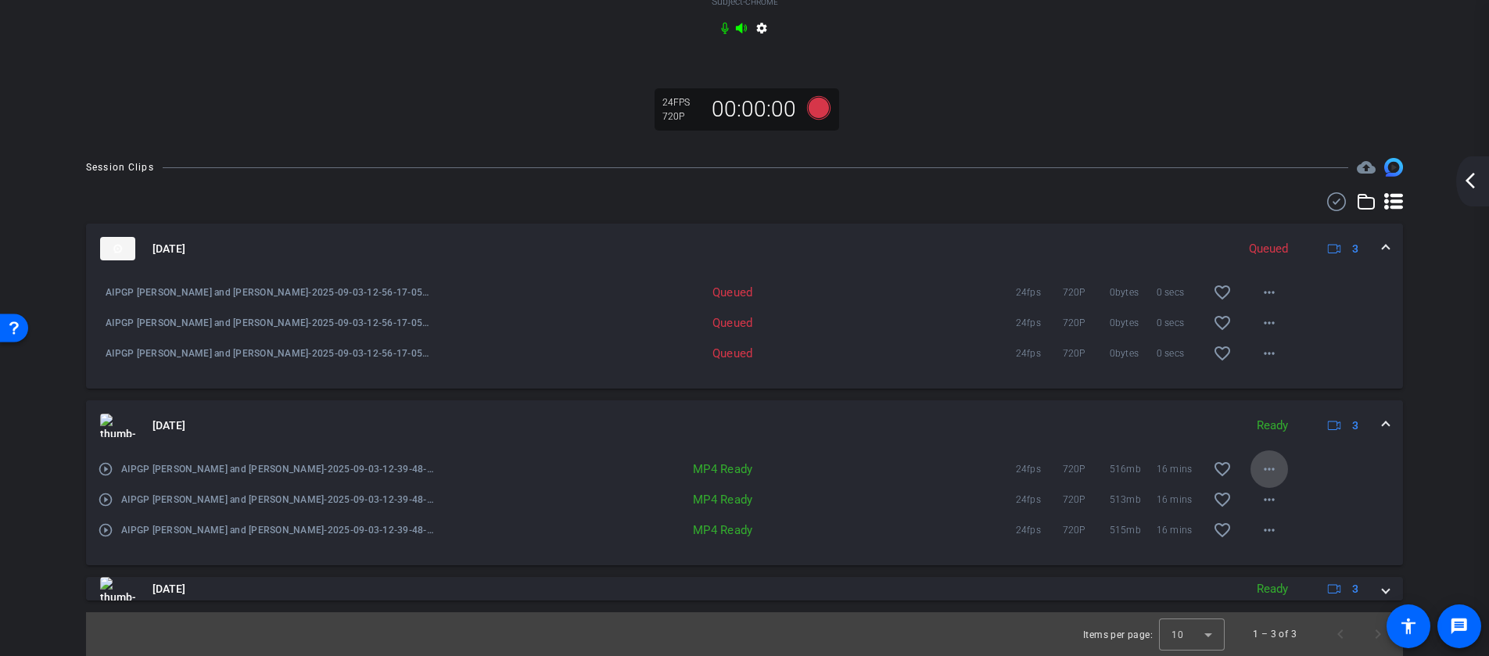
click at [1266, 479] on mat-icon "more_horiz" at bounding box center [1269, 469] width 19 height 19
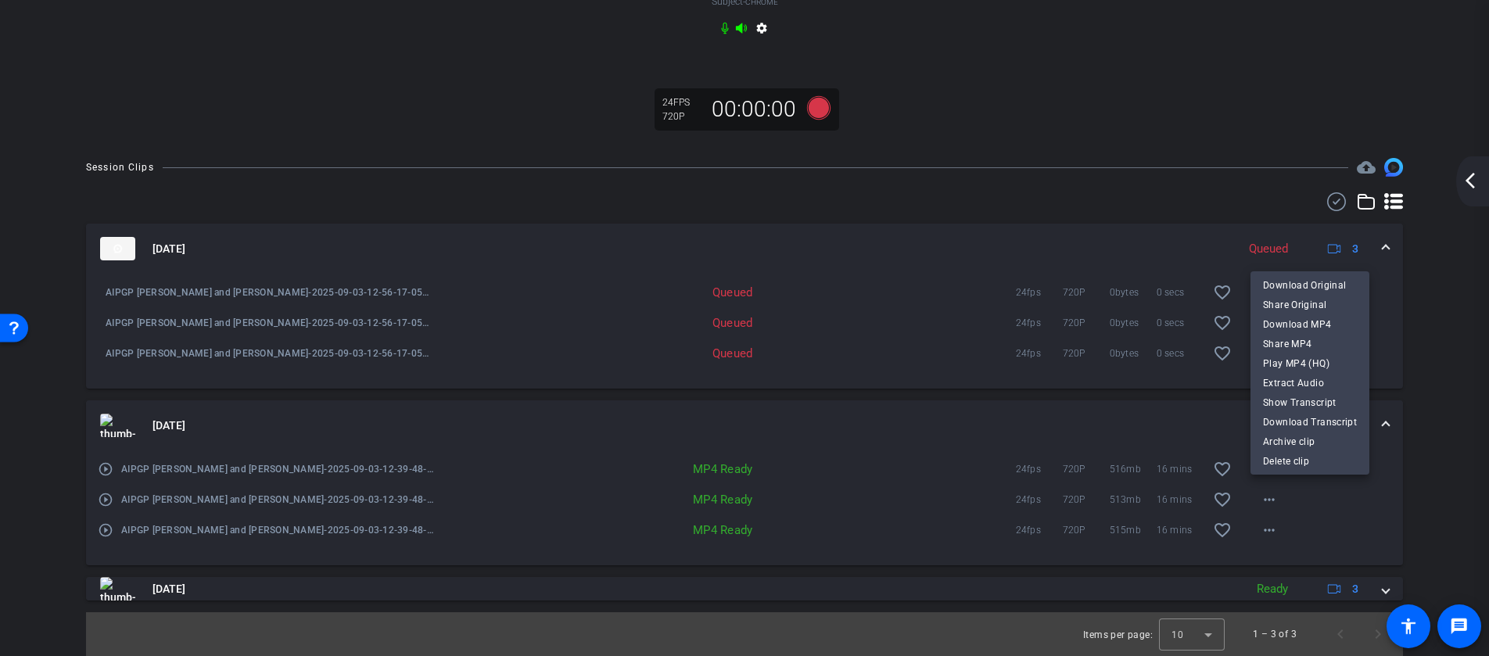
click at [1224, 495] on div at bounding box center [744, 328] width 1489 height 656
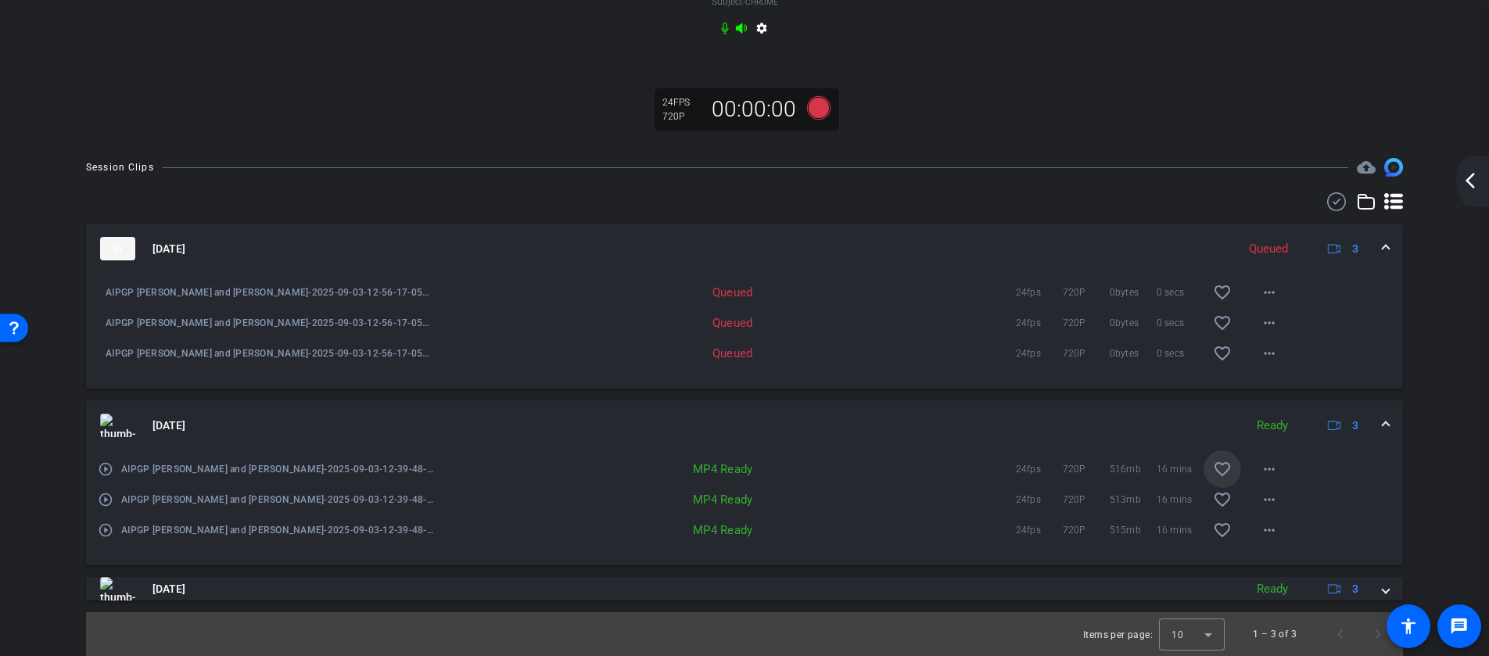
click at [1219, 479] on mat-icon "favorite_border" at bounding box center [1222, 469] width 19 height 19
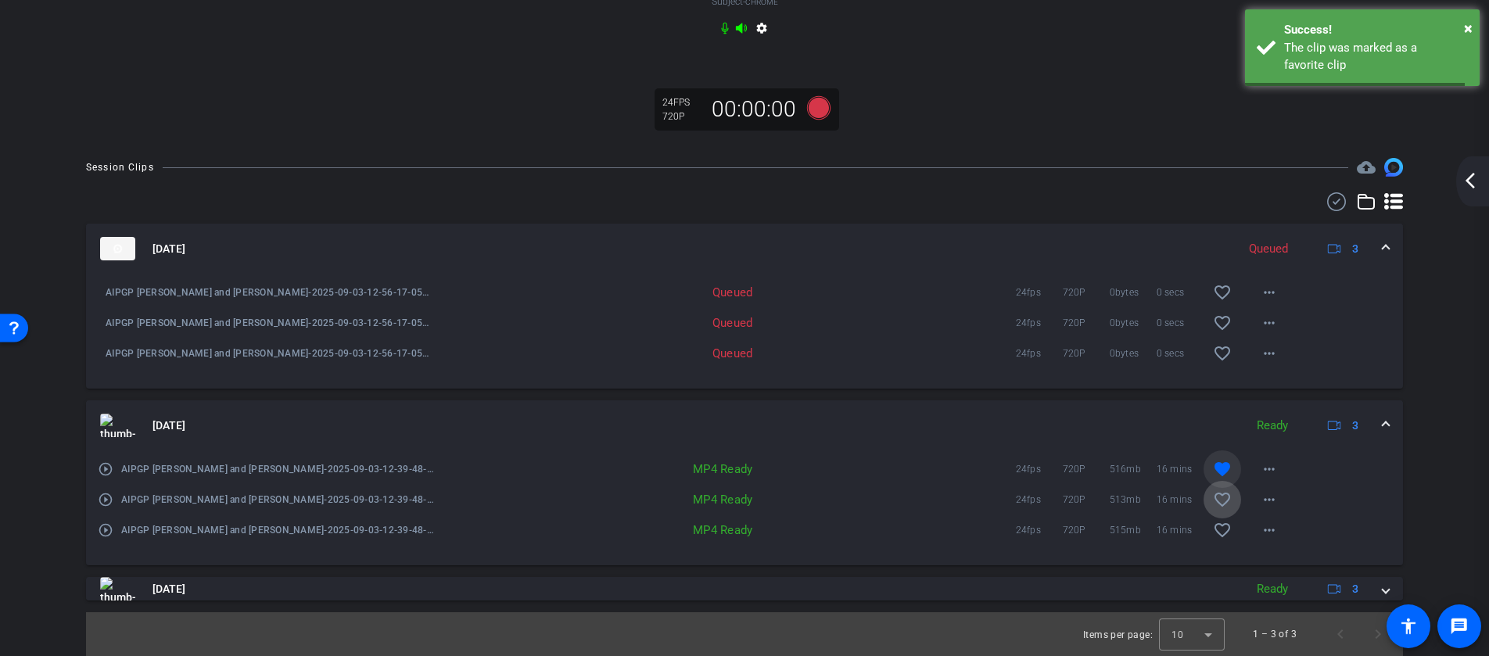
click at [1219, 509] on mat-icon "favorite_border" at bounding box center [1222, 499] width 19 height 19
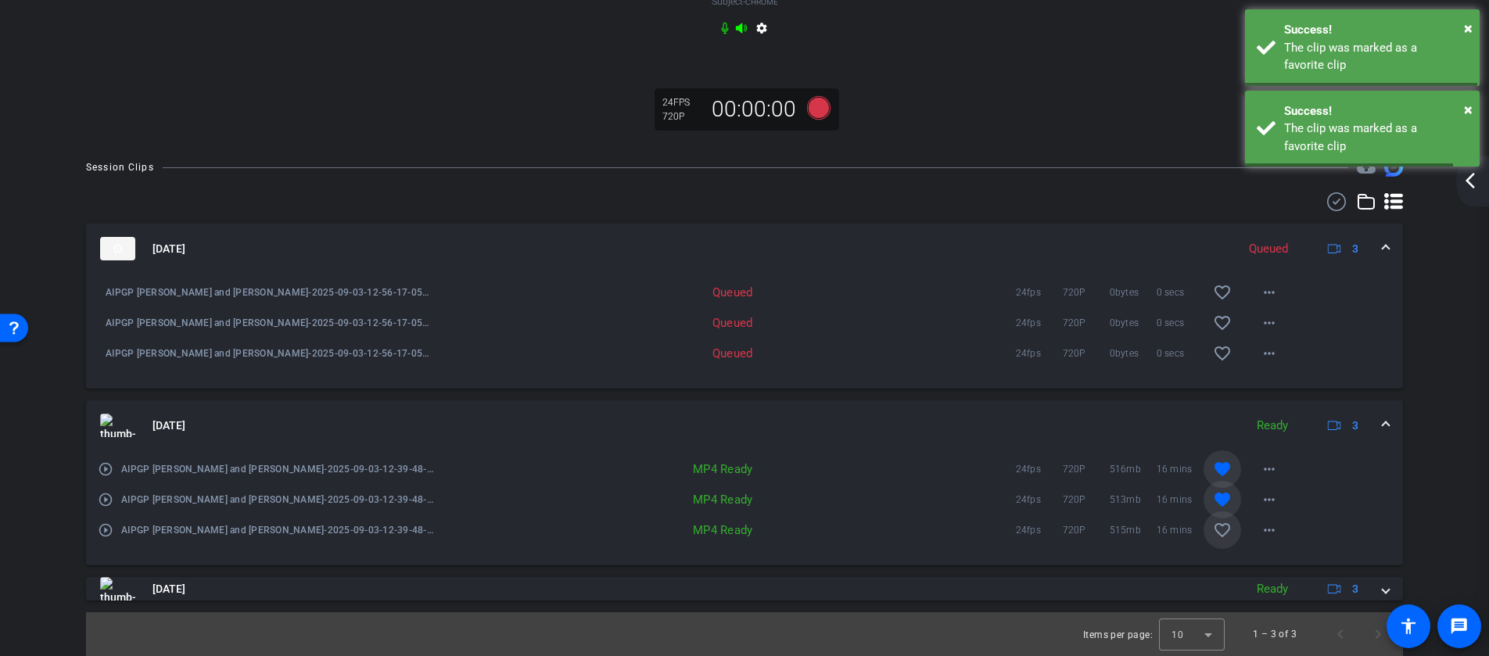
click at [1219, 540] on mat-icon "favorite_border" at bounding box center [1222, 530] width 19 height 19
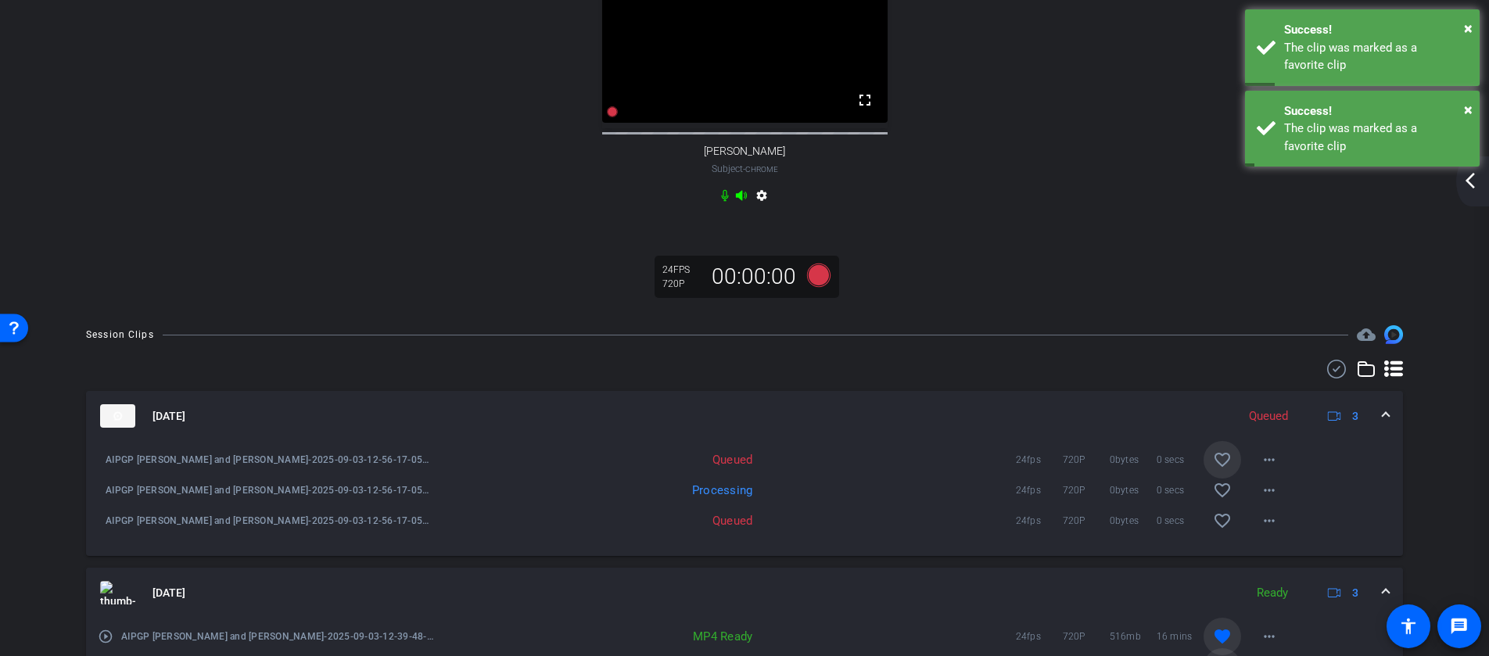
scroll to position [504, 0]
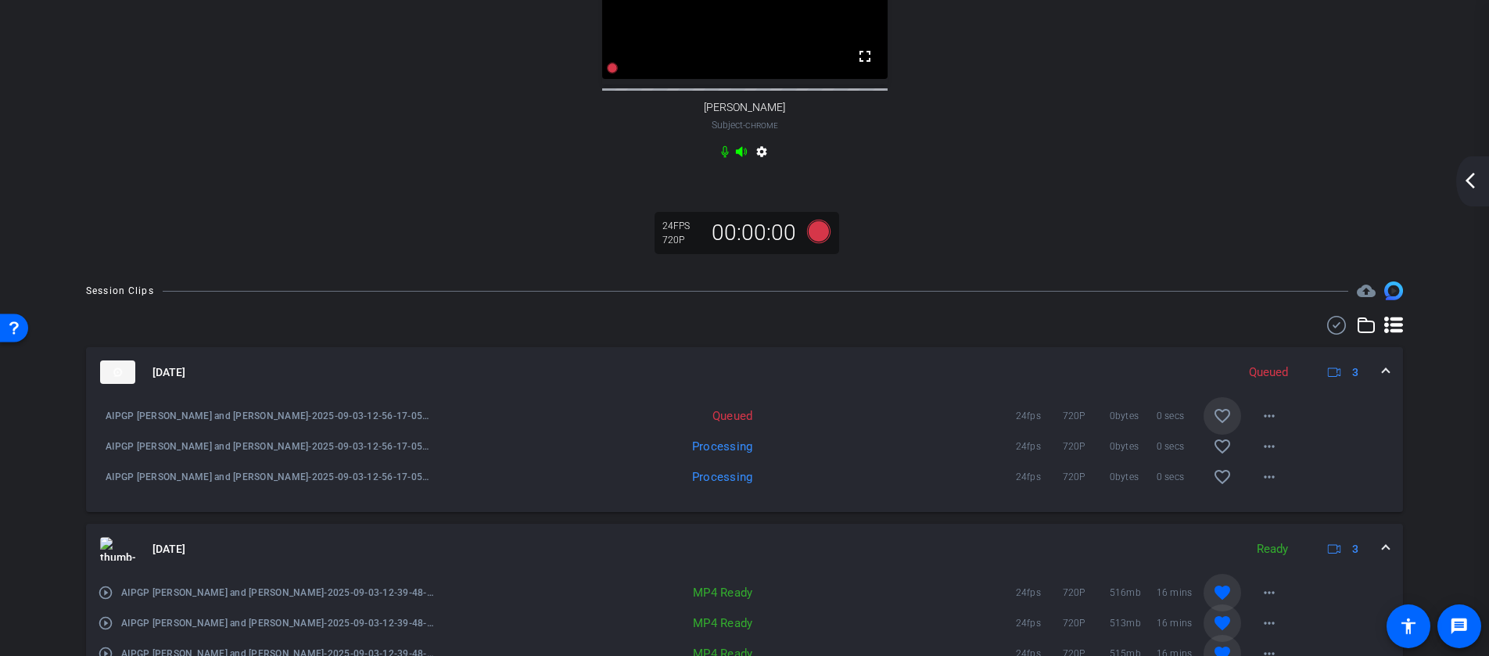
click at [1222, 425] on mat-icon "favorite_border" at bounding box center [1222, 416] width 19 height 19
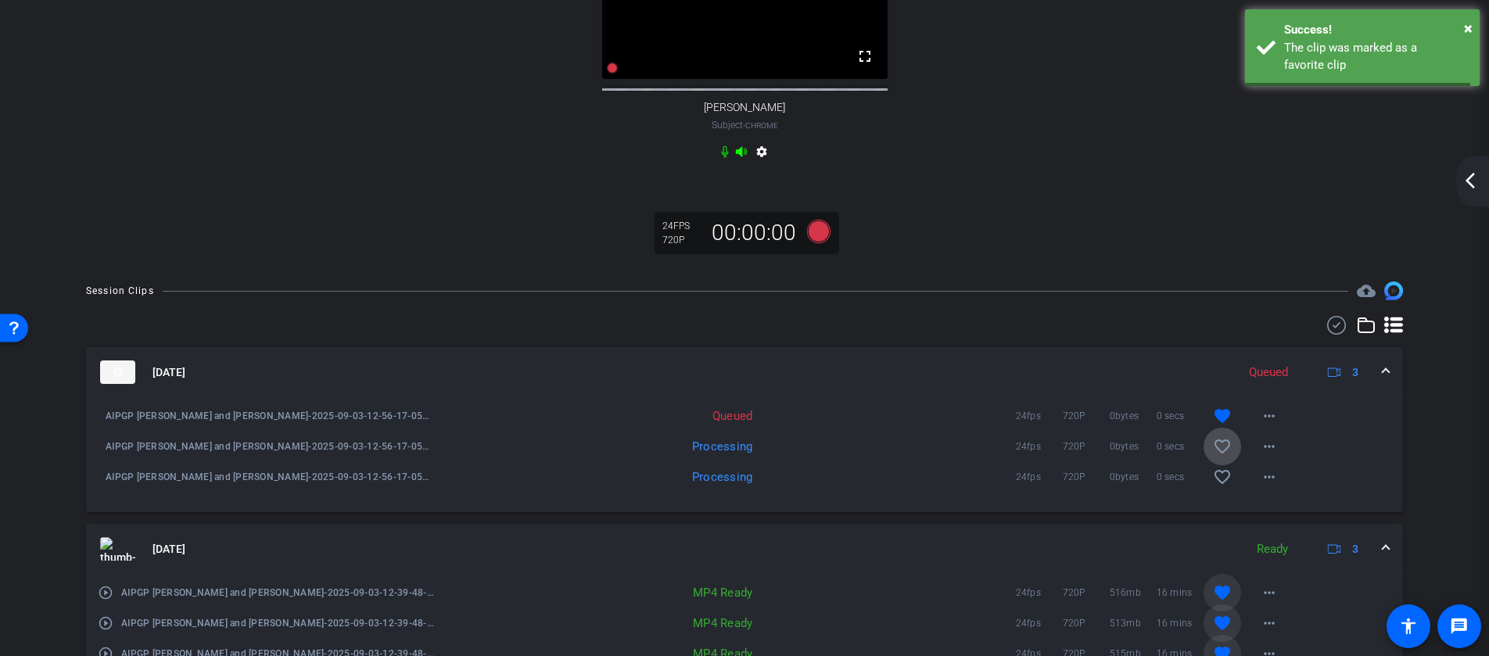
click at [1222, 456] on mat-icon "favorite_border" at bounding box center [1222, 446] width 19 height 19
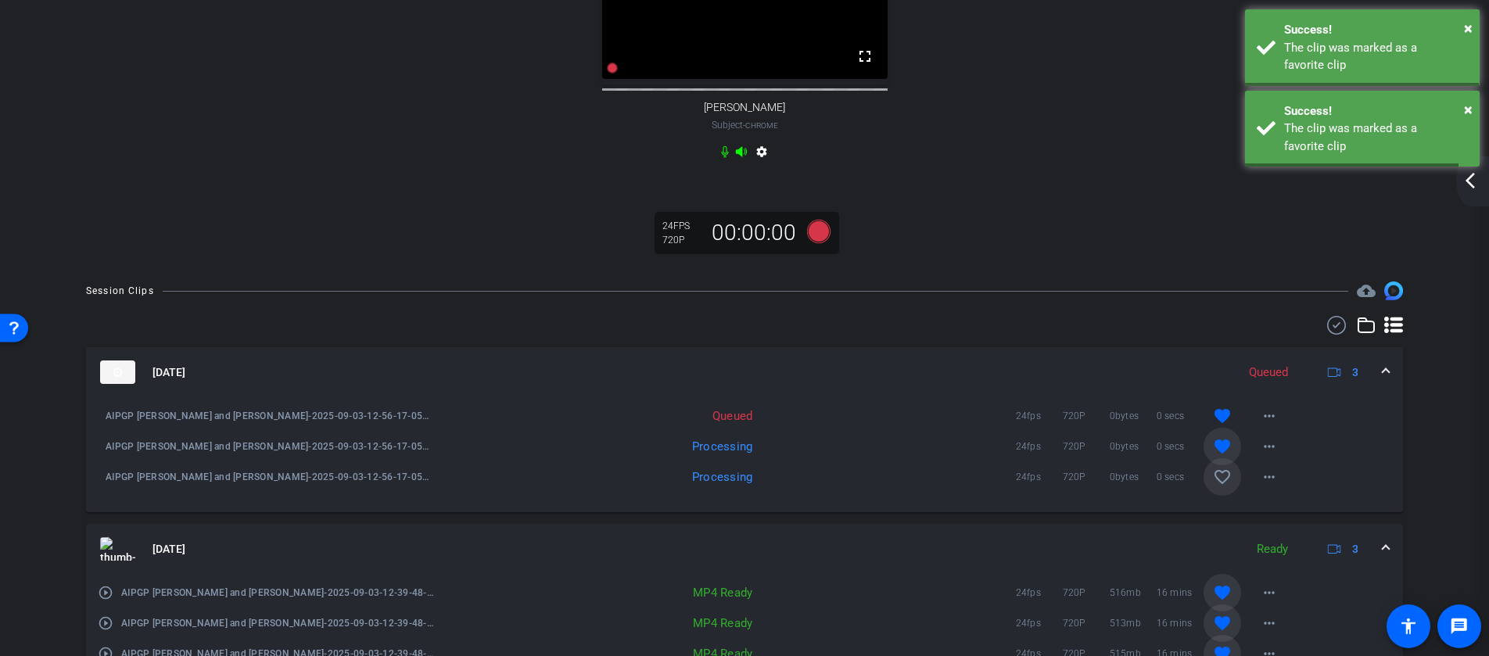
click at [1222, 486] on mat-icon "favorite_border" at bounding box center [1222, 477] width 19 height 19
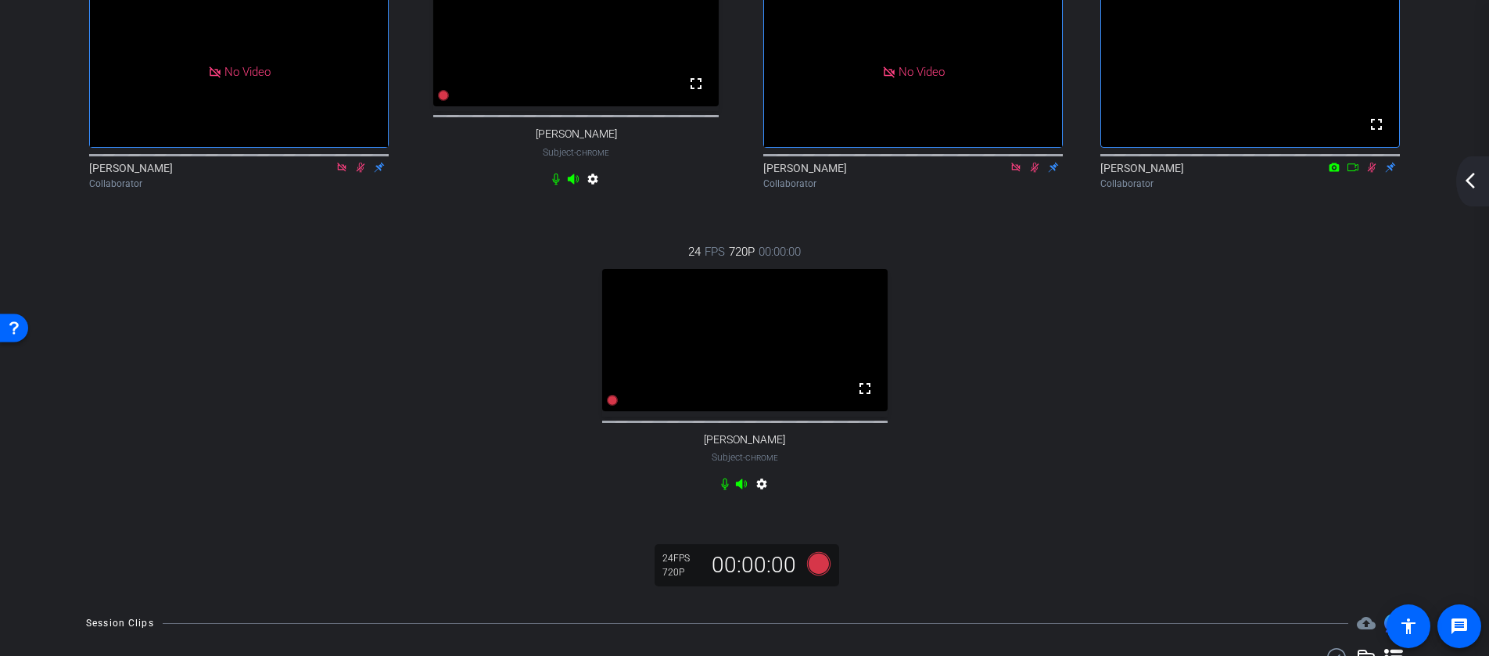
scroll to position [330, 0]
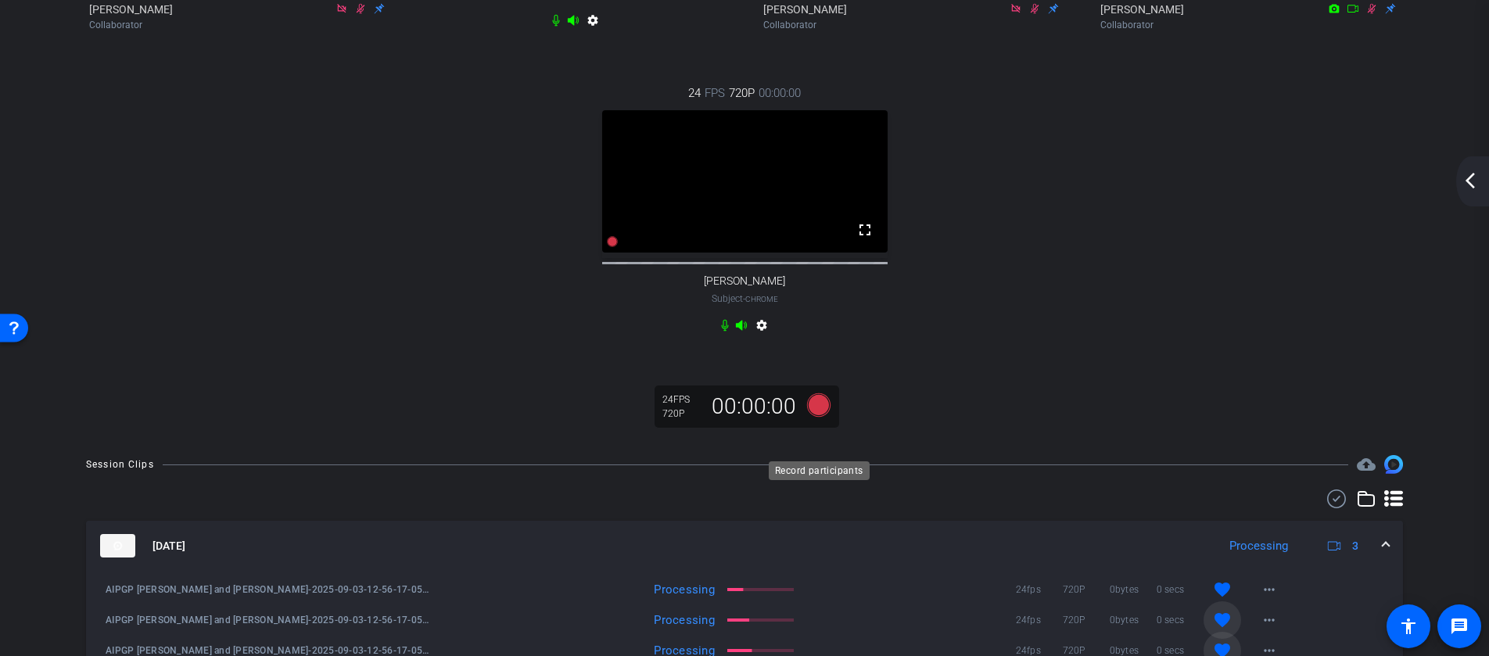
click at [817, 417] on icon at bounding box center [818, 404] width 23 height 23
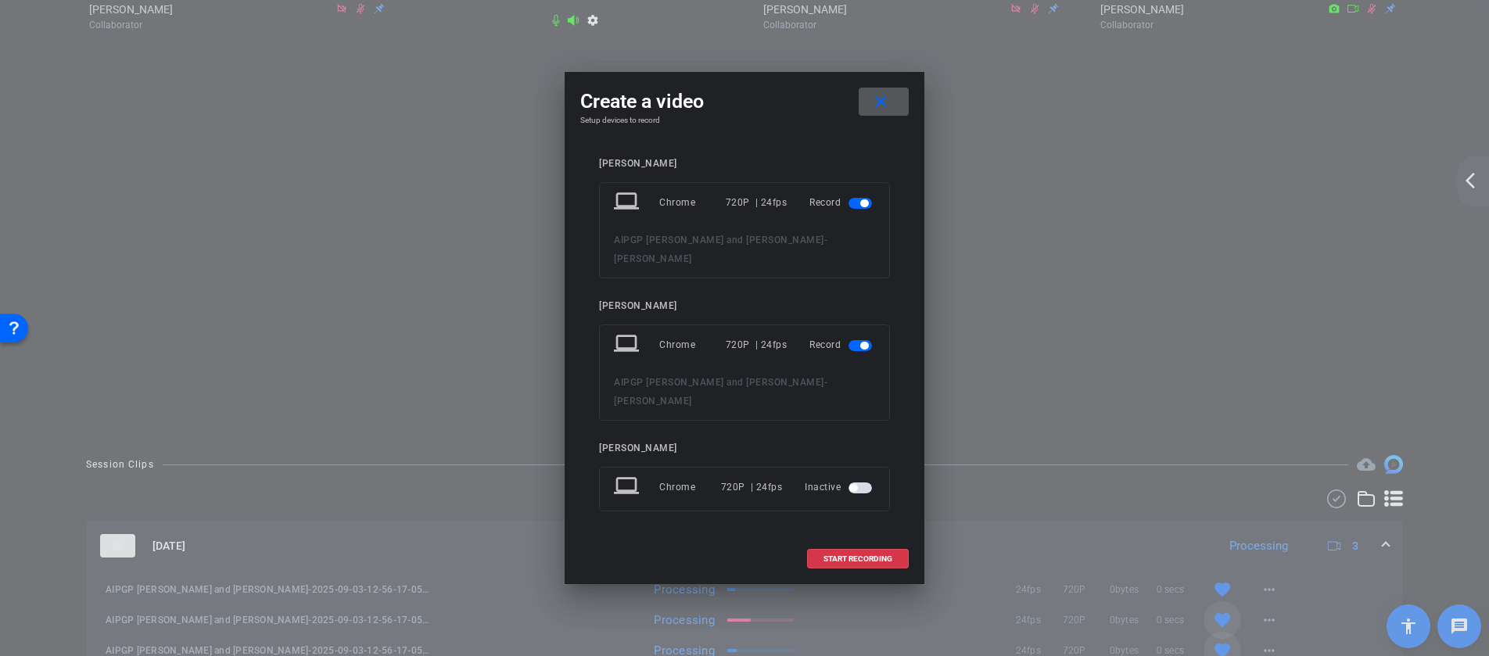
click at [858, 483] on span "button" at bounding box center [860, 488] width 23 height 11
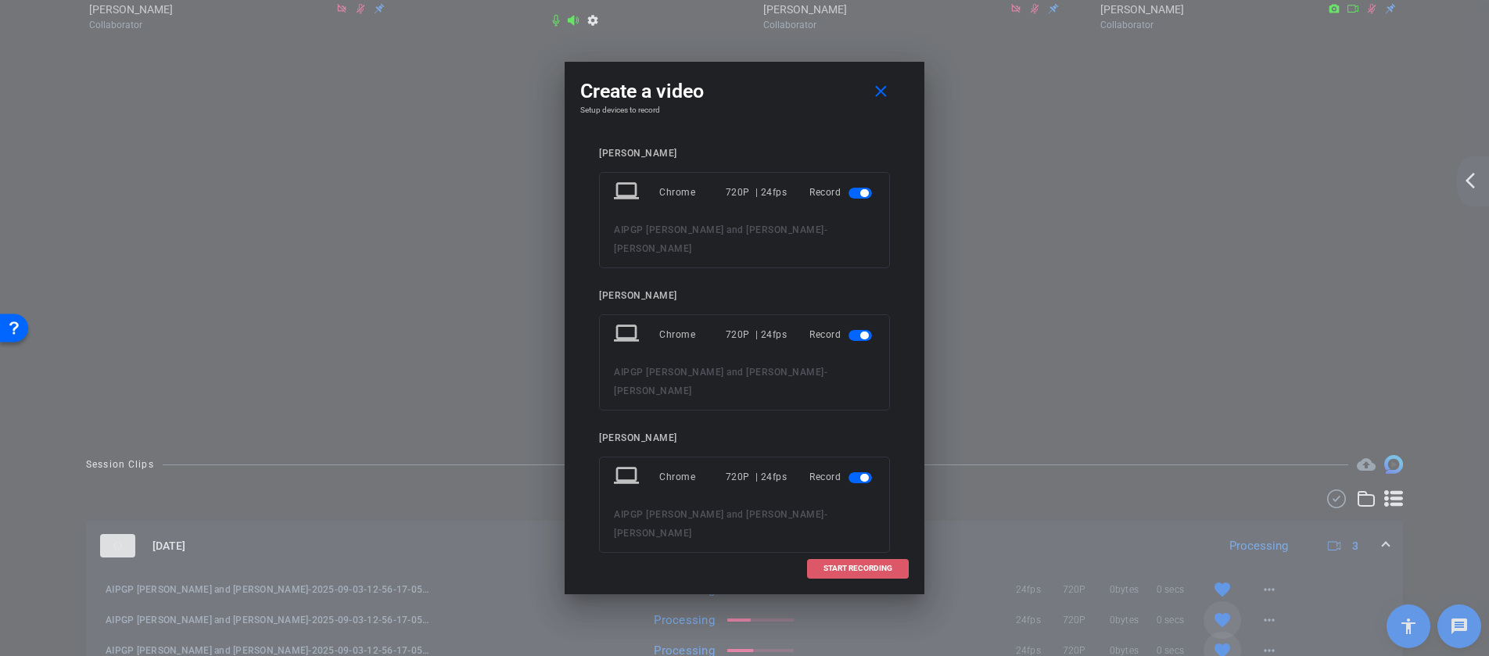
click at [855, 565] on span "START RECORDING" at bounding box center [858, 569] width 69 height 8
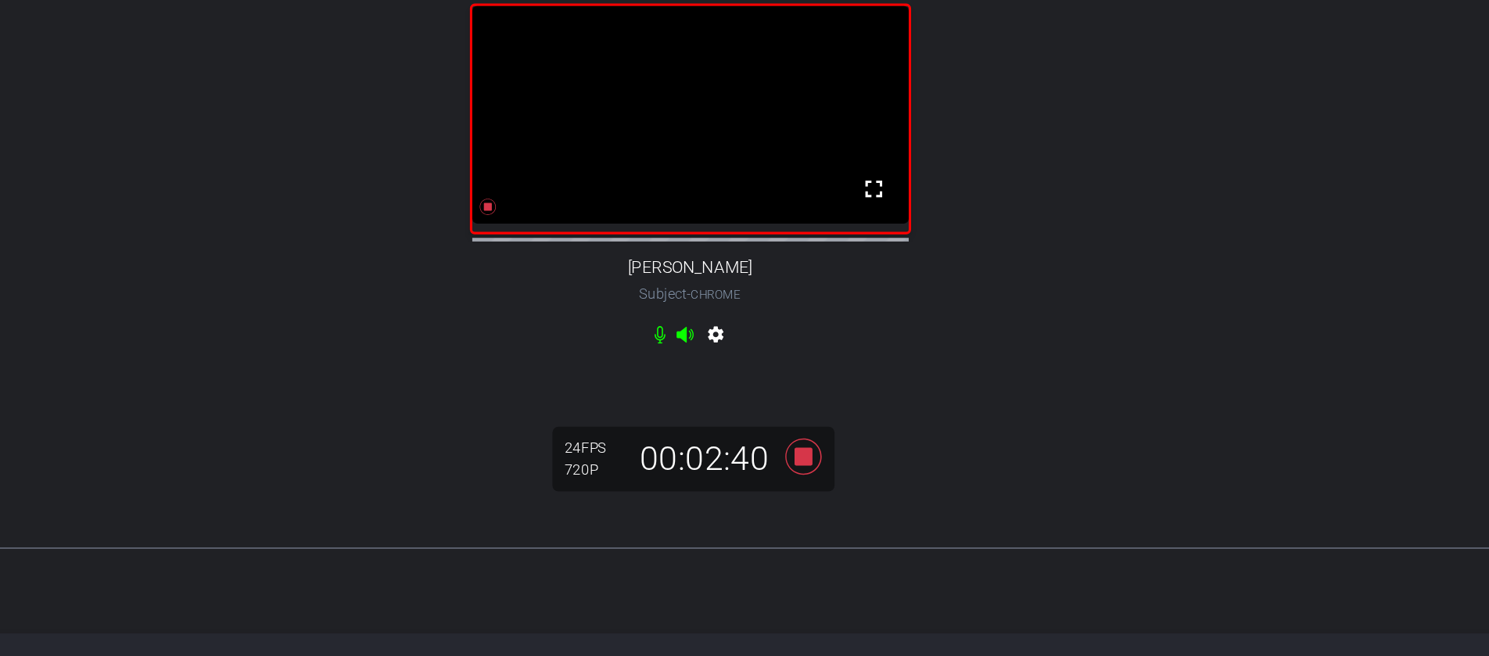
scroll to position [355, 0]
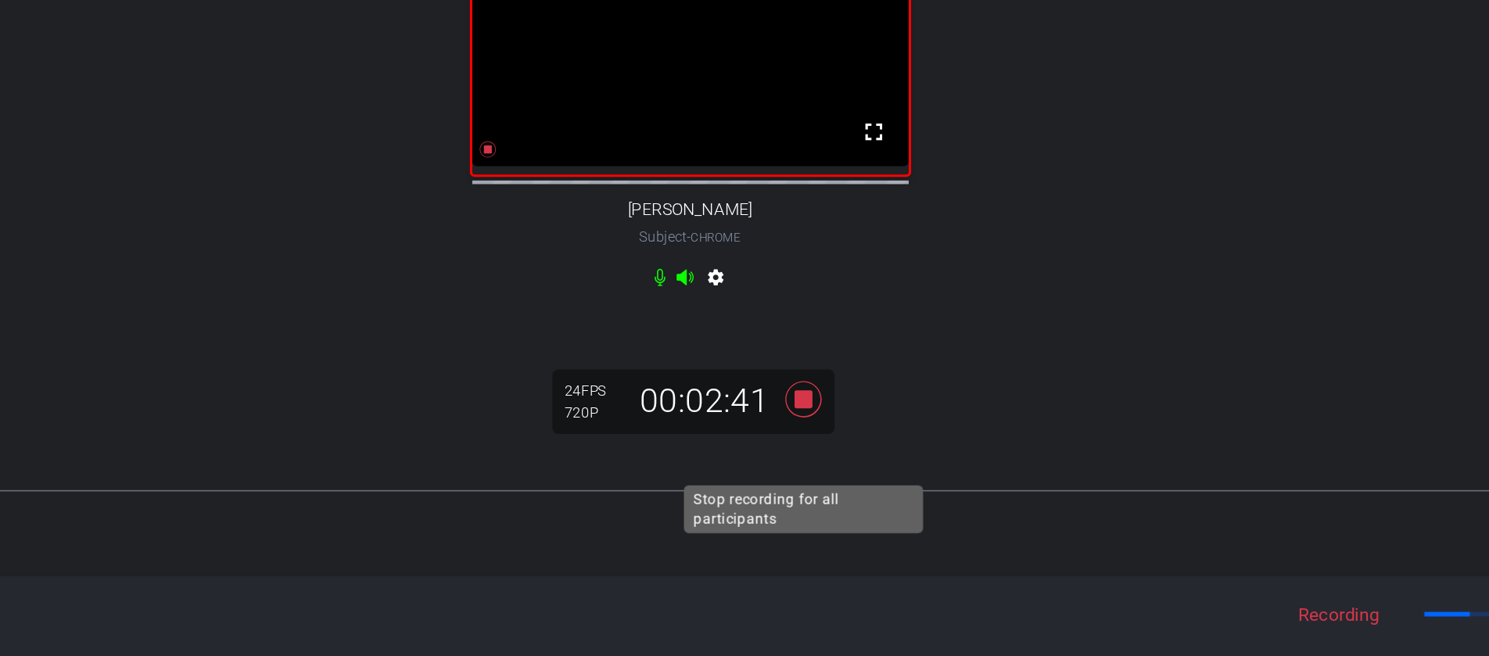
click at [818, 392] on icon at bounding box center [818, 379] width 23 height 23
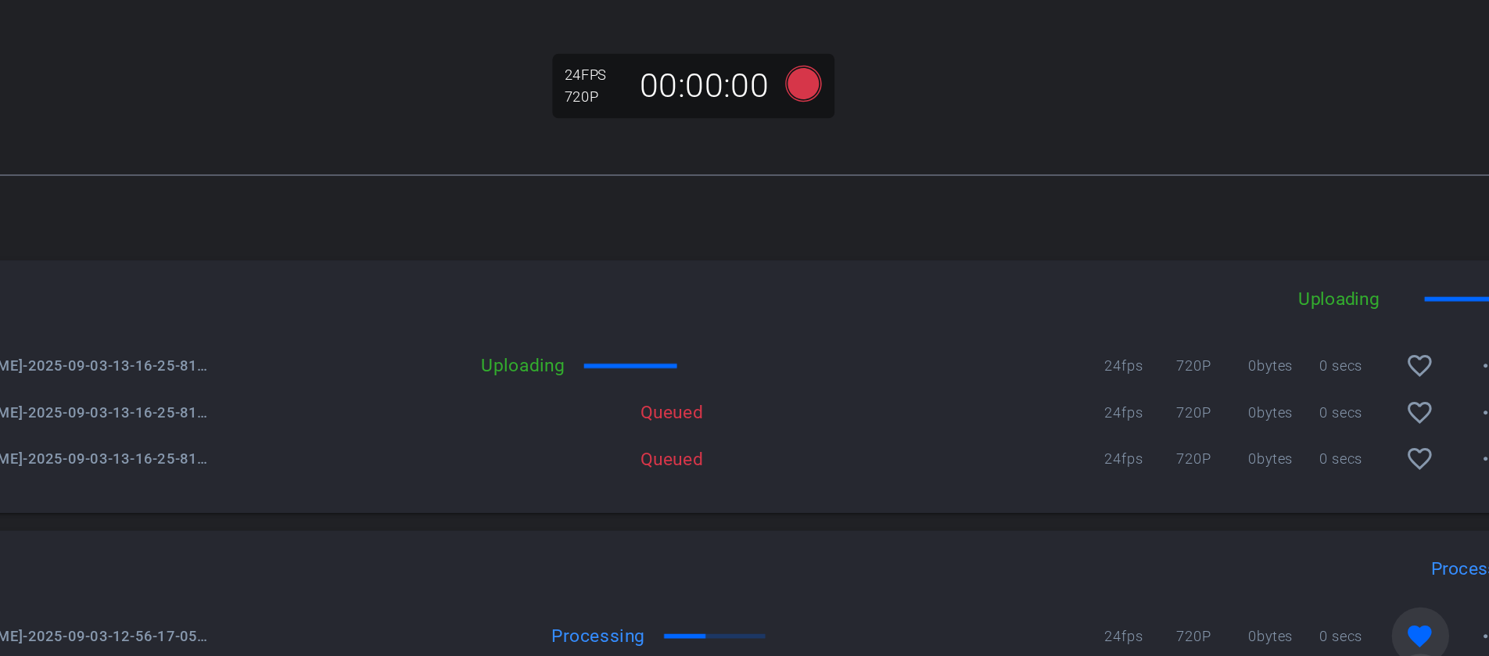
scroll to position [641, 0]
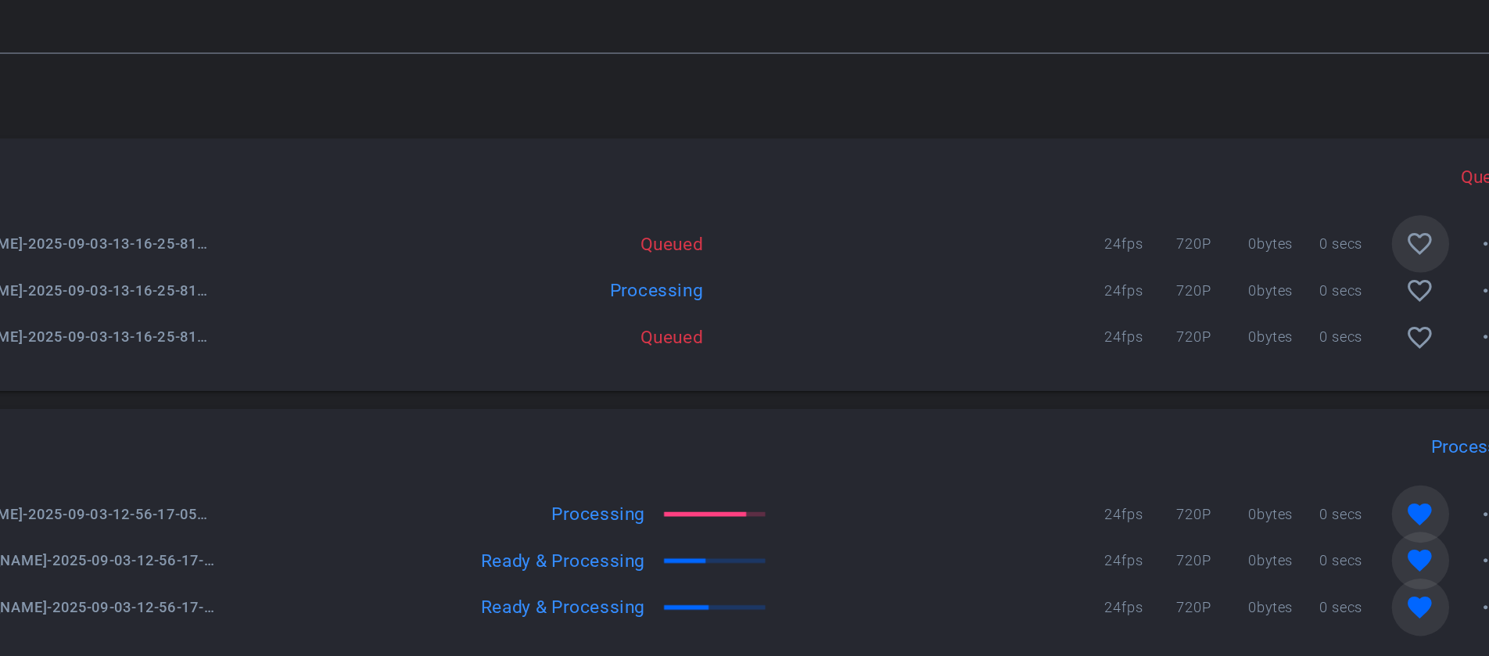
click at [1224, 288] on mat-icon "favorite_border" at bounding box center [1222, 278] width 19 height 19
click at [1222, 318] on mat-icon "favorite_border" at bounding box center [1222, 309] width 19 height 19
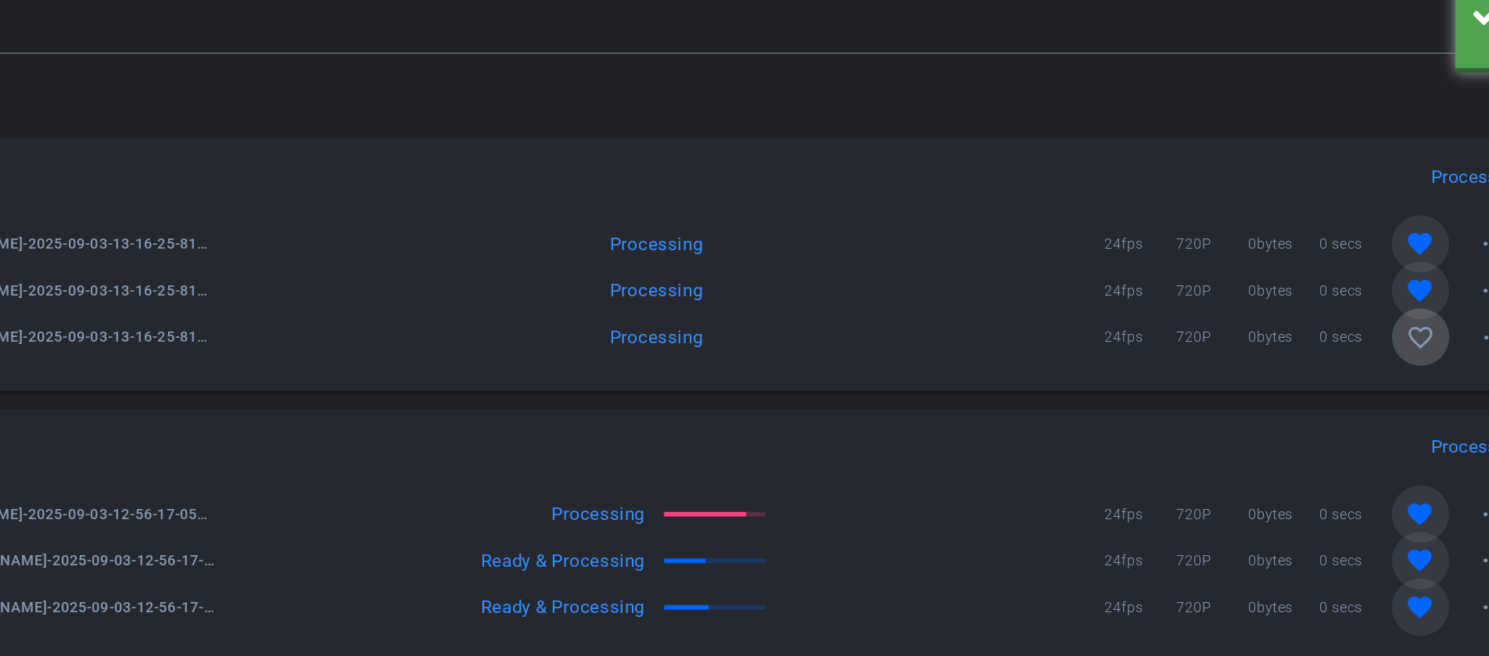
click at [1222, 349] on mat-icon "favorite_border" at bounding box center [1222, 339] width 19 height 19
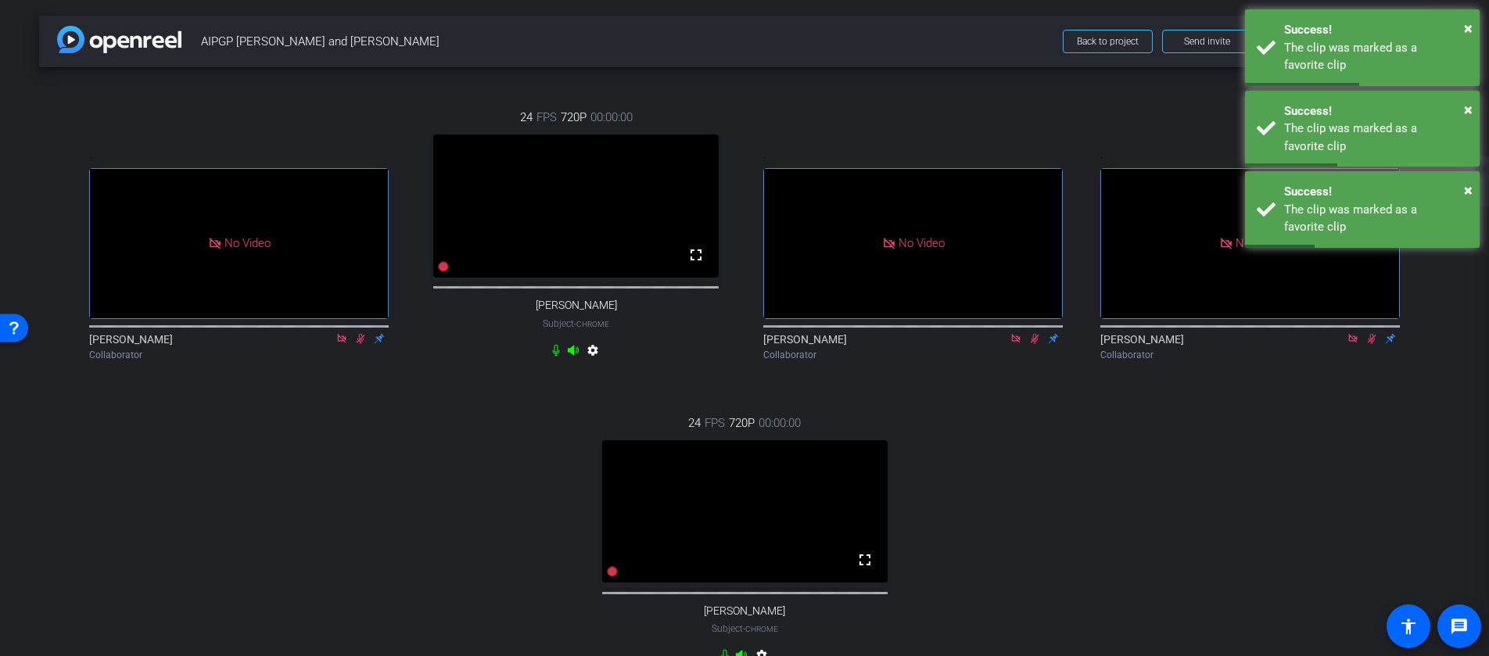
scroll to position [76, 0]
